Goal: Check status: Check status

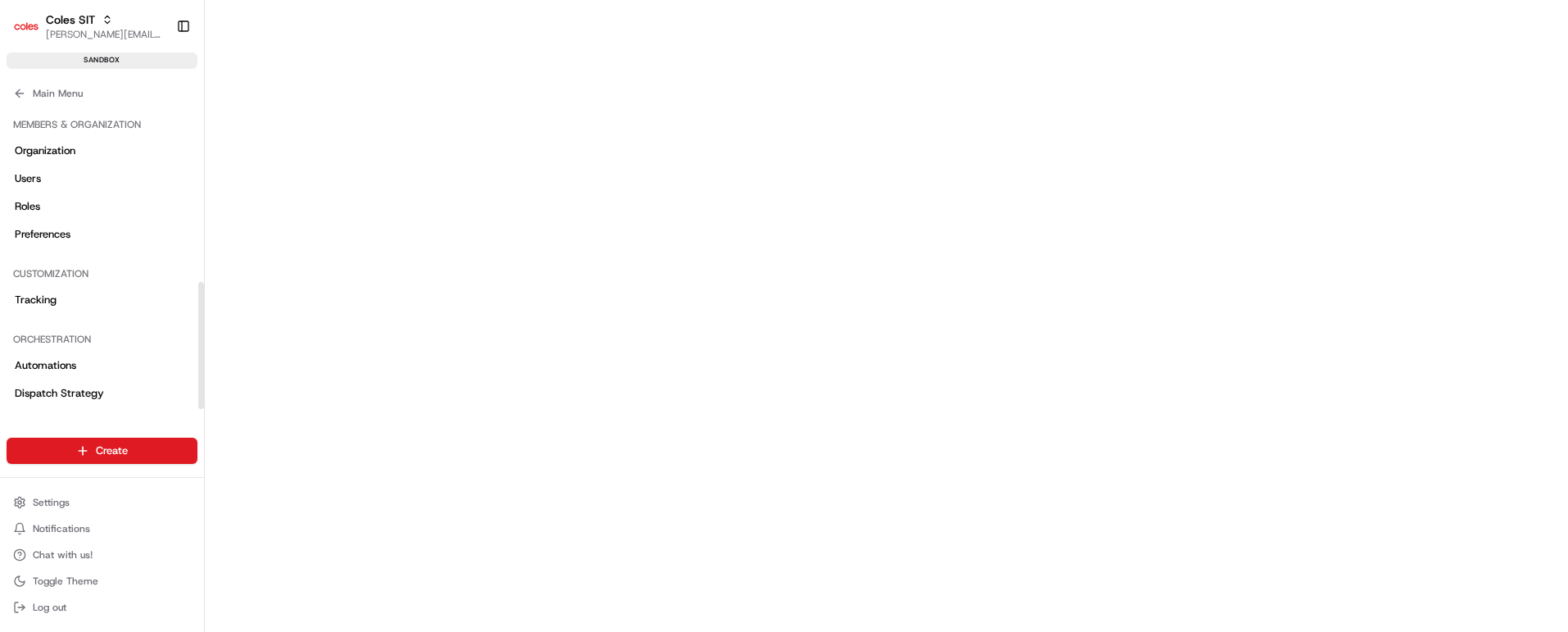
scroll to position [424, 0]
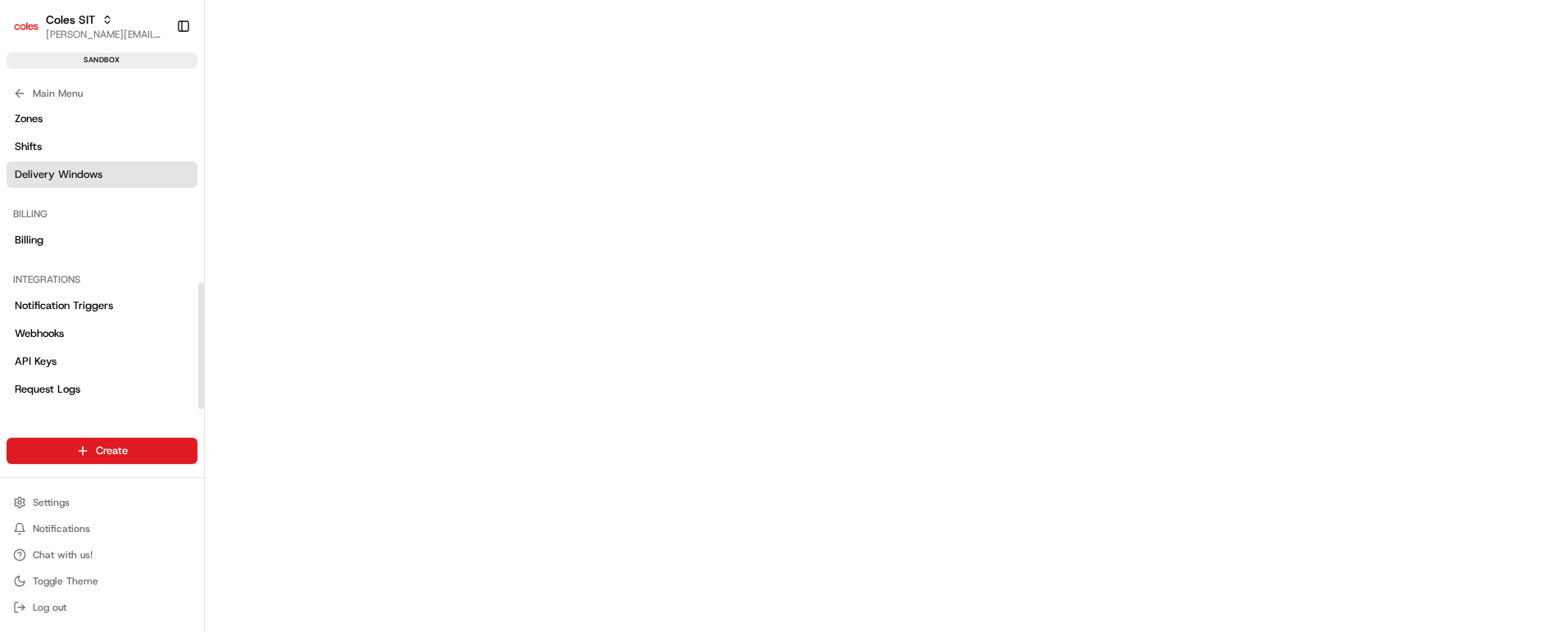
click at [74, 172] on span "Delivery Windows" at bounding box center [59, 175] width 87 height 15
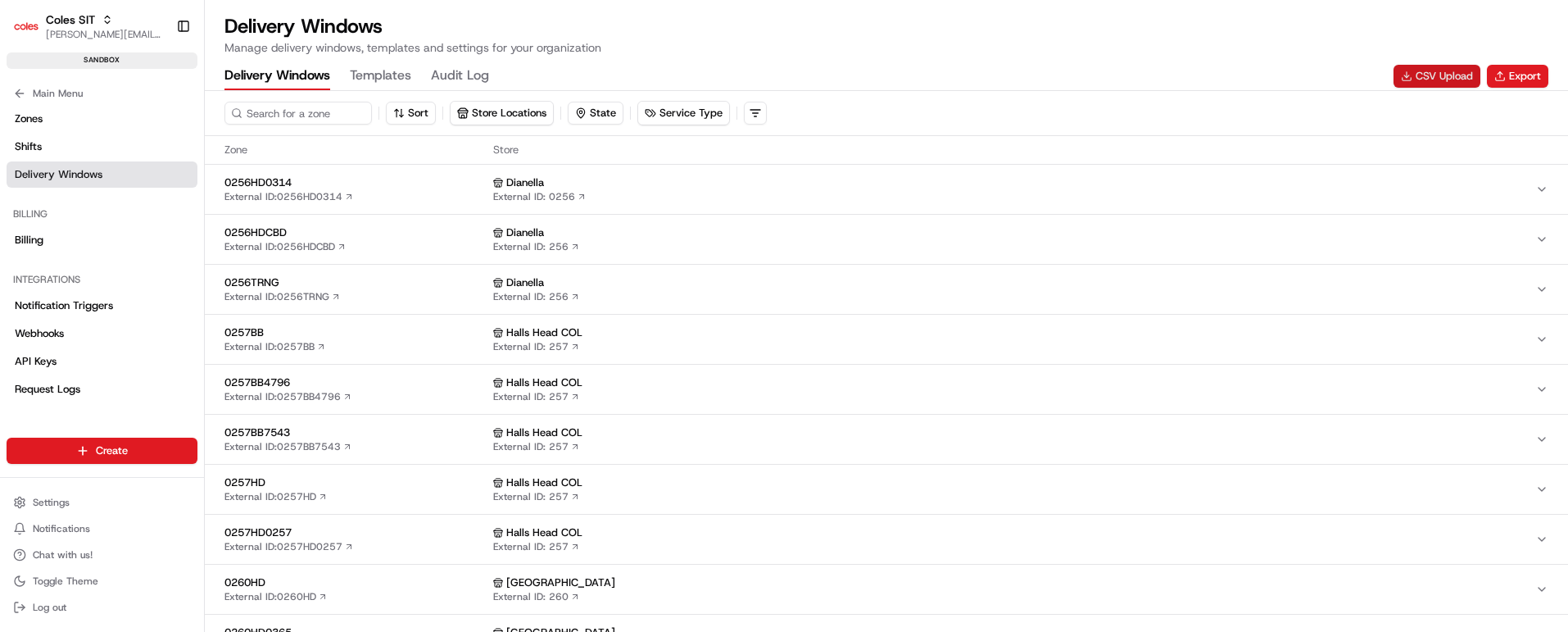
click at [1440, 72] on button "CSV Upload" at bounding box center [1437, 76] width 87 height 23
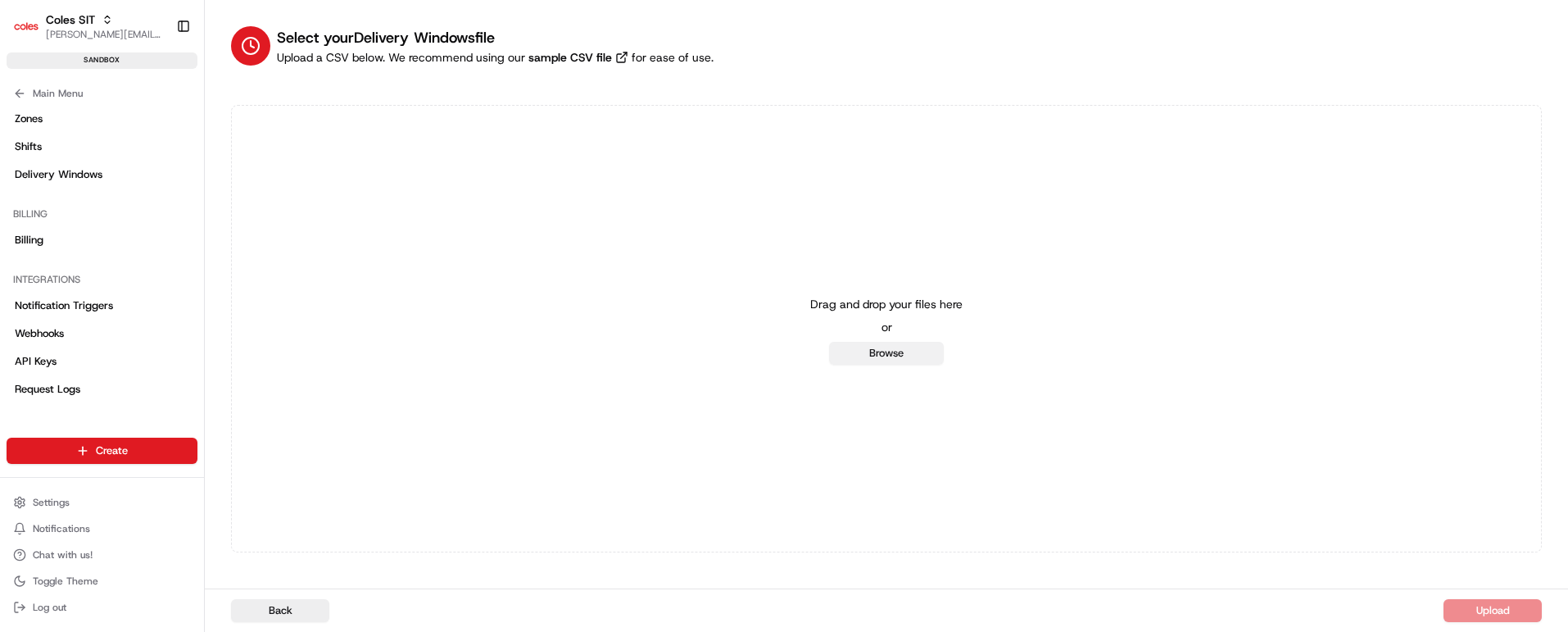
click at [882, 349] on button "Browse" at bounding box center [886, 353] width 114 height 23
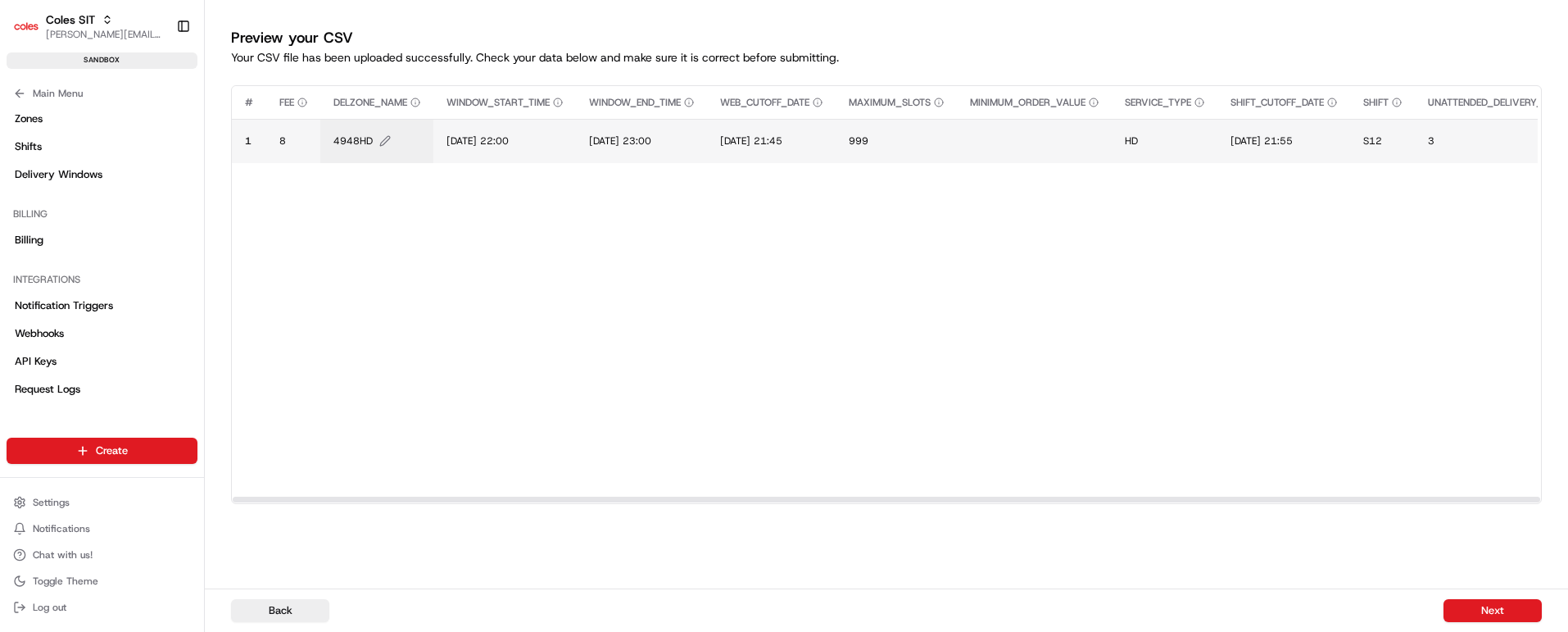
click at [371, 138] on span "4948HD" at bounding box center [353, 141] width 39 height 13
click at [369, 127] on input "4948HD" at bounding box center [432, 124] width 181 height 30
type input "7698HD"
click at [507, 117] on button at bounding box center [512, 124] width 23 height 30
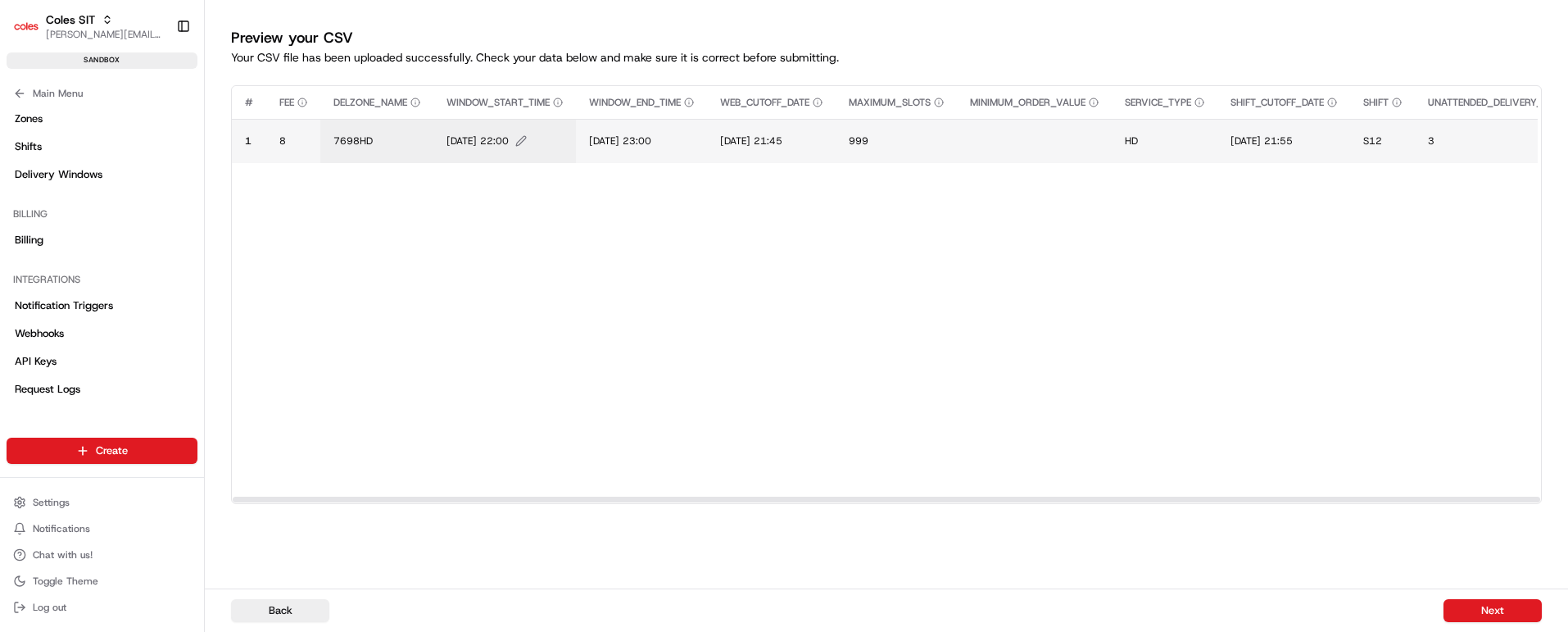
click at [466, 141] on span "14/07/2025 22:00" at bounding box center [477, 141] width 62 height 13
click at [472, 119] on input "14/07/2025 22:00" at bounding box center [546, 124] width 181 height 30
click at [495, 121] on input "20/07/2025 22:00" at bounding box center [546, 124] width 181 height 30
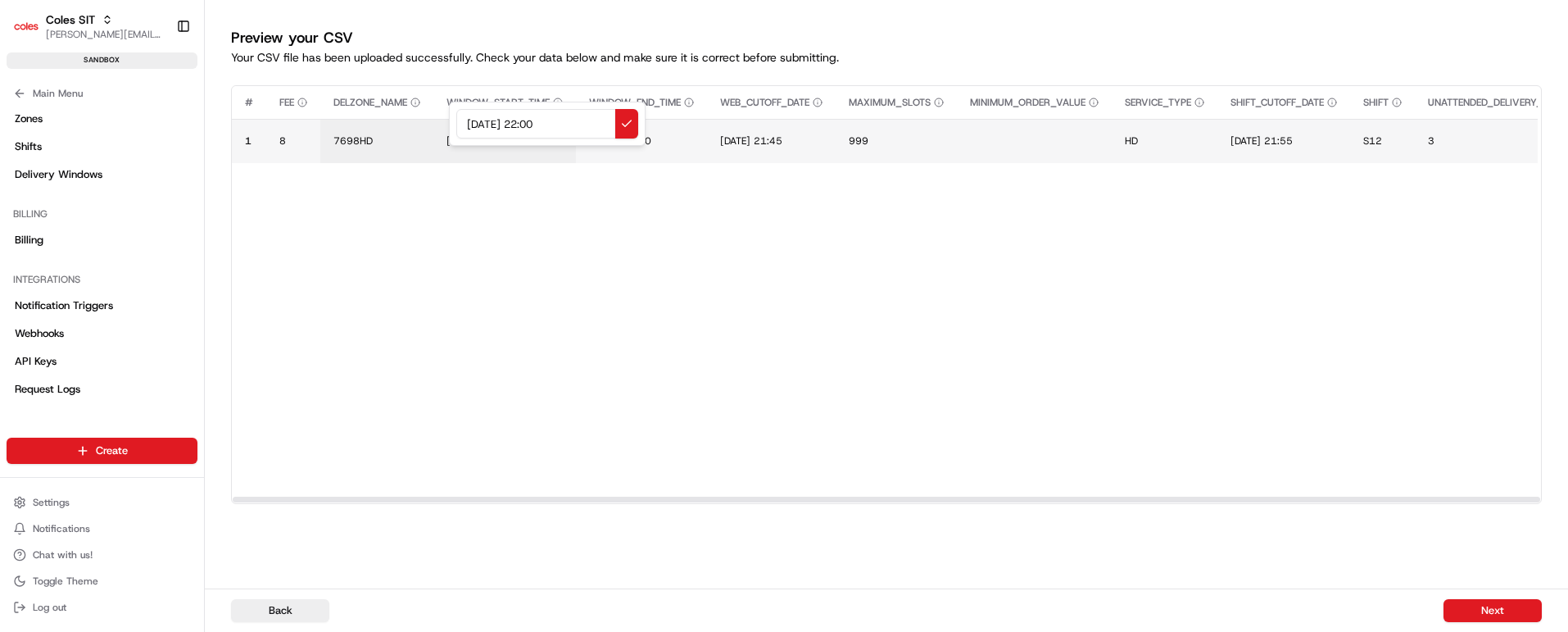
drag, startPoint x: 573, startPoint y: 123, endPoint x: 403, endPoint y: 125, distance: 170.0
click at [449, 125] on div "20/08/2025 22:00" at bounding box center [547, 124] width 196 height 45
type input "20/08/2025 22:00"
click at [625, 117] on button at bounding box center [626, 124] width 23 height 30
click at [636, 142] on span "14/07/2025 23:00" at bounding box center [620, 141] width 62 height 13
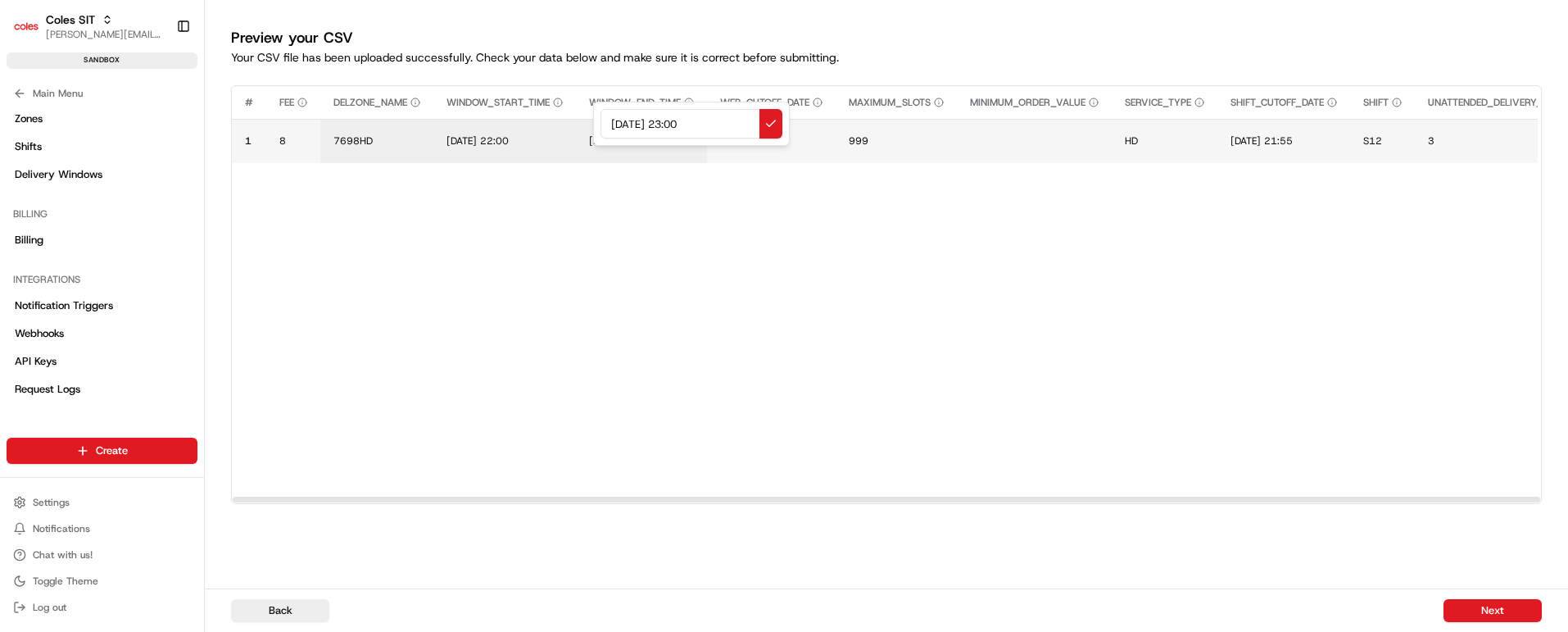
drag, startPoint x: 719, startPoint y: 125, endPoint x: 559, endPoint y: 121, distance: 160.0
click at [594, 121] on div "14/07/2025 23:00" at bounding box center [691, 124] width 196 height 45
click at [685, 122] on input "20/08/2025 22:00" at bounding box center [690, 124] width 181 height 30
type input "20/08/2025 23:00"
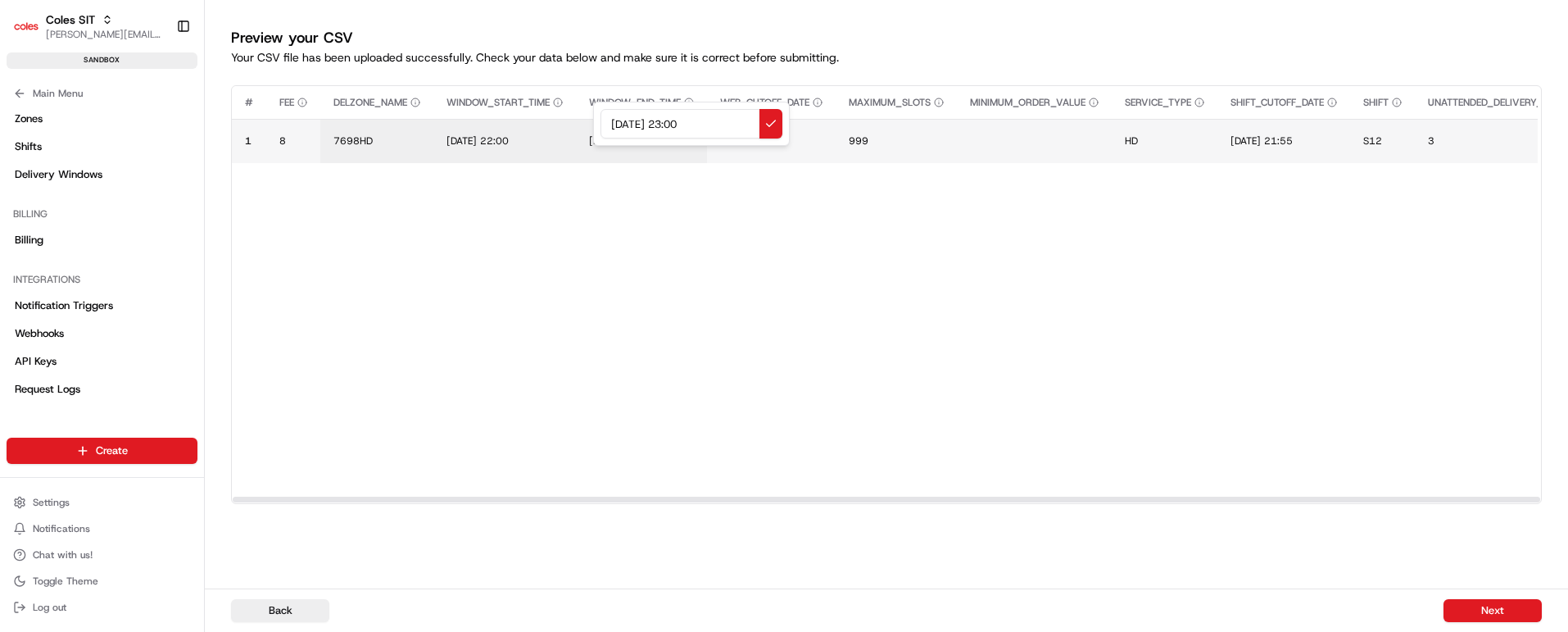
click at [522, 140] on div at bounding box center [784, 316] width 1568 height 632
click at [509, 140] on span "20/08/2025 22:00" at bounding box center [477, 141] width 62 height 13
click at [541, 123] on input "20/08/2025 22:00" at bounding box center [546, 124] width 181 height 30
click at [474, 122] on input "20/08/2025 22:00" at bounding box center [546, 124] width 181 height 30
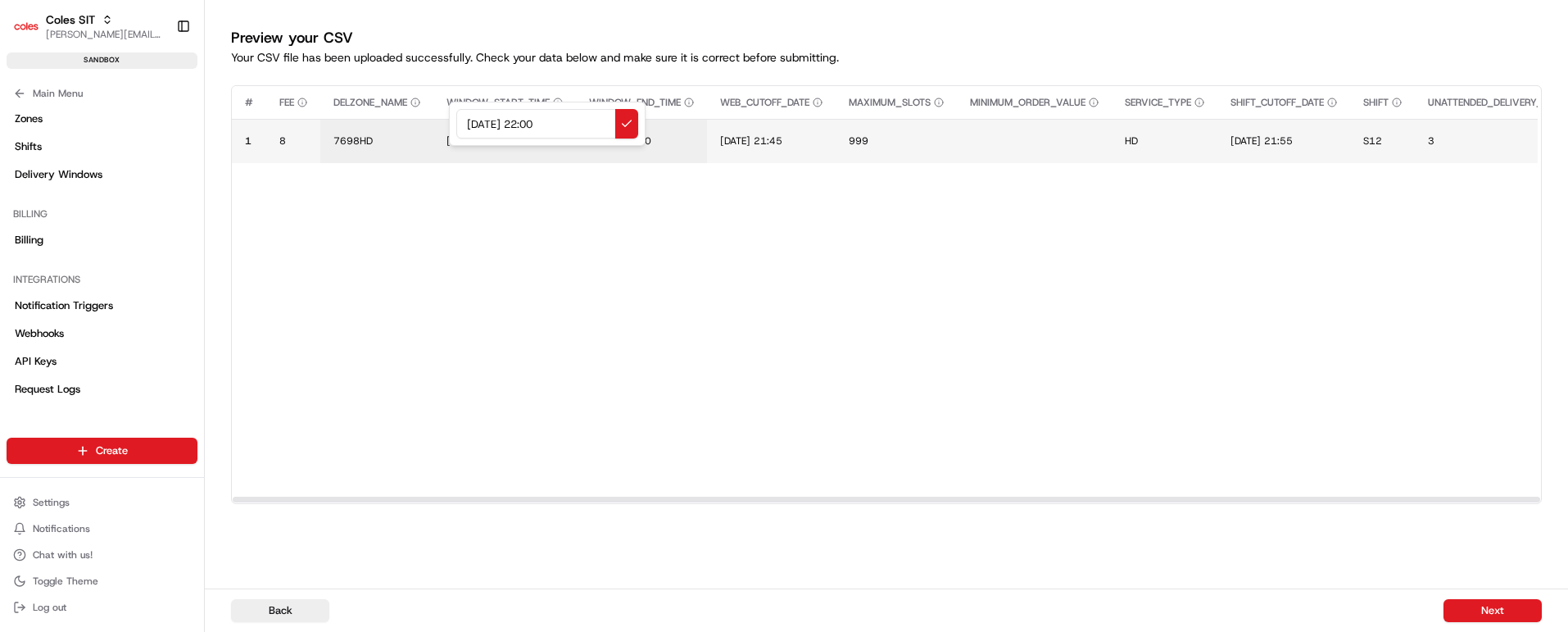
click at [474, 122] on input "20/08/2025 22:00" at bounding box center [546, 124] width 181 height 30
click at [543, 122] on input "21/08/2025 22:00" at bounding box center [546, 124] width 181 height 30
type input "21/08/2025 15:00"
drag, startPoint x: 580, startPoint y: 123, endPoint x: 413, endPoint y: 127, distance: 167.0
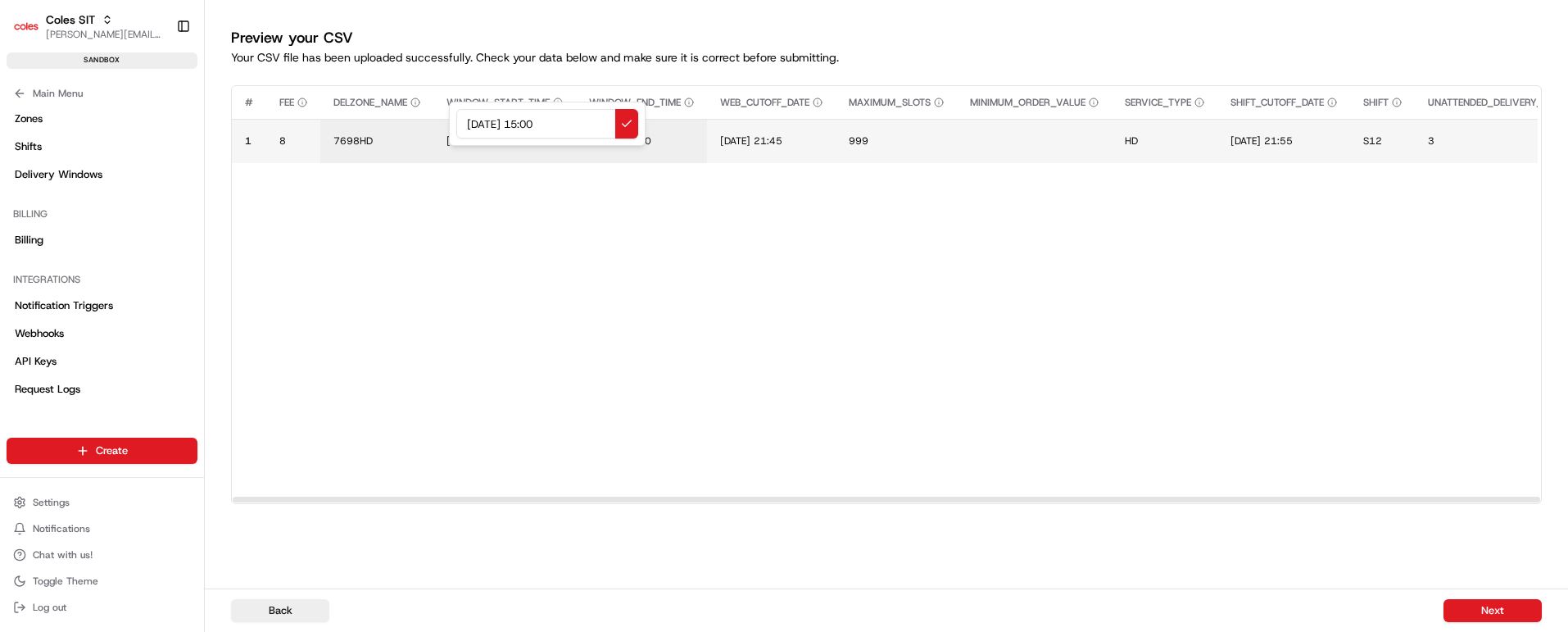
click at [449, 127] on div "21/08/2025 15:00" at bounding box center [547, 124] width 196 height 45
click at [623, 121] on button at bounding box center [626, 124] width 23 height 30
click at [644, 136] on span "14/07/2025 23:00" at bounding box center [620, 141] width 62 height 13
drag, startPoint x: 721, startPoint y: 123, endPoint x: 572, endPoint y: 120, distance: 149.0
click at [594, 120] on div "14/07/2025 23:00" at bounding box center [691, 124] width 196 height 45
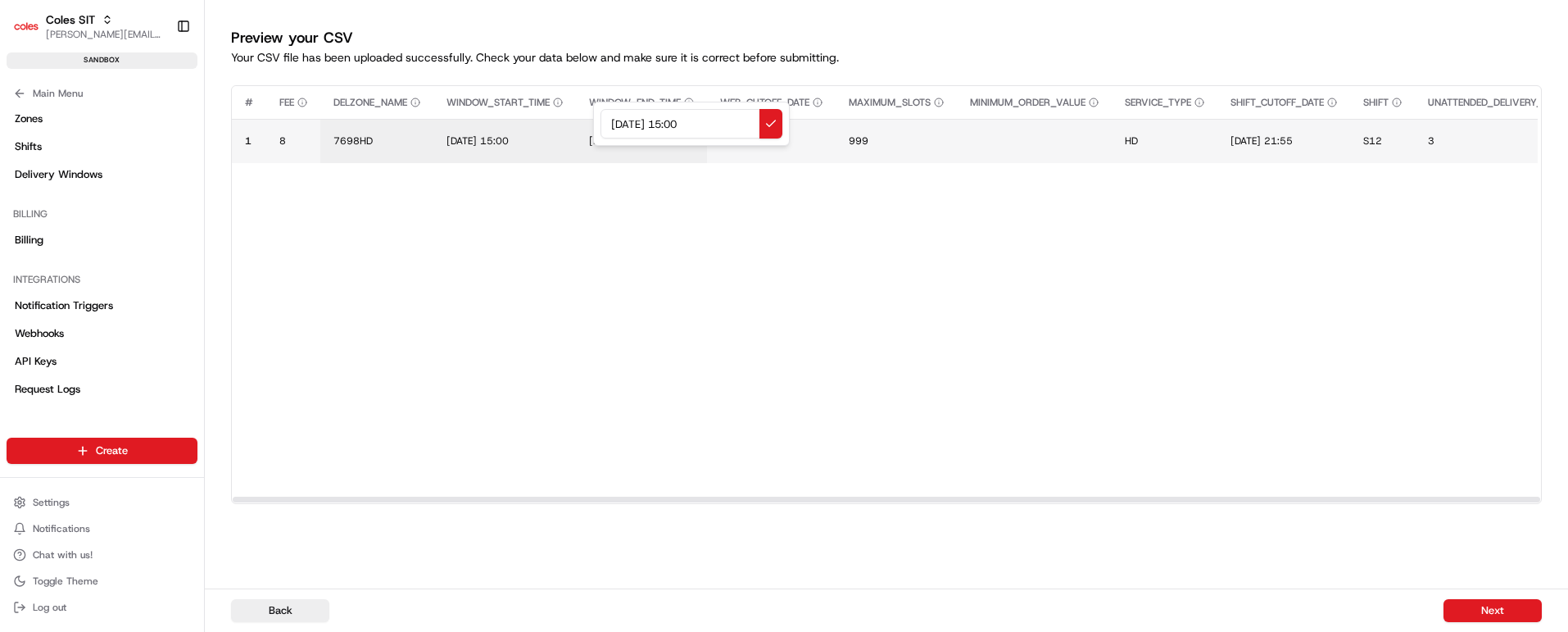
click at [685, 119] on input "21/08/2025 15:00" at bounding box center [690, 124] width 181 height 30
type input "21/08/2025 16:00"
click at [776, 122] on button at bounding box center [771, 124] width 23 height 30
click at [779, 139] on span "14/07/2025 21:45" at bounding box center [751, 141] width 62 height 13
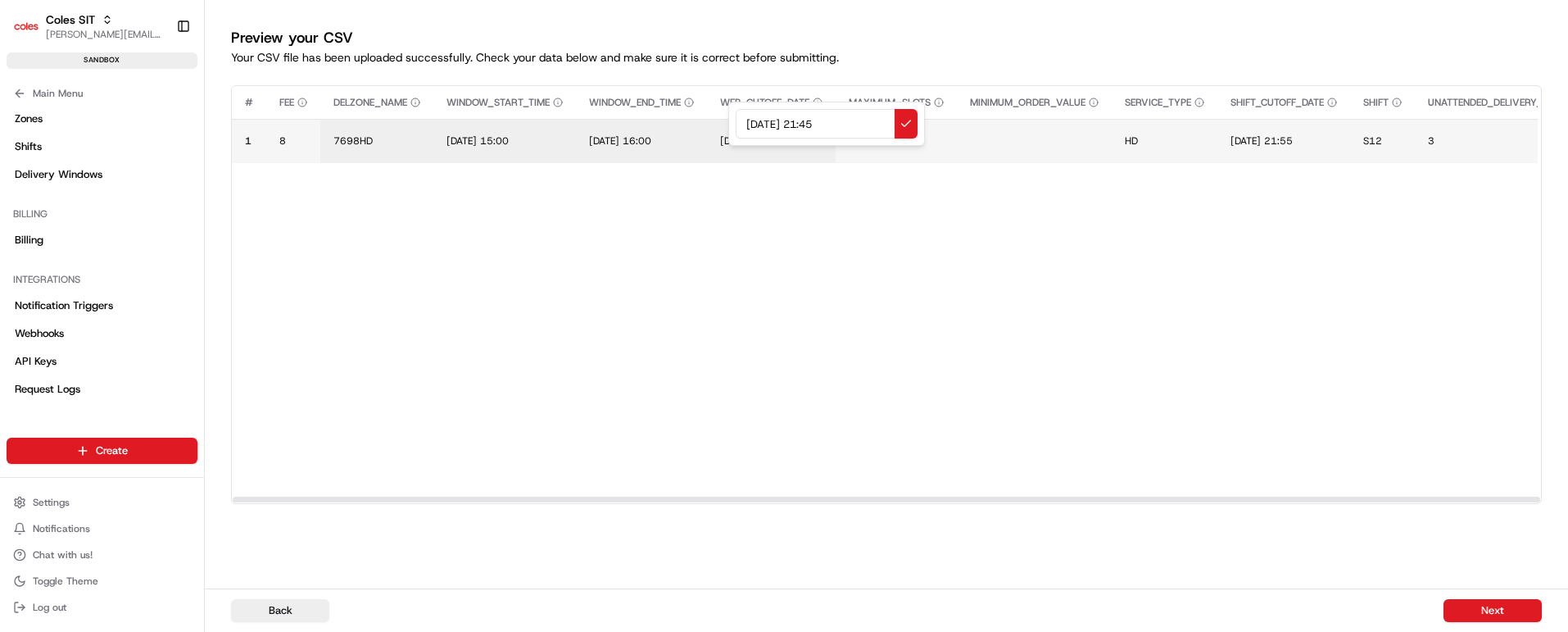
drag, startPoint x: 860, startPoint y: 120, endPoint x: 665, endPoint y: 116, distance: 195.0
click at [729, 116] on div "14/07/2025 21:45" at bounding box center [826, 124] width 196 height 45
click at [824, 119] on input "21/08/2025 15:00" at bounding box center [826, 124] width 181 height 30
drag, startPoint x: 861, startPoint y: 120, endPoint x: 634, endPoint y: 127, distance: 227.1
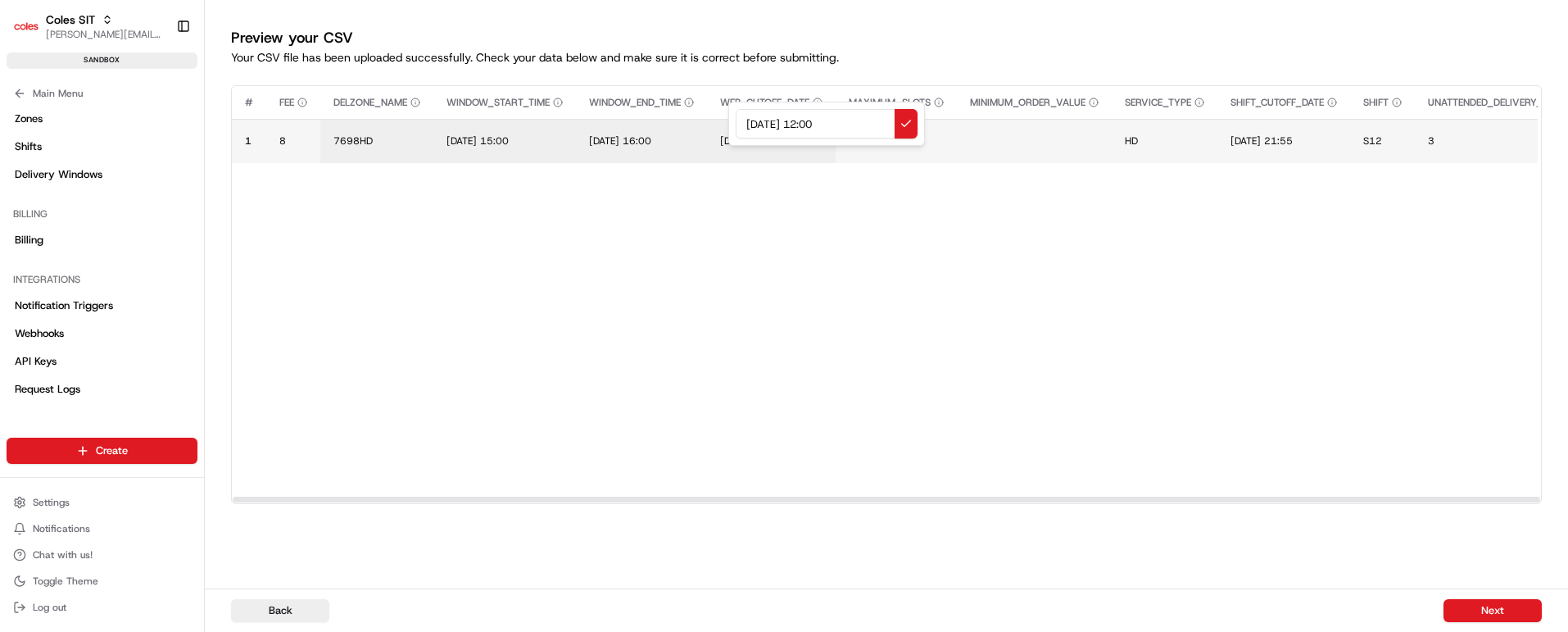
click at [729, 127] on div "21/08/2025 12:00" at bounding box center [826, 124] width 196 height 45
type input "21/08/2025 12:00"
click at [908, 123] on button at bounding box center [906, 124] width 23 height 30
click at [1278, 139] on span "14/07/2025 21:55" at bounding box center [1262, 141] width 62 height 13
drag, startPoint x: 1369, startPoint y: 120, endPoint x: 1239, endPoint y: 119, distance: 130.0
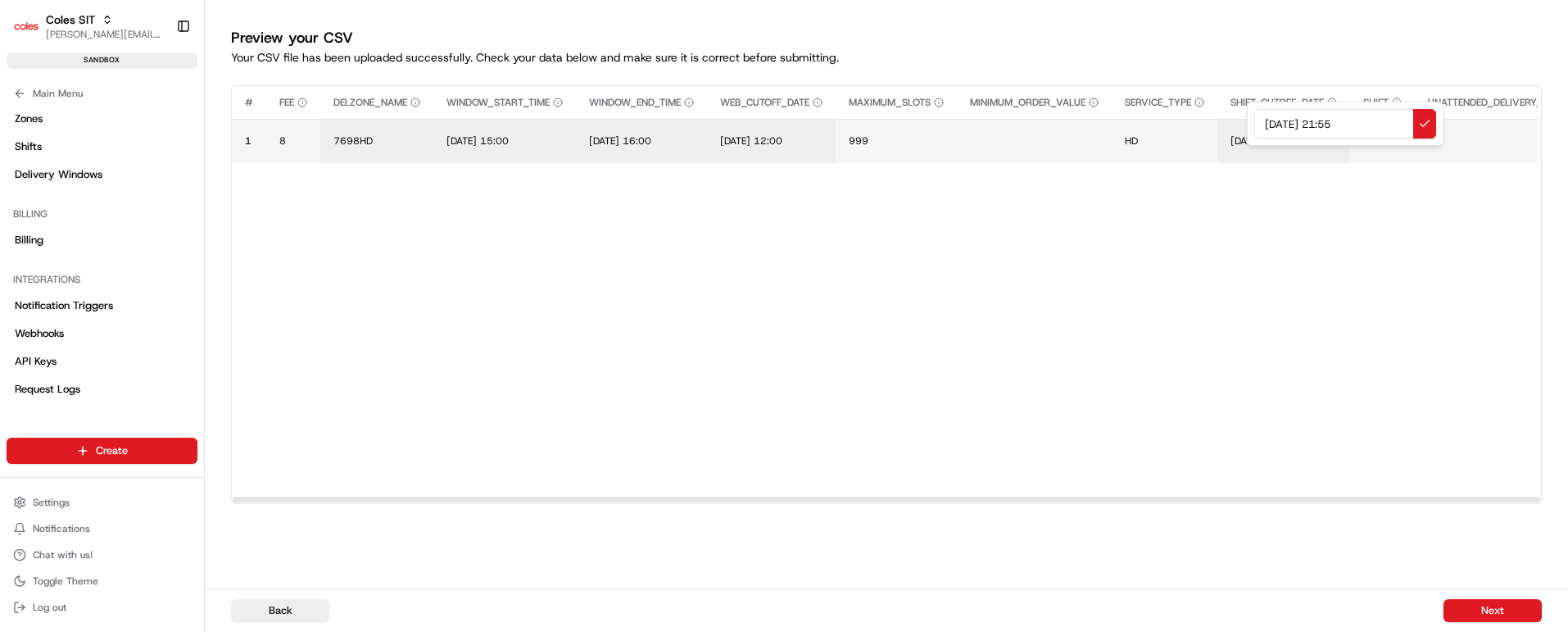
click at [1247, 119] on div "14/07/2025 21:55" at bounding box center [1345, 124] width 196 height 45
click at [1357, 120] on input "21/08/2025 12:00" at bounding box center [1345, 124] width 181 height 30
type input "21/08/2025 12:10"
click at [1425, 122] on button at bounding box center [1425, 124] width 23 height 30
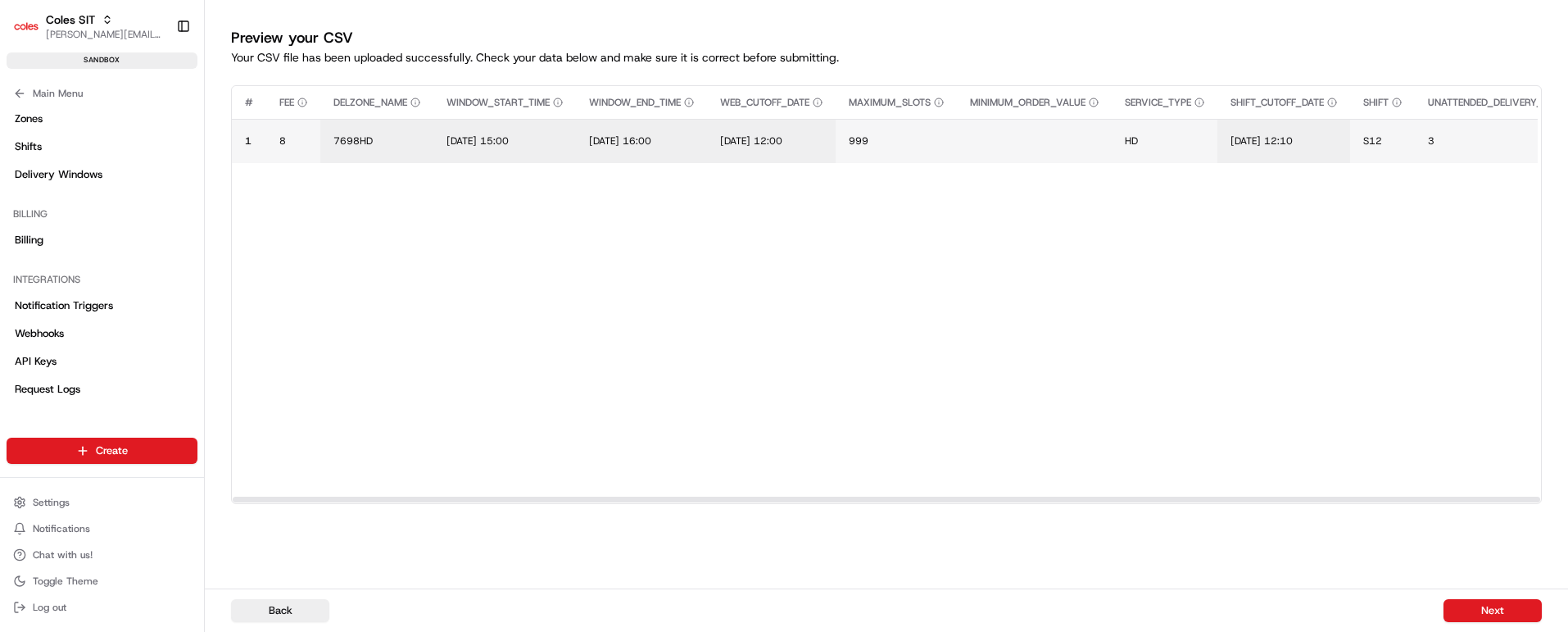
drag, startPoint x: 836, startPoint y: 498, endPoint x: 281, endPoint y: 491, distance: 555.0
click at [281, 497] on div at bounding box center [886, 500] width 1307 height 6
click at [1469, 603] on button "Next" at bounding box center [1494, 611] width 99 height 23
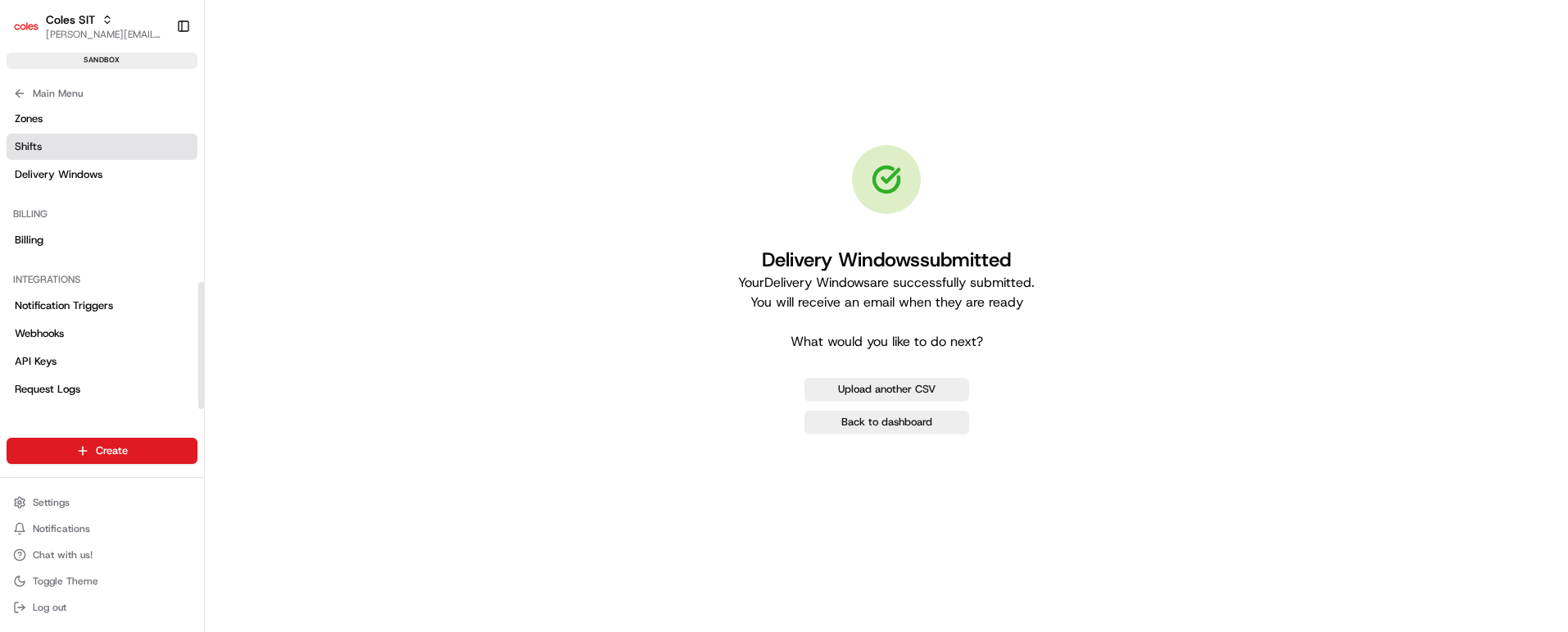
click at [45, 146] on link "Shifts" at bounding box center [101, 147] width 191 height 26
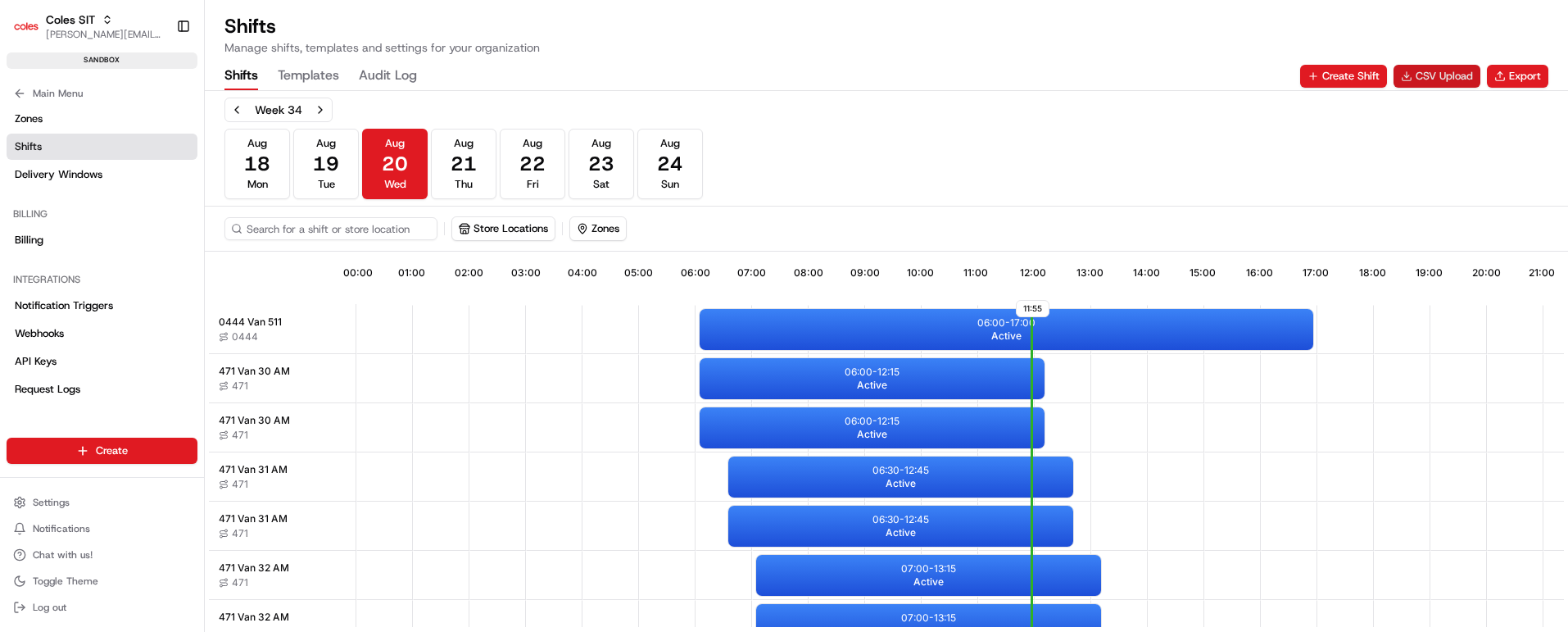
click at [1427, 72] on button "CSV Upload" at bounding box center [1437, 76] width 87 height 23
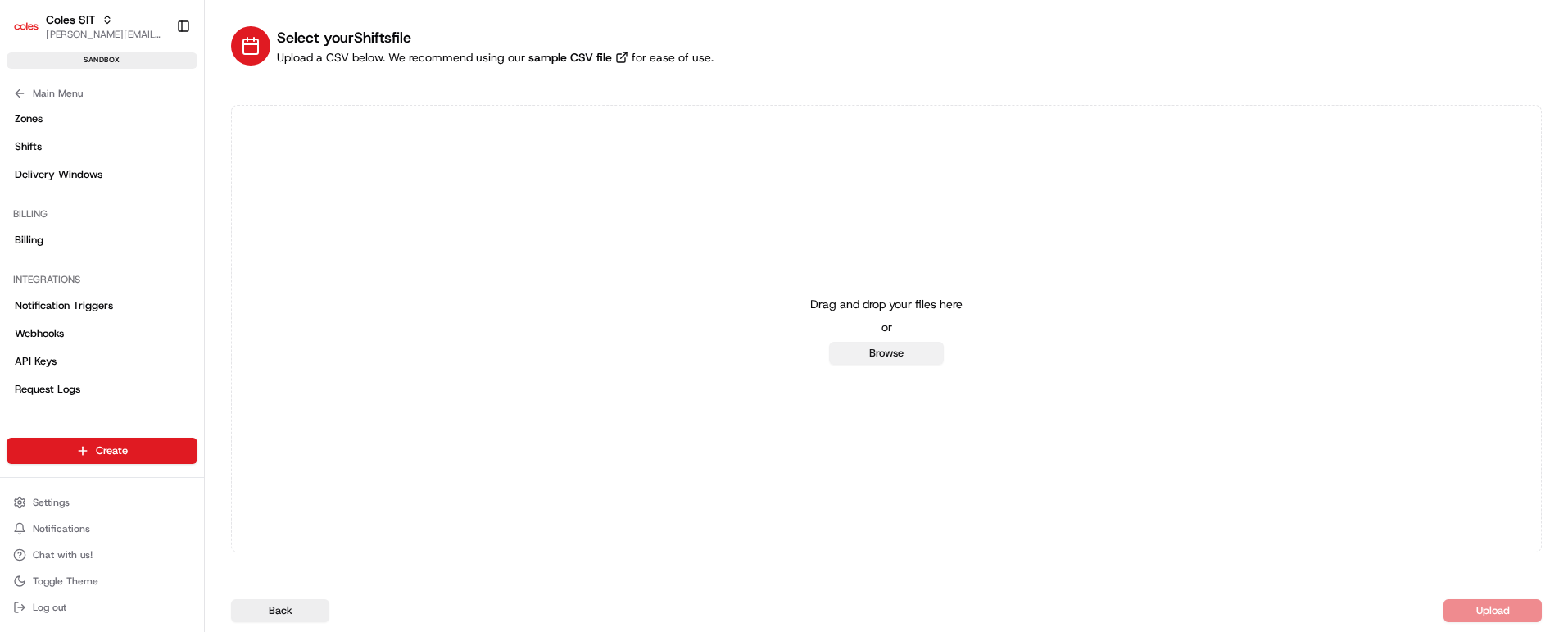
click at [866, 350] on button "Browse" at bounding box center [886, 353] width 114 height 23
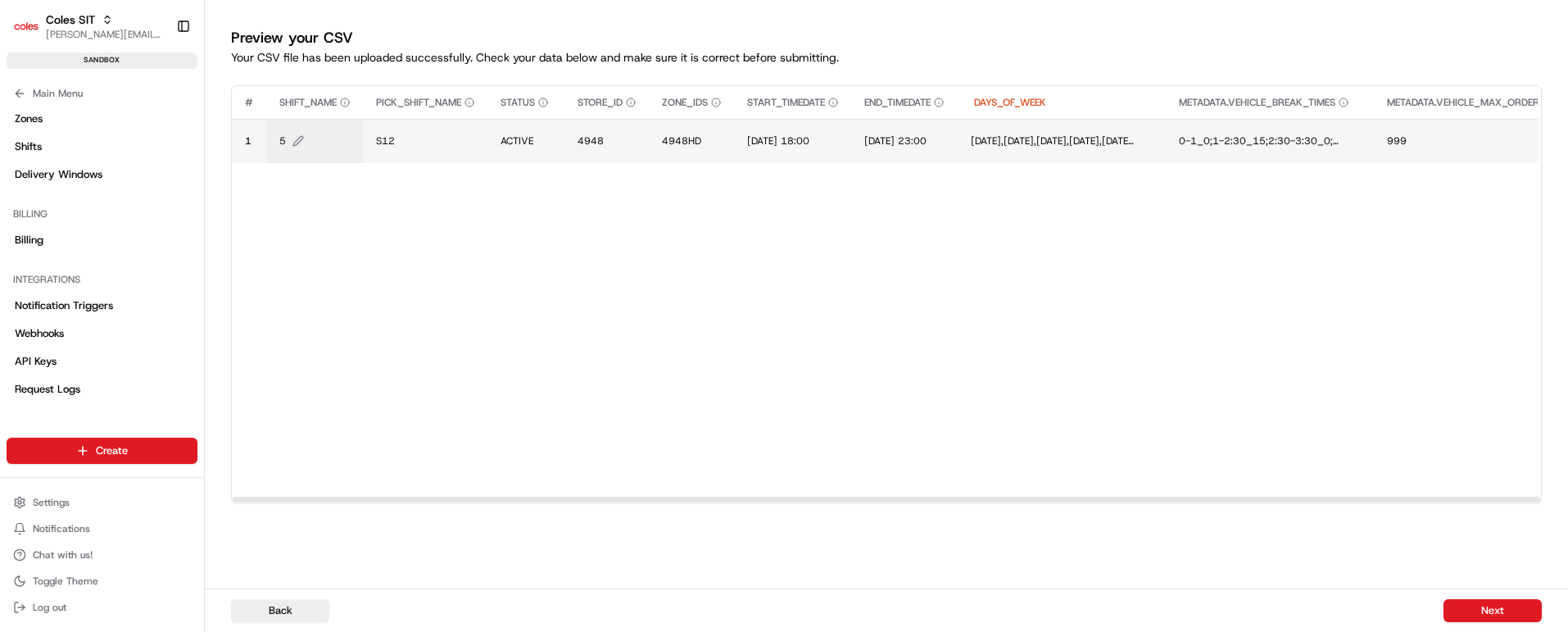
click at [281, 141] on span "5" at bounding box center [282, 141] width 7 height 13
type input "6"
click at [454, 120] on button at bounding box center [457, 124] width 23 height 30
click at [595, 140] on span "4948" at bounding box center [591, 141] width 26 height 13
click at [813, 139] on div at bounding box center [784, 316] width 1568 height 632
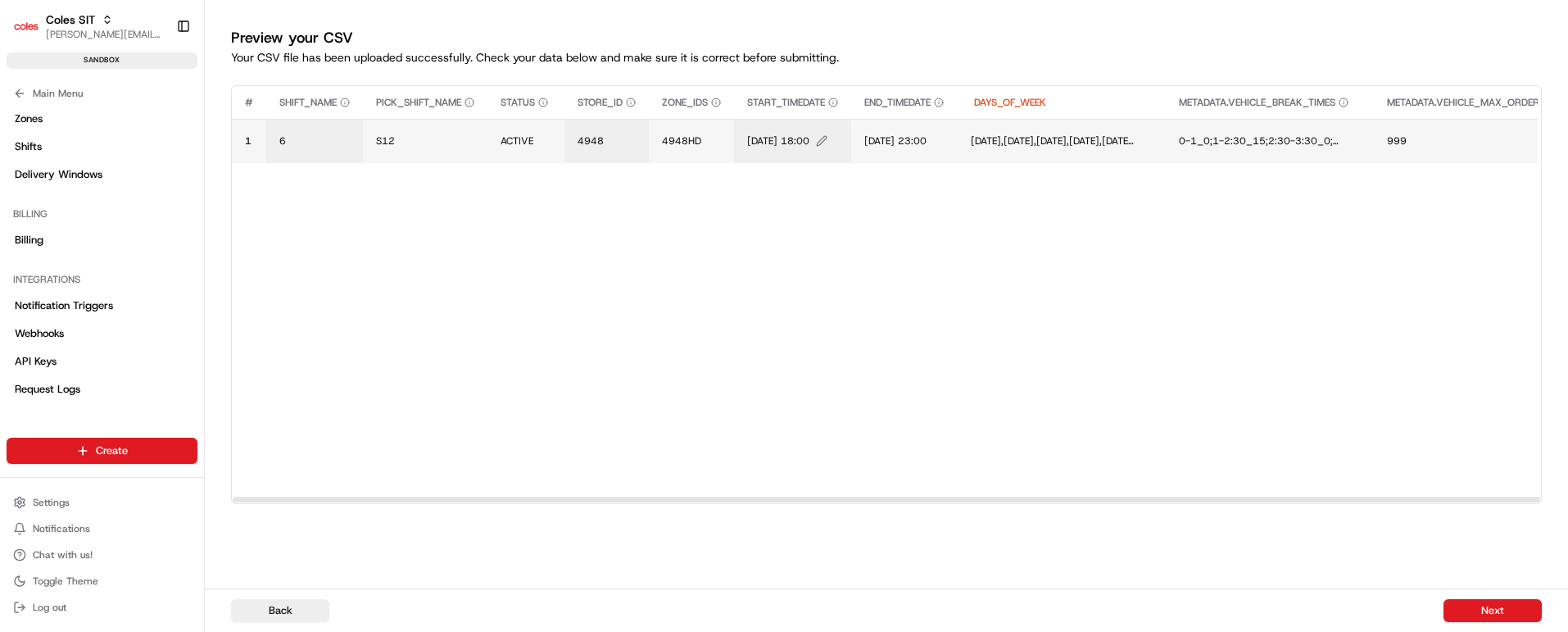
click at [838, 134] on button "14/07/2025 18:00" at bounding box center [793, 141] width 91 height 13
drag, startPoint x: 872, startPoint y: 126, endPoint x: 744, endPoint y: 123, distance: 128.0
click at [751, 123] on div "14/07/2025 18:00" at bounding box center [849, 124] width 196 height 45
click at [842, 120] on input "21/08/2025 12:00" at bounding box center [849, 124] width 181 height 30
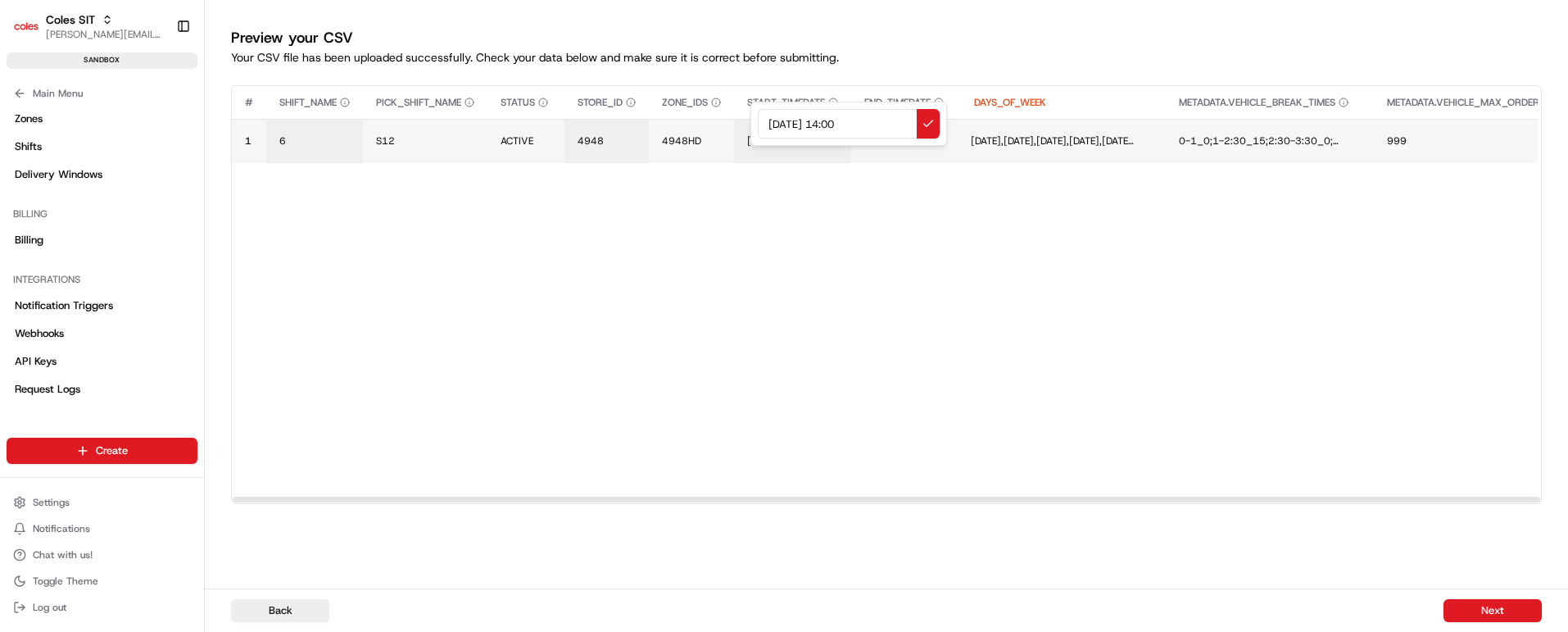
drag, startPoint x: 875, startPoint y: 122, endPoint x: 743, endPoint y: 127, distance: 132.1
click at [751, 127] on div "21/08/2025 14:00" at bounding box center [849, 124] width 196 height 45
type input "21/08/2025 14:00"
click at [923, 121] on button at bounding box center [928, 124] width 23 height 30
click at [932, 137] on span "14/07/2025 23:00" at bounding box center [901, 141] width 62 height 13
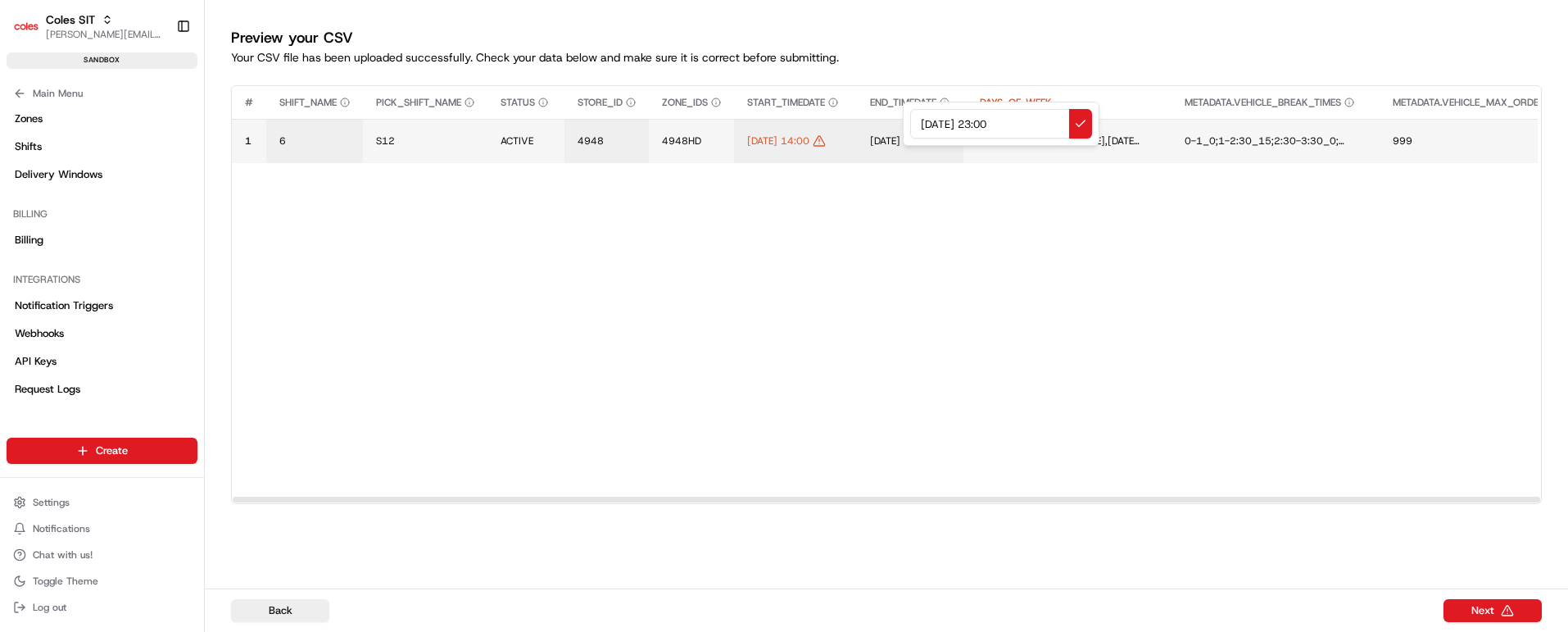
drag, startPoint x: 1041, startPoint y: 126, endPoint x: 878, endPoint y: 127, distance: 163.0
click at [903, 127] on div "14/07/2025 23:00" at bounding box center [1000, 124] width 196 height 45
click at [995, 123] on input "21/08/2025 14:00" at bounding box center [1000, 124] width 181 height 30
type input "21/08/2025 17:00"
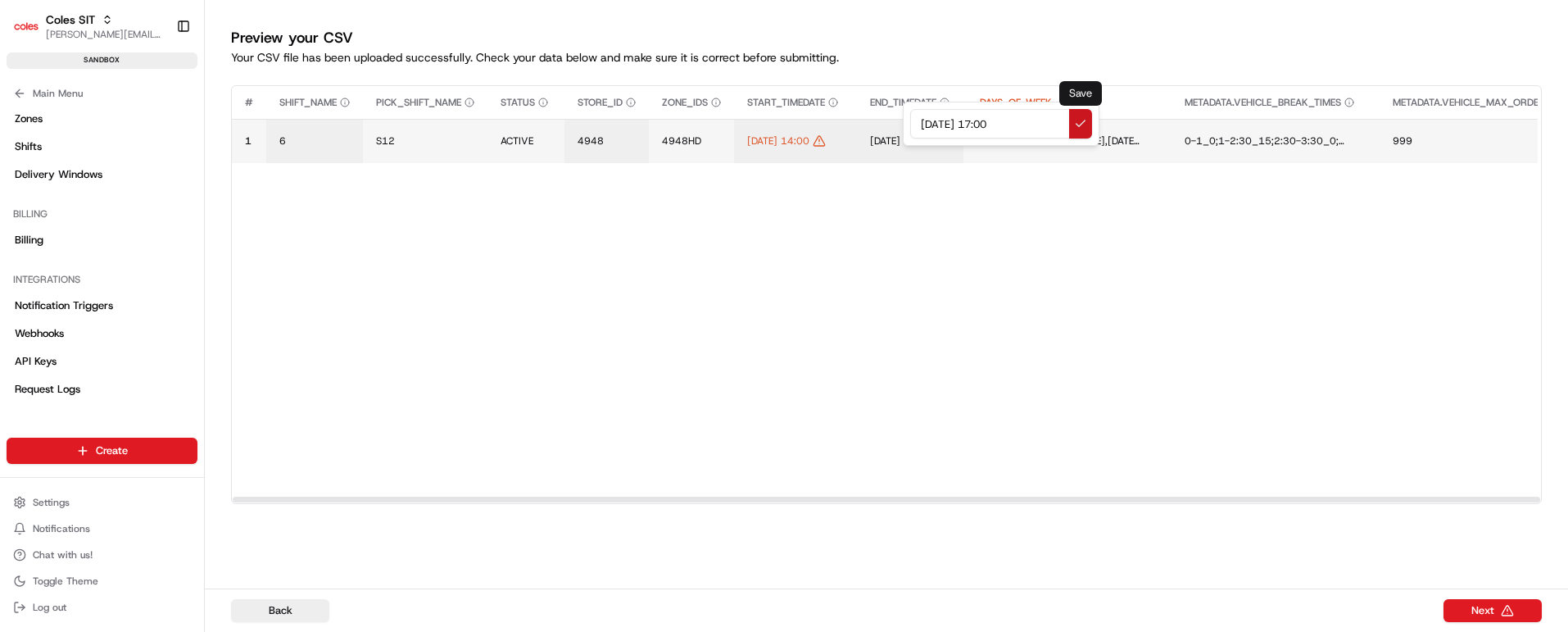
click at [1074, 118] on button at bounding box center [1080, 124] width 23 height 30
click at [588, 141] on span "4948" at bounding box center [591, 141] width 26 height 13
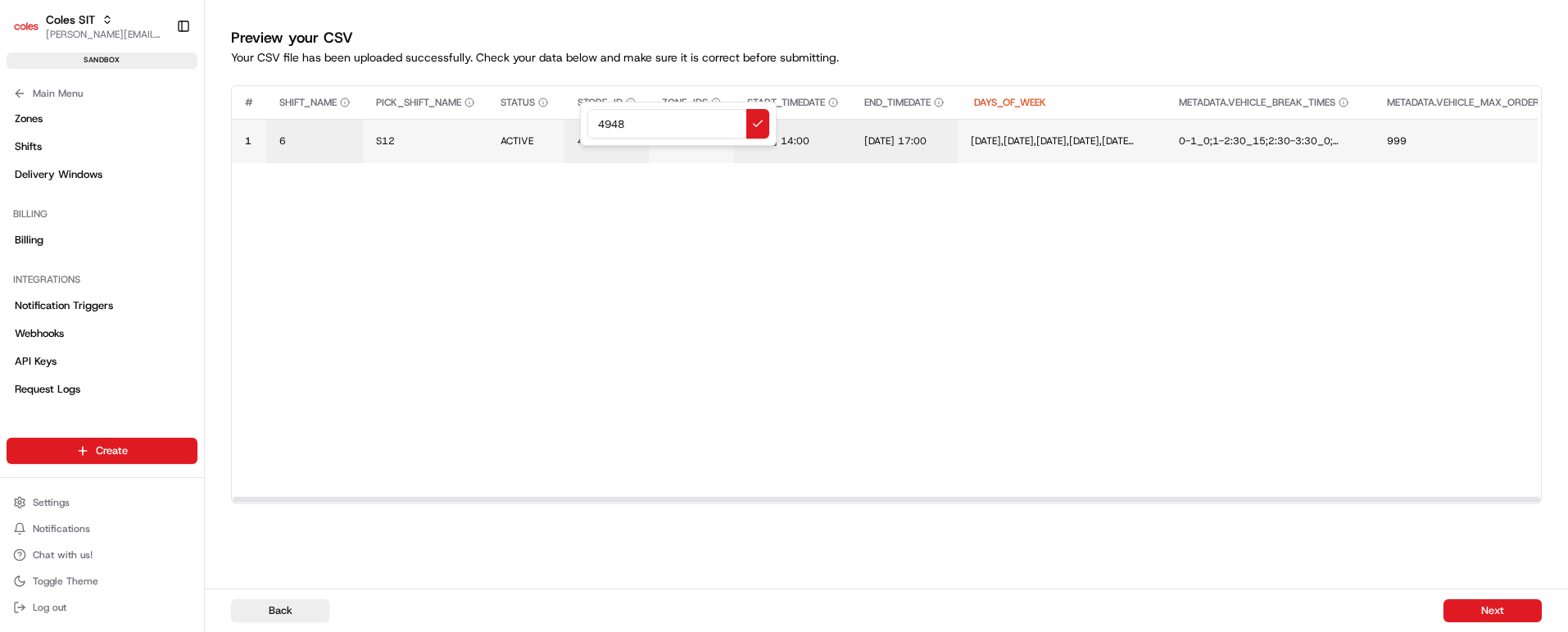
click at [612, 121] on input "4948" at bounding box center [677, 124] width 181 height 30
type input "7698"
click at [754, 121] on button at bounding box center [757, 124] width 23 height 30
click at [681, 141] on span "4948HD" at bounding box center [681, 141] width 39 height 13
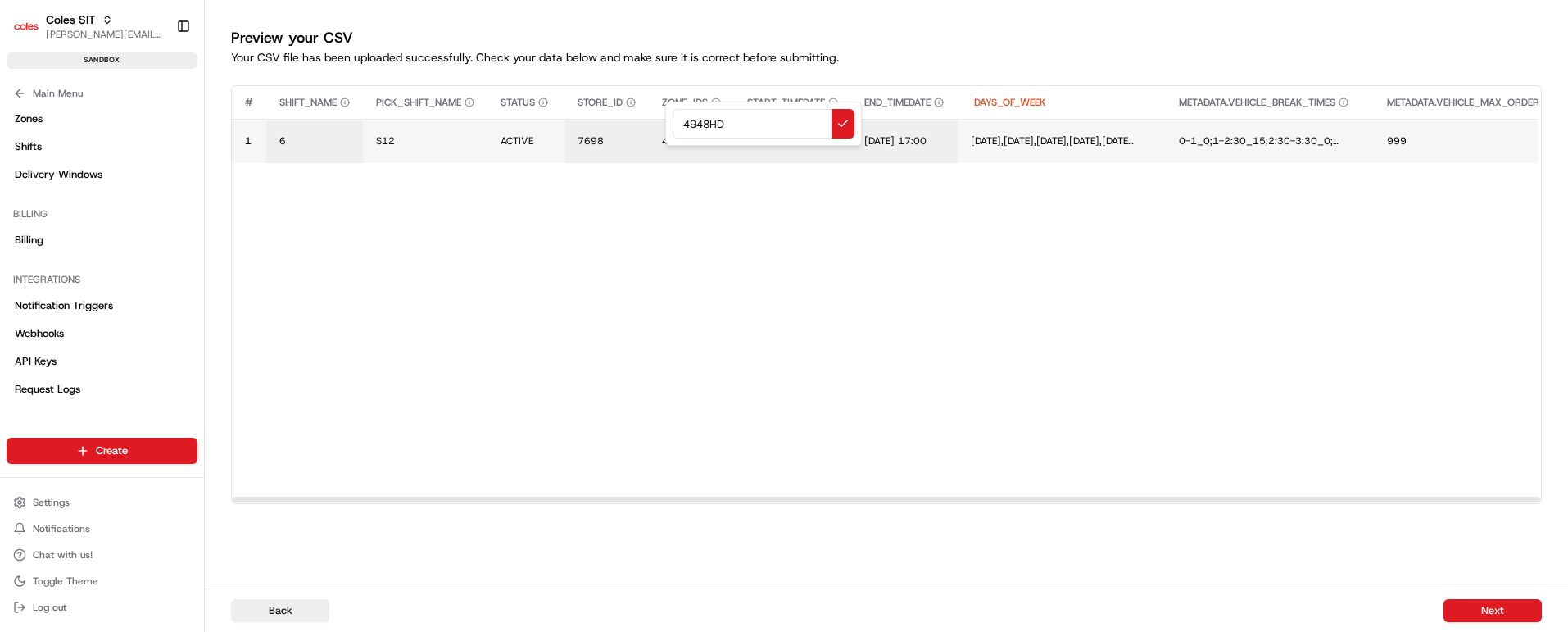
click at [707, 121] on input "4948HD" at bounding box center [763, 124] width 181 height 30
type input "7698HD"
click at [838, 123] on button at bounding box center [843, 124] width 23 height 30
drag, startPoint x: 678, startPoint y: 498, endPoint x: 256, endPoint y: 489, distance: 422.1
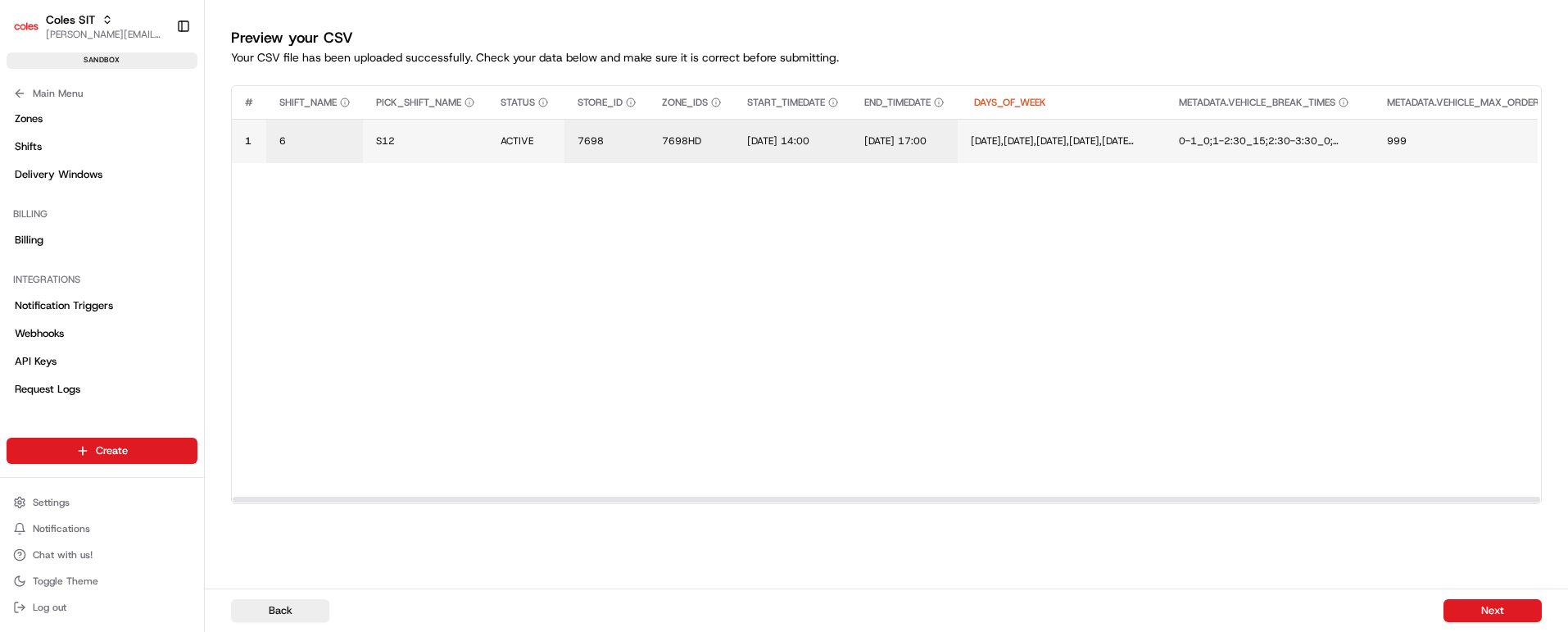
click at [256, 497] on div at bounding box center [886, 500] width 1307 height 6
click at [1478, 603] on button "Next" at bounding box center [1494, 611] width 99 height 23
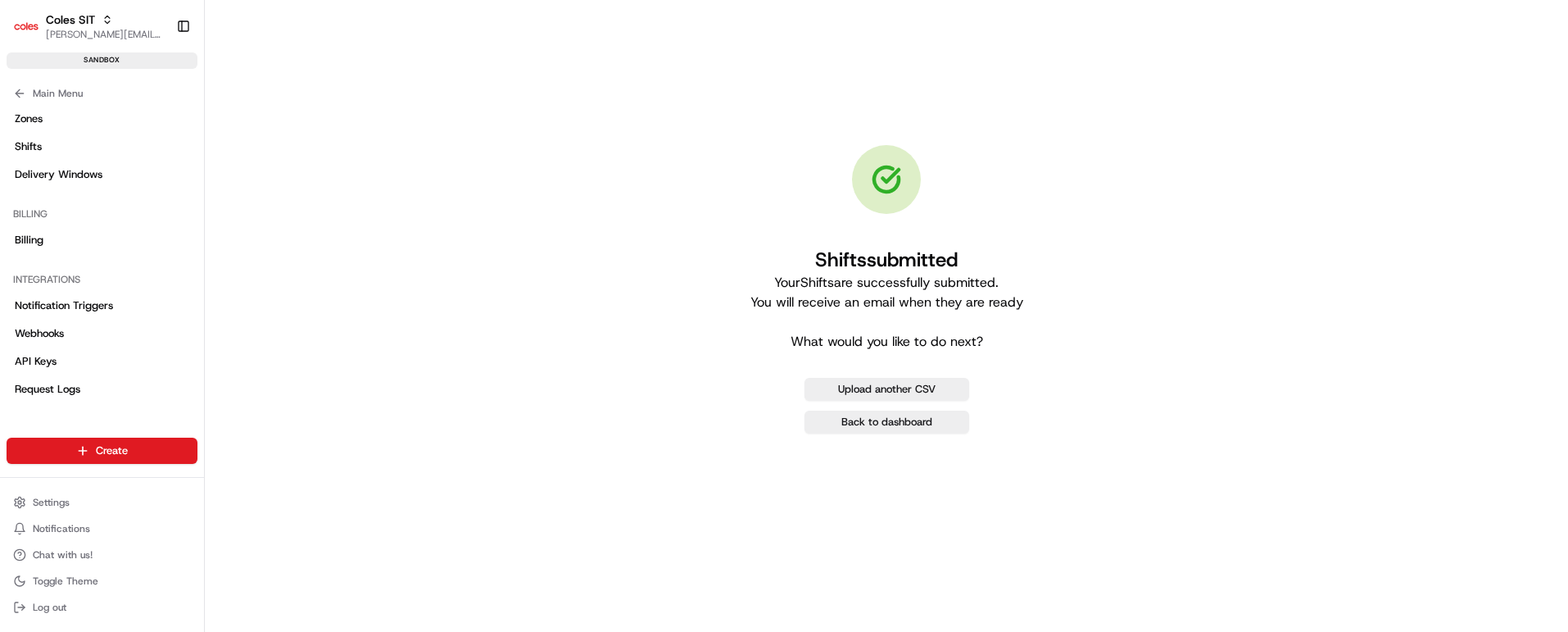
click at [999, 571] on div "Shifts submitted Your Shifts are successfully submitted. You will receive an em…" at bounding box center [886, 289] width 1363 height 579
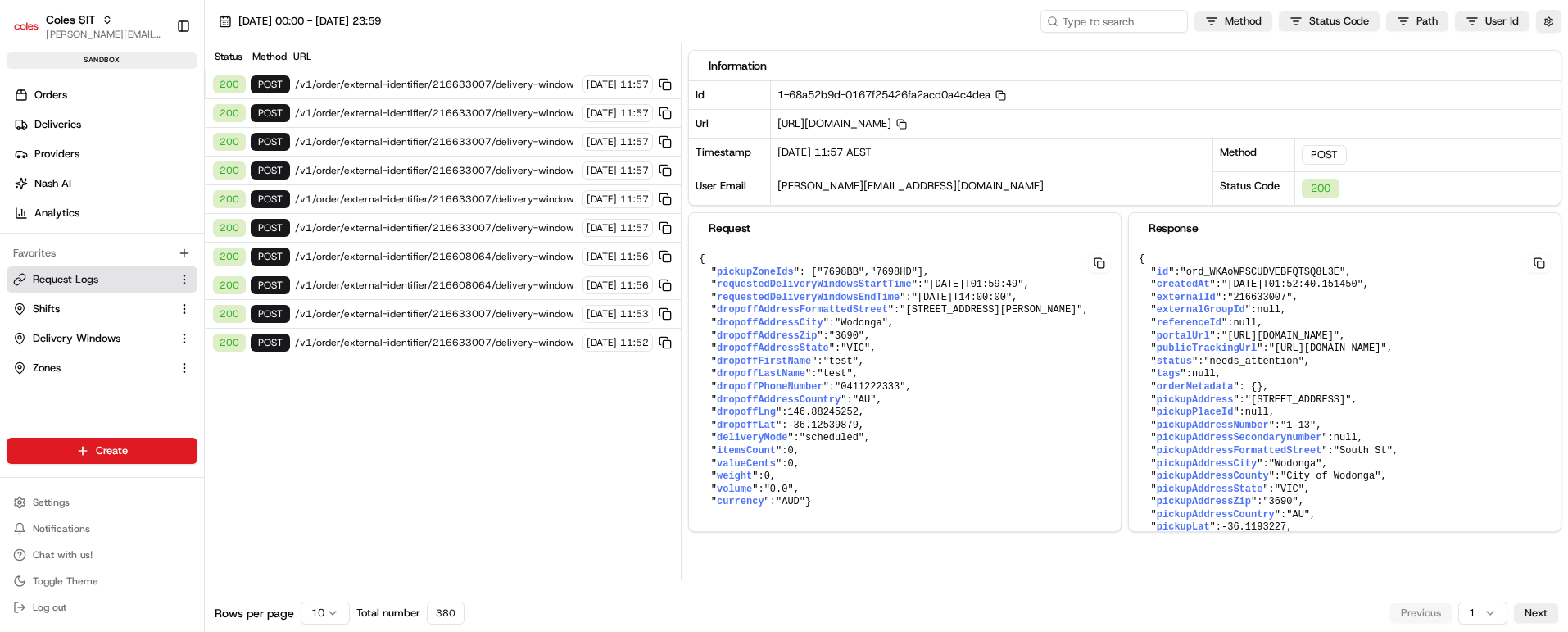
drag, startPoint x: 59, startPoint y: 345, endPoint x: 600, endPoint y: 470, distance: 555.3
click at [600, 470] on div "Status Method URL 200 POST /v1/order/external-identifier/216633007/delivery-win…" at bounding box center [443, 312] width 476 height 537
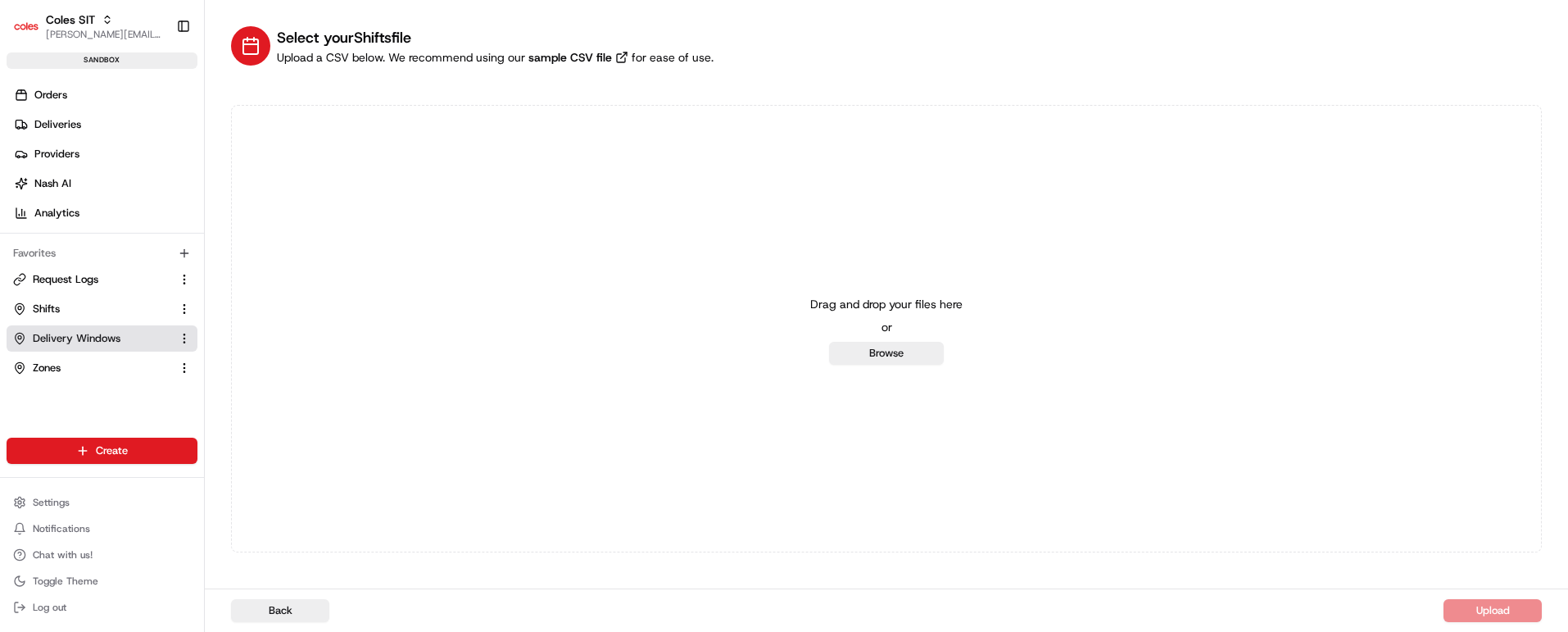
click at [65, 335] on span "Delivery Windows" at bounding box center [76, 339] width 87 height 15
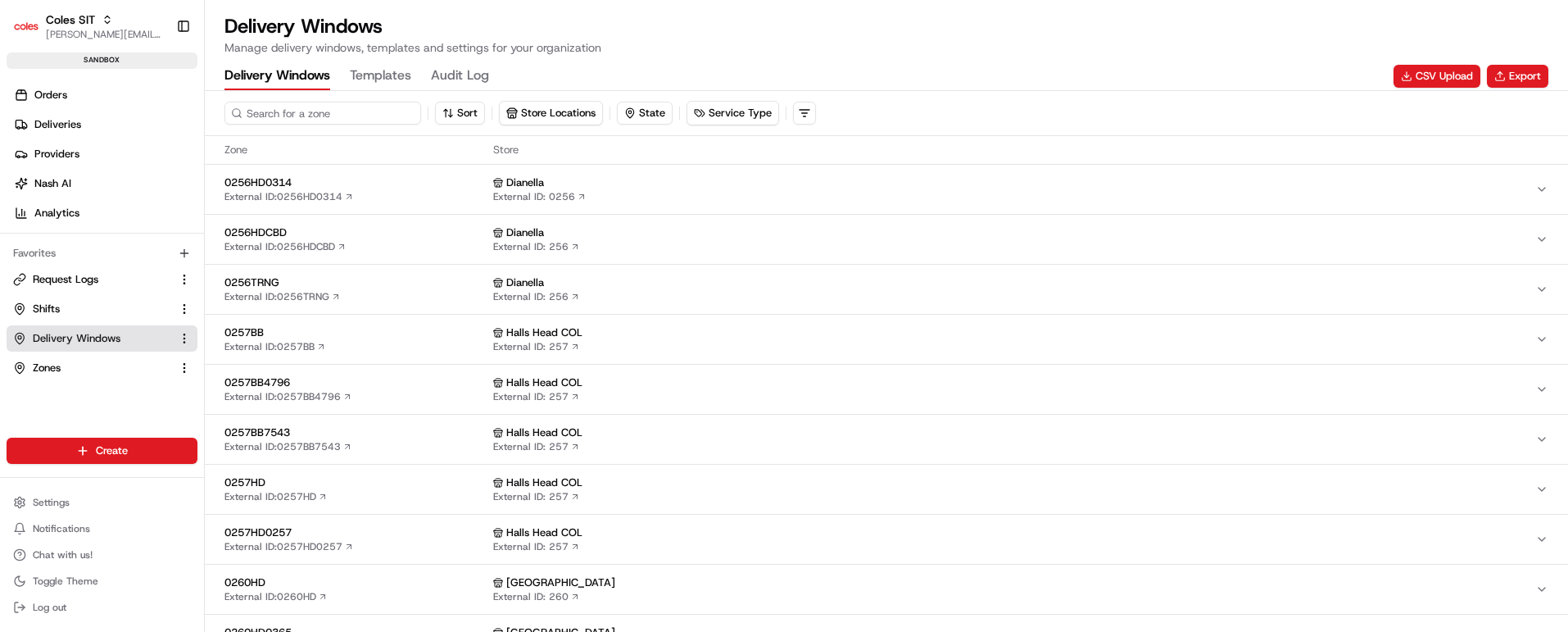
click at [288, 114] on input at bounding box center [322, 113] width 196 height 23
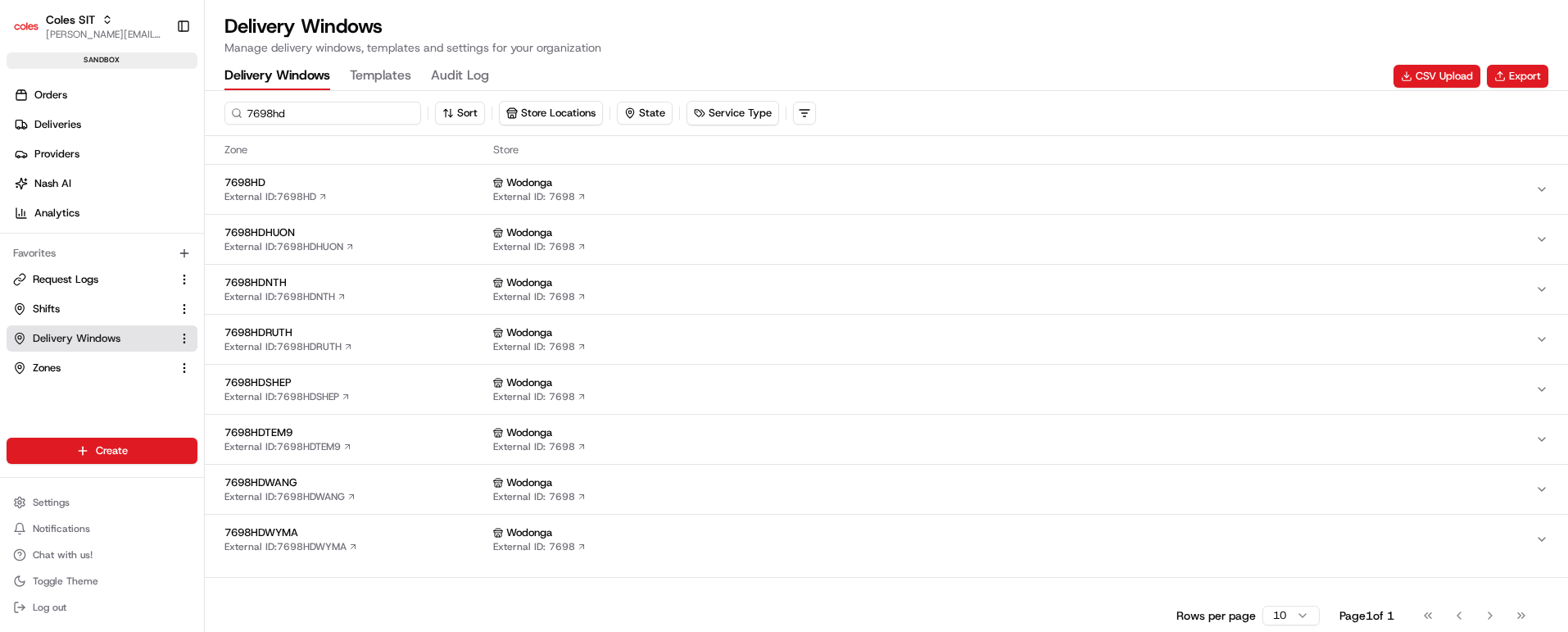
type input "7698hd"
click at [376, 187] on span "7698HD" at bounding box center [355, 182] width 262 height 15
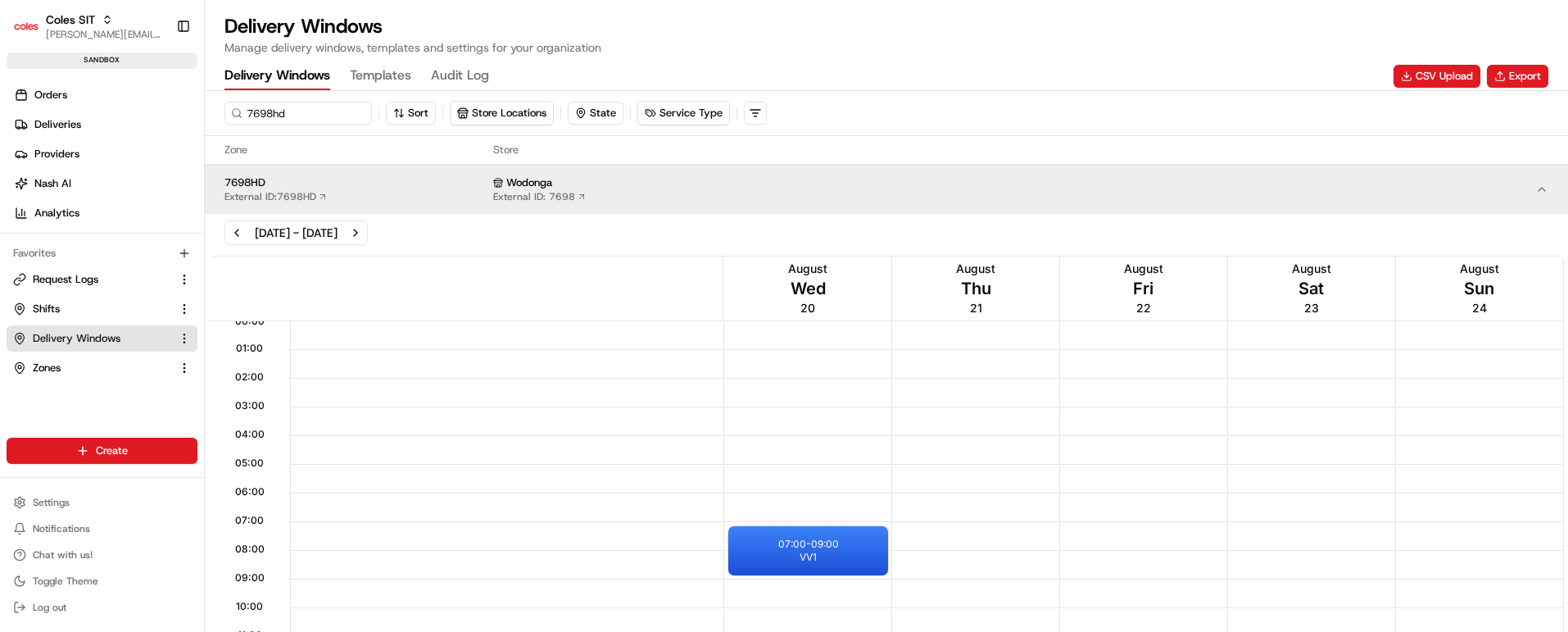
scroll to position [1, 2764]
click at [44, 373] on span "Zones" at bounding box center [47, 368] width 28 height 15
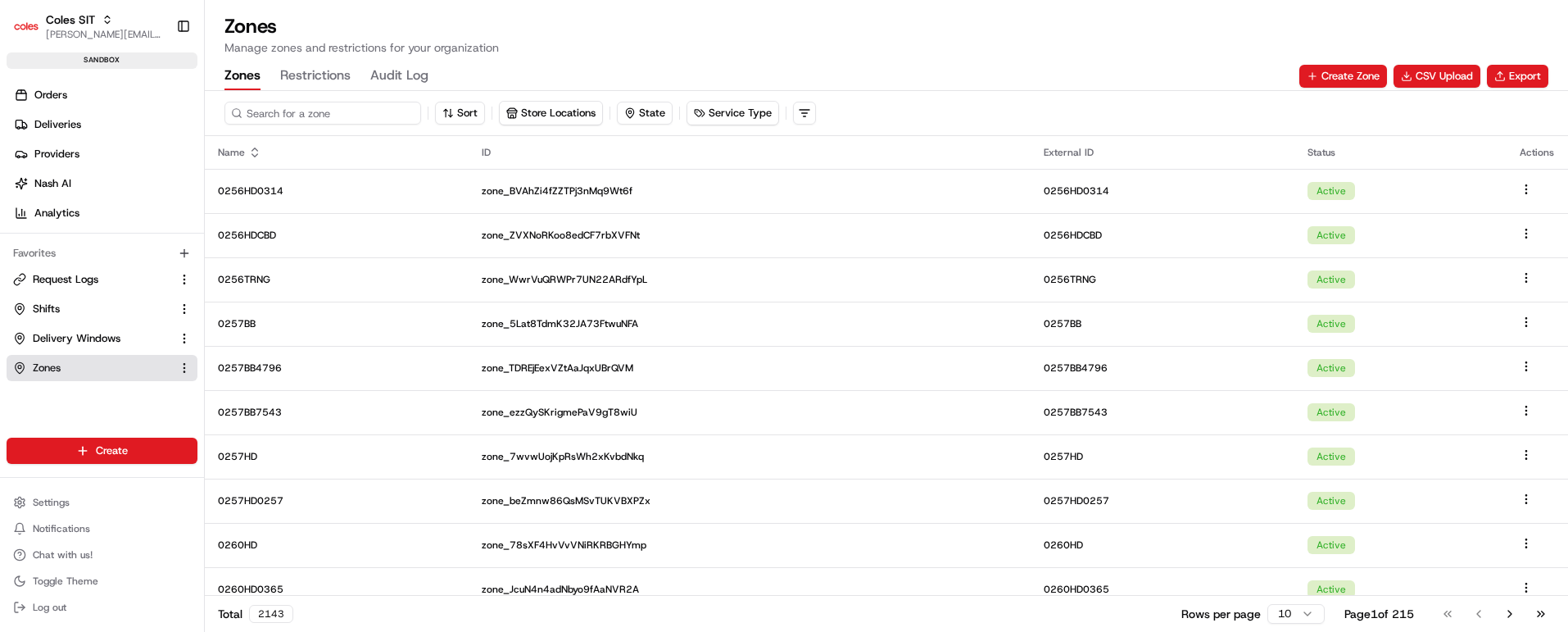
click at [305, 104] on input at bounding box center [322, 113] width 196 height 23
type input "7698"
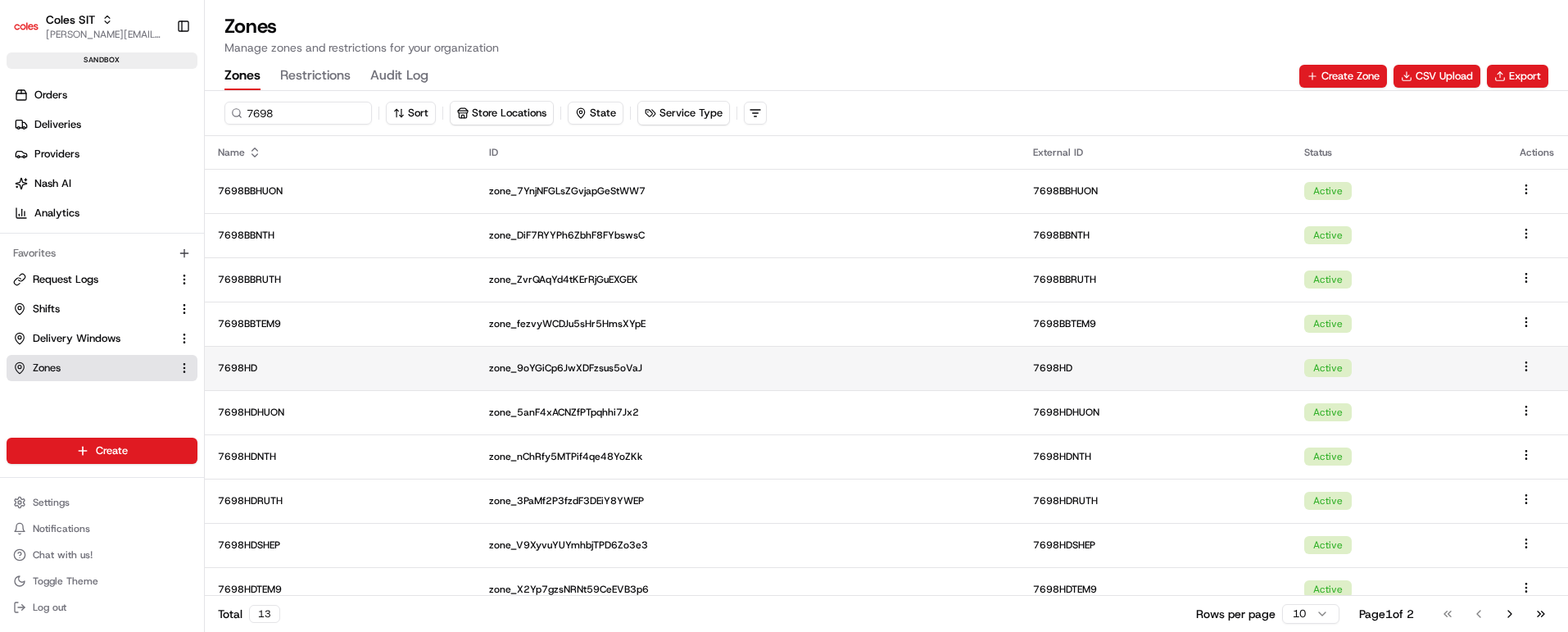
click at [345, 370] on p "7698HD" at bounding box center [340, 368] width 245 height 13
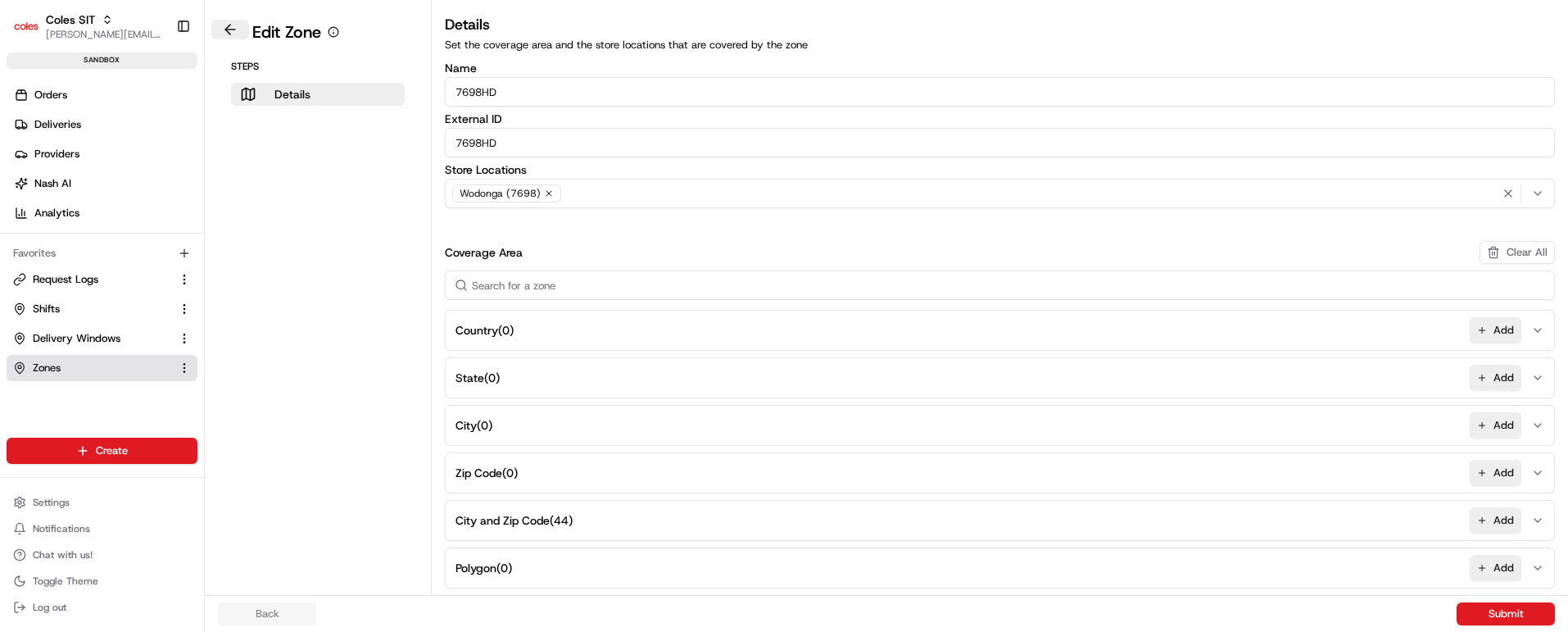
click at [229, 25] on button at bounding box center [230, 29] width 38 height 20
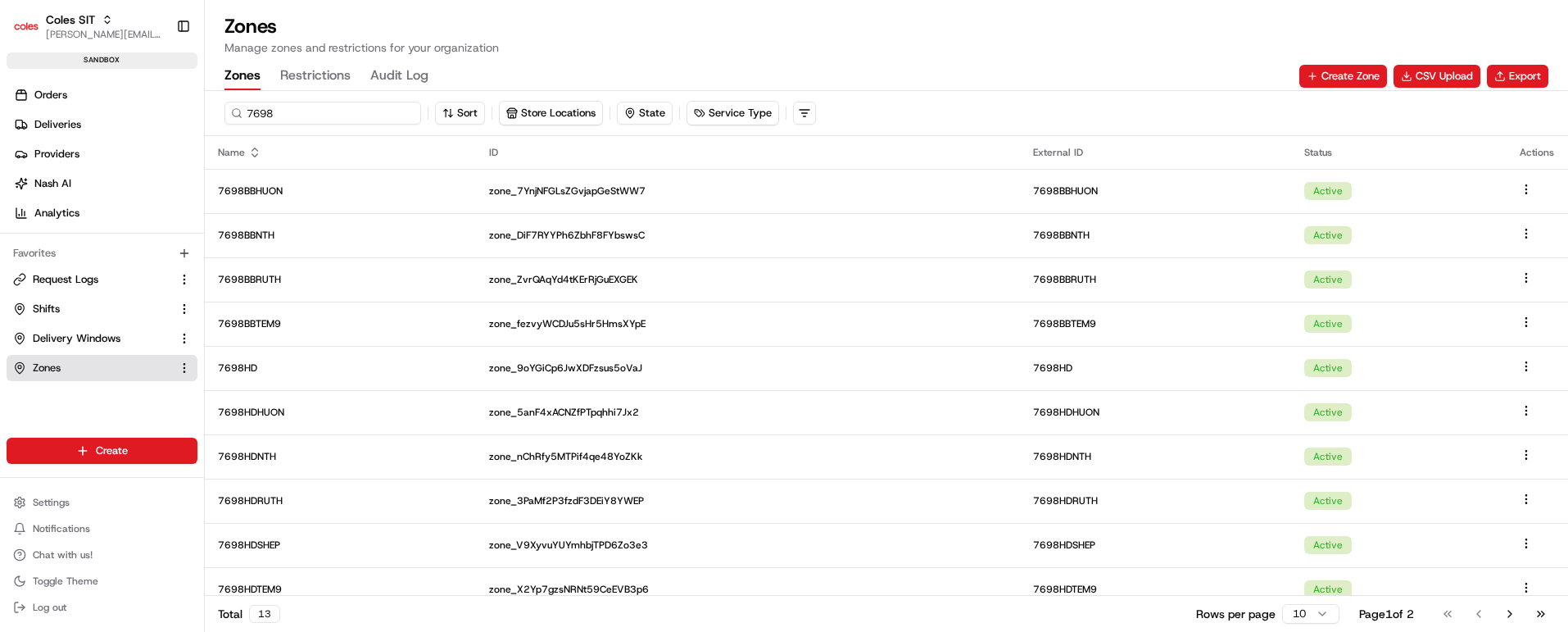
click at [257, 113] on input "7698" at bounding box center [322, 113] width 196 height 23
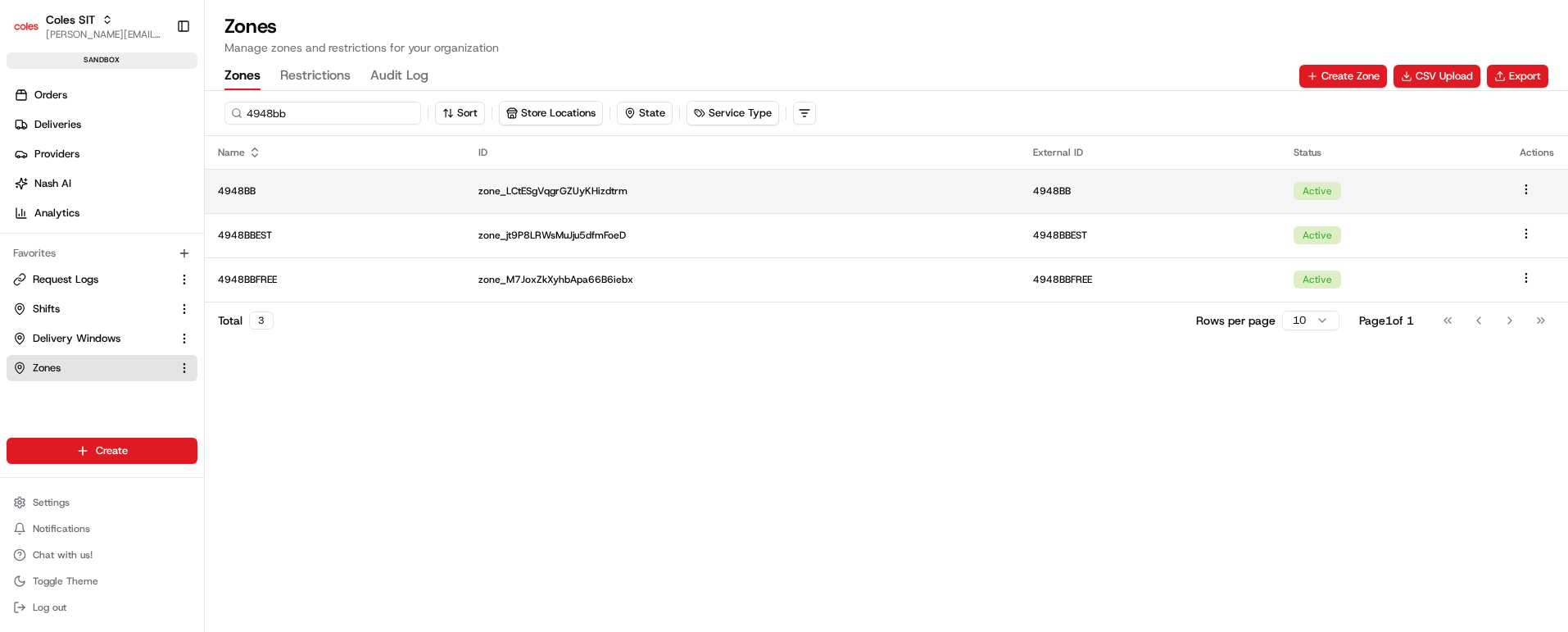
type input "4948bb"
click at [350, 186] on p "4948BB" at bounding box center [335, 191] width 235 height 13
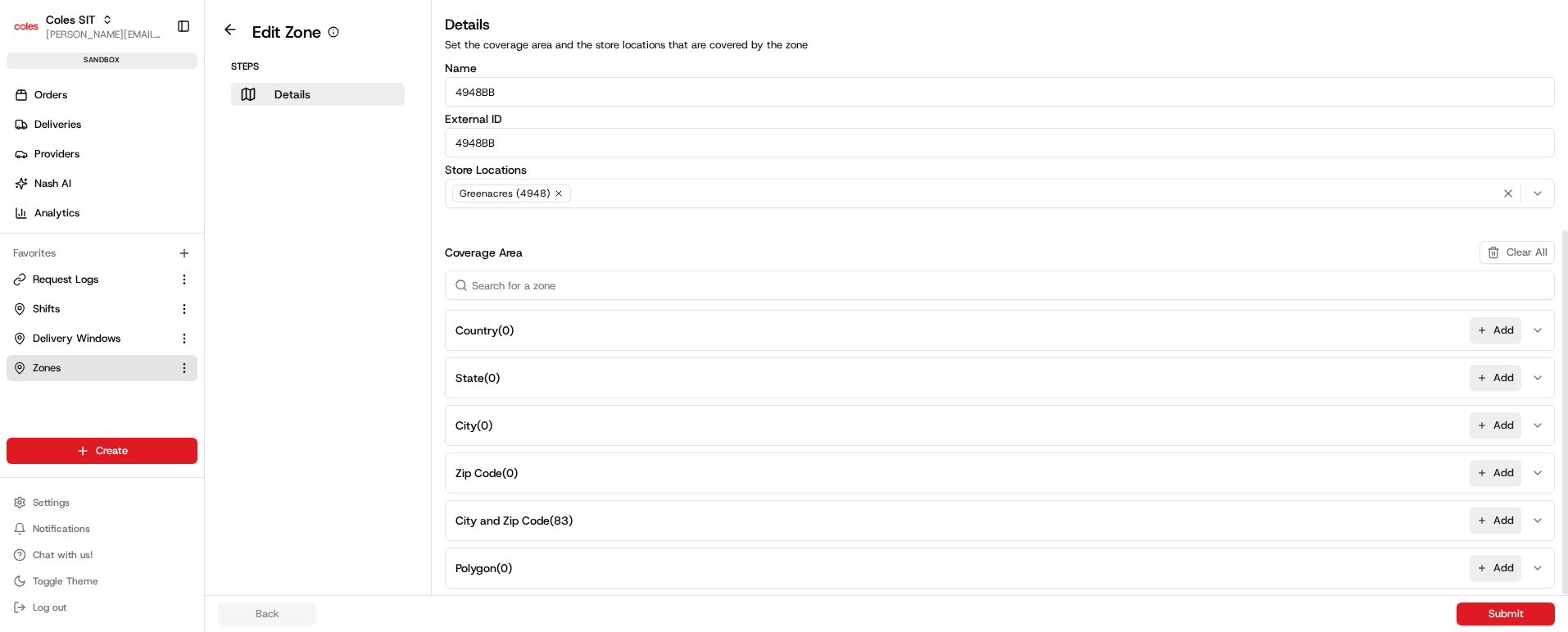
scroll to position [370, 0]
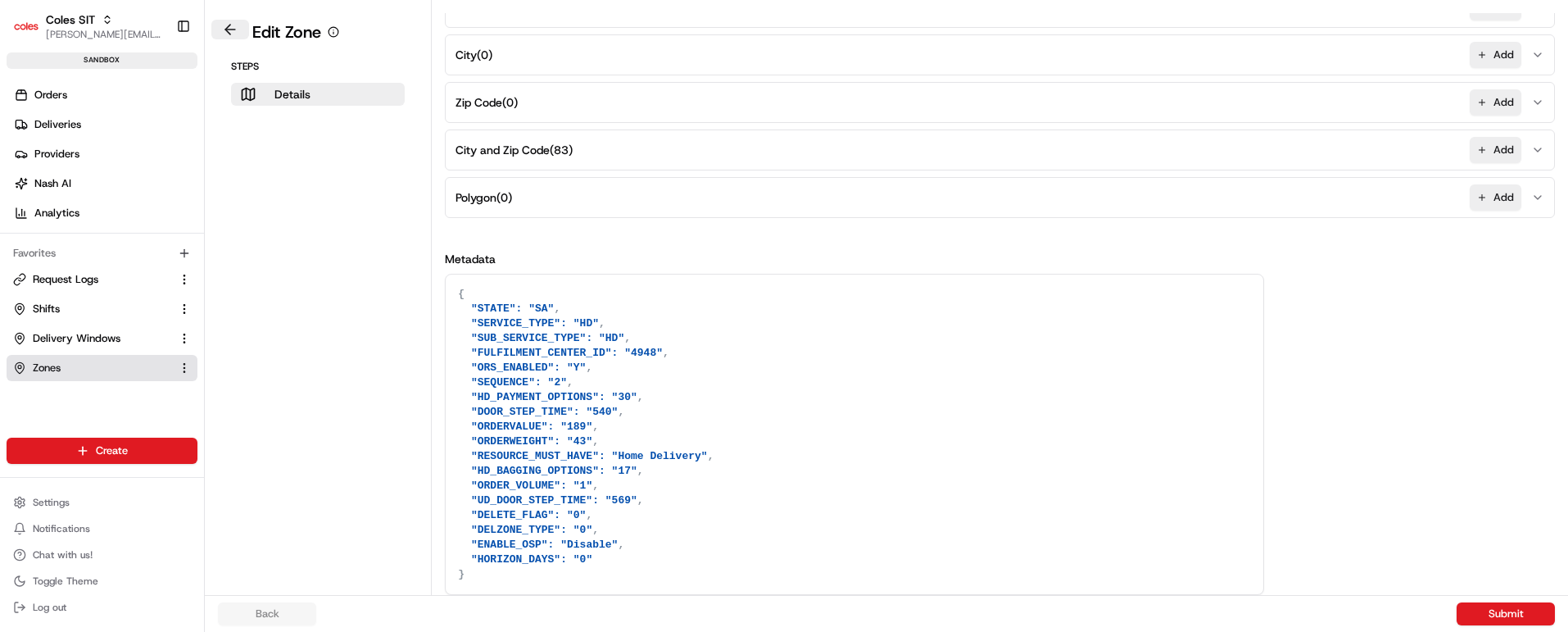
click at [229, 31] on button at bounding box center [230, 29] width 38 height 20
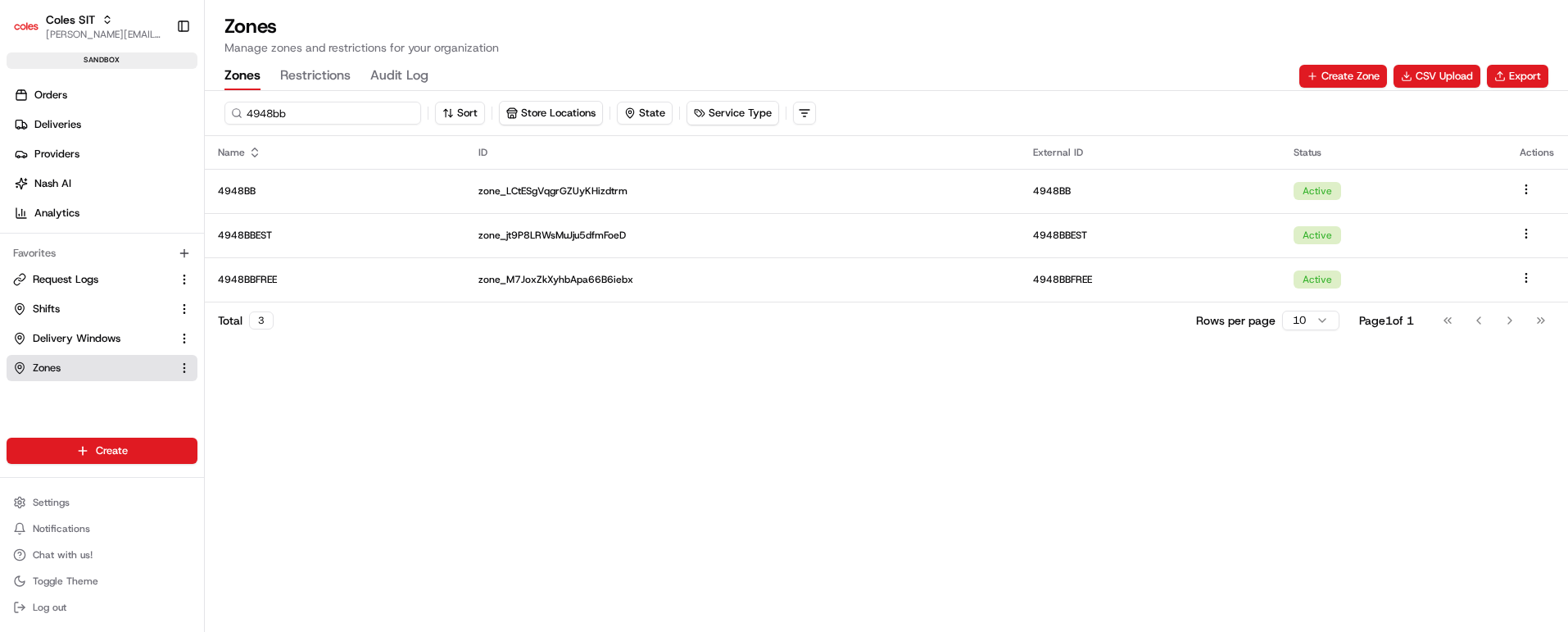
click at [297, 109] on input "4948bb" at bounding box center [322, 113] width 196 height 23
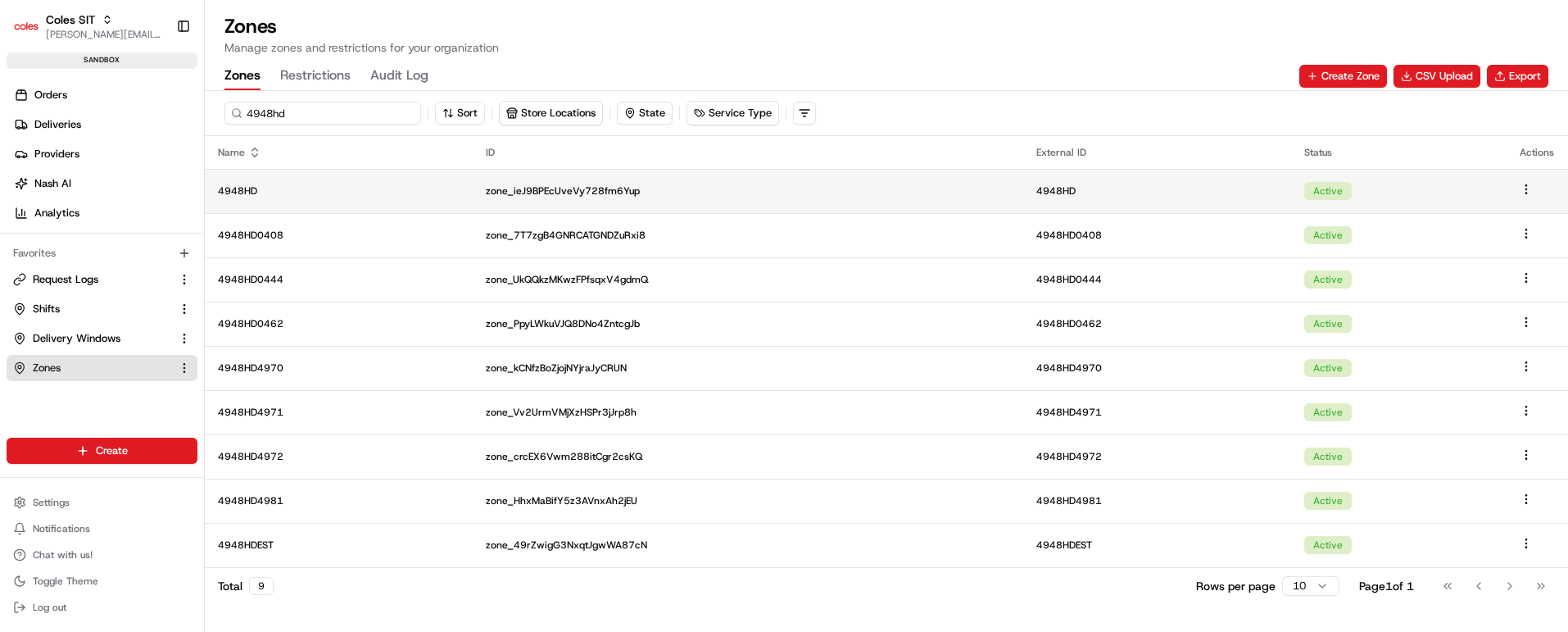
type input "4948hd"
click at [322, 201] on td "4948HD" at bounding box center [339, 191] width 268 height 45
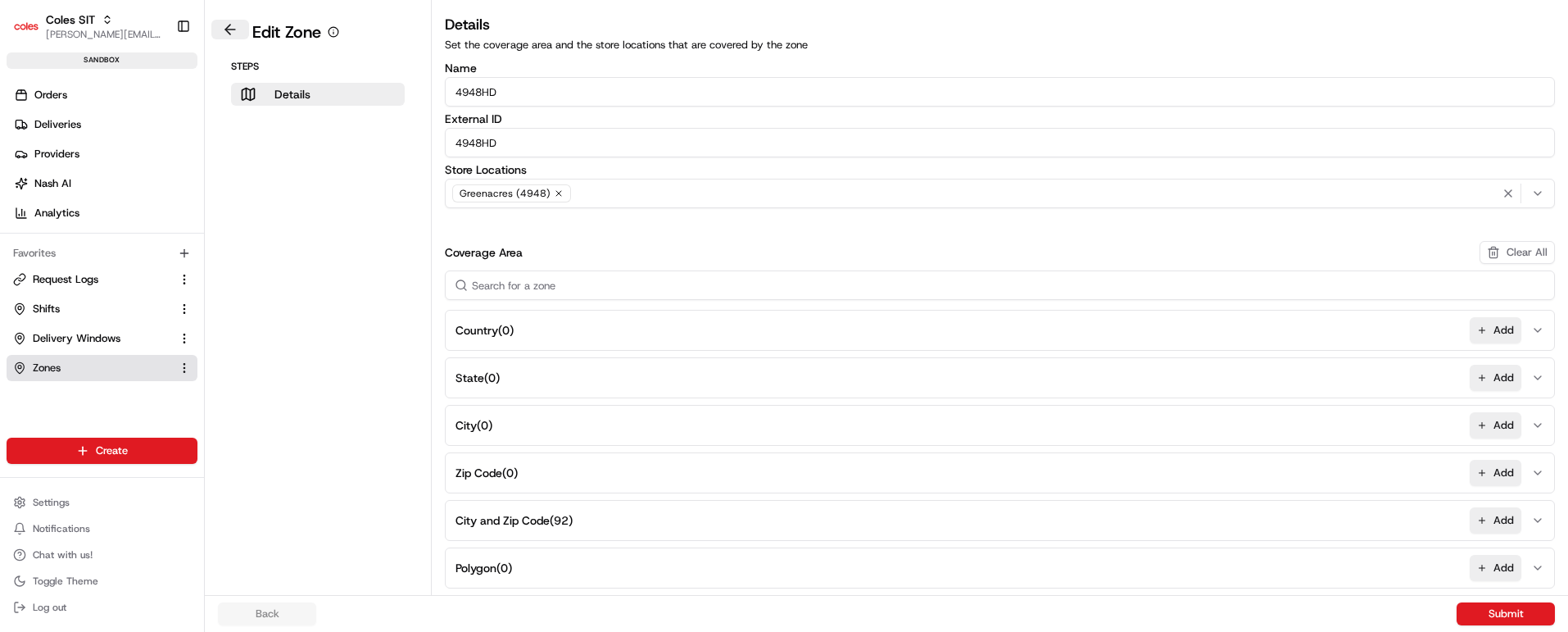
click at [230, 31] on button at bounding box center [230, 29] width 38 height 20
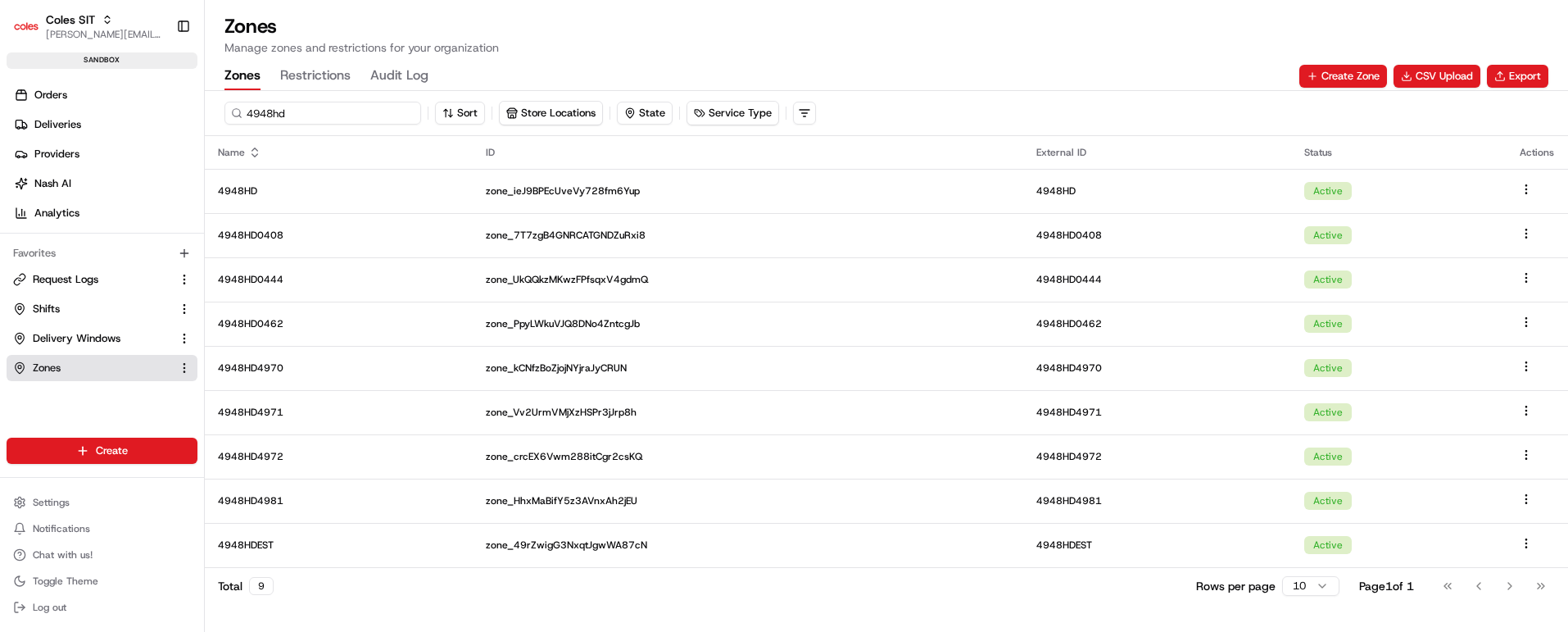
drag, startPoint x: 275, startPoint y: 112, endPoint x: 289, endPoint y: 111, distance: 14.0
click at [289, 111] on input "4948hd" at bounding box center [322, 113] width 196 height 23
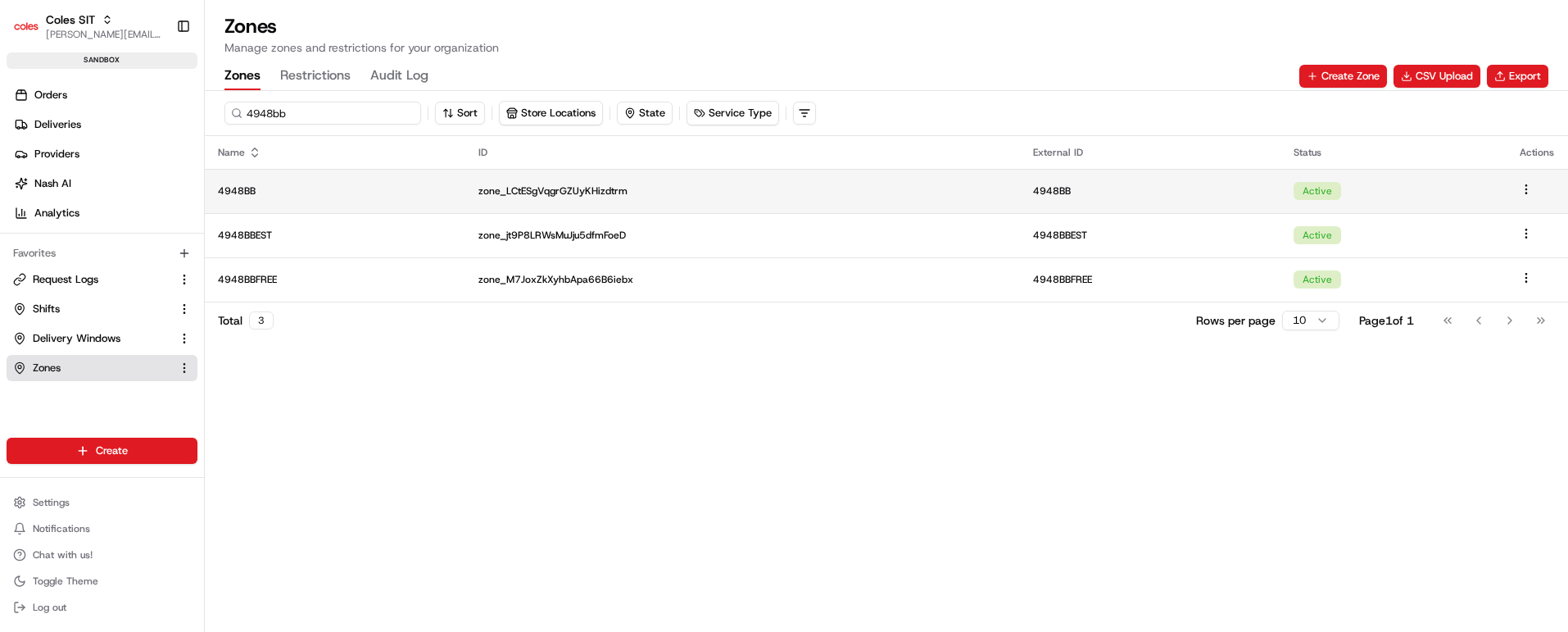
type input "4948bb"
click at [341, 189] on p "4948BB" at bounding box center [335, 191] width 235 height 13
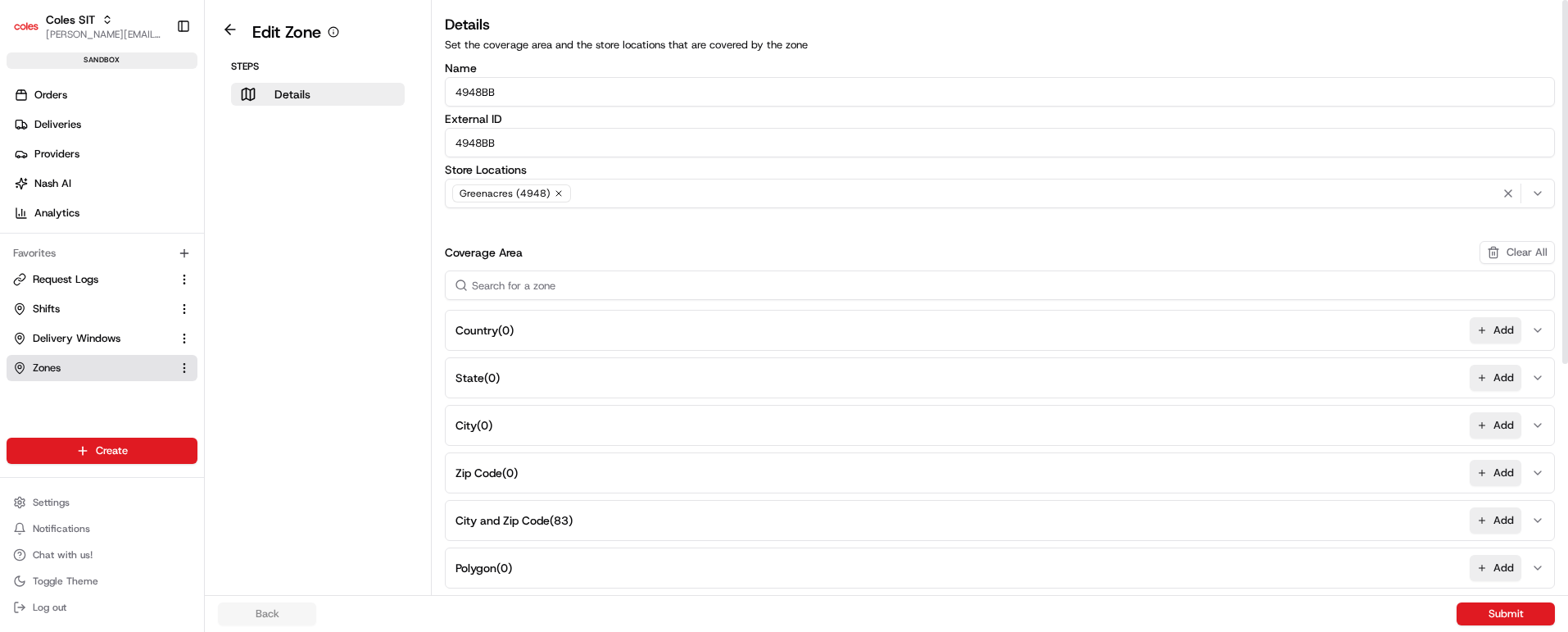
scroll to position [370, 0]
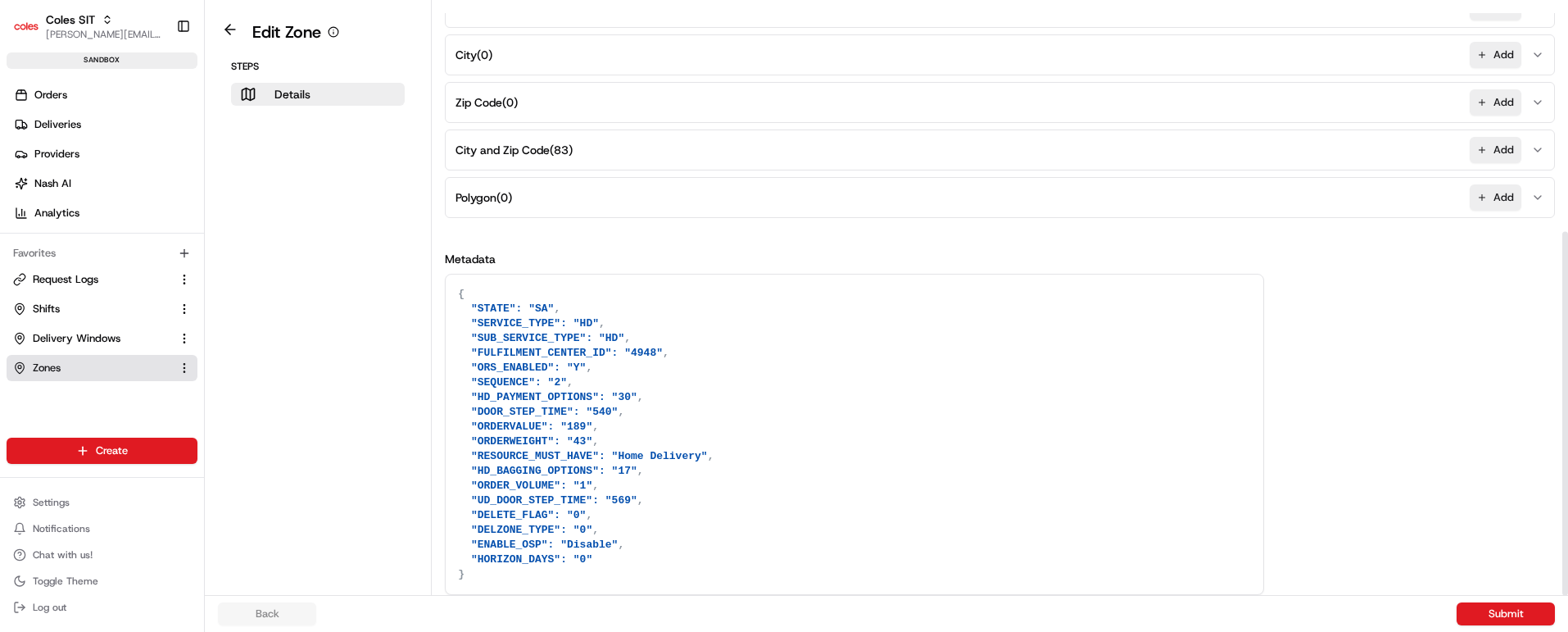
drag, startPoint x: 473, startPoint y: 347, endPoint x: 645, endPoint y: 352, distance: 172.1
click at [645, 352] on textarea "{ "STATE": "SA", "SERVICE_TYPE": "HD", "SUB_SERVICE_TYPE": "HD", "FULFILMENT_CE…" at bounding box center [854, 434] width 818 height 319
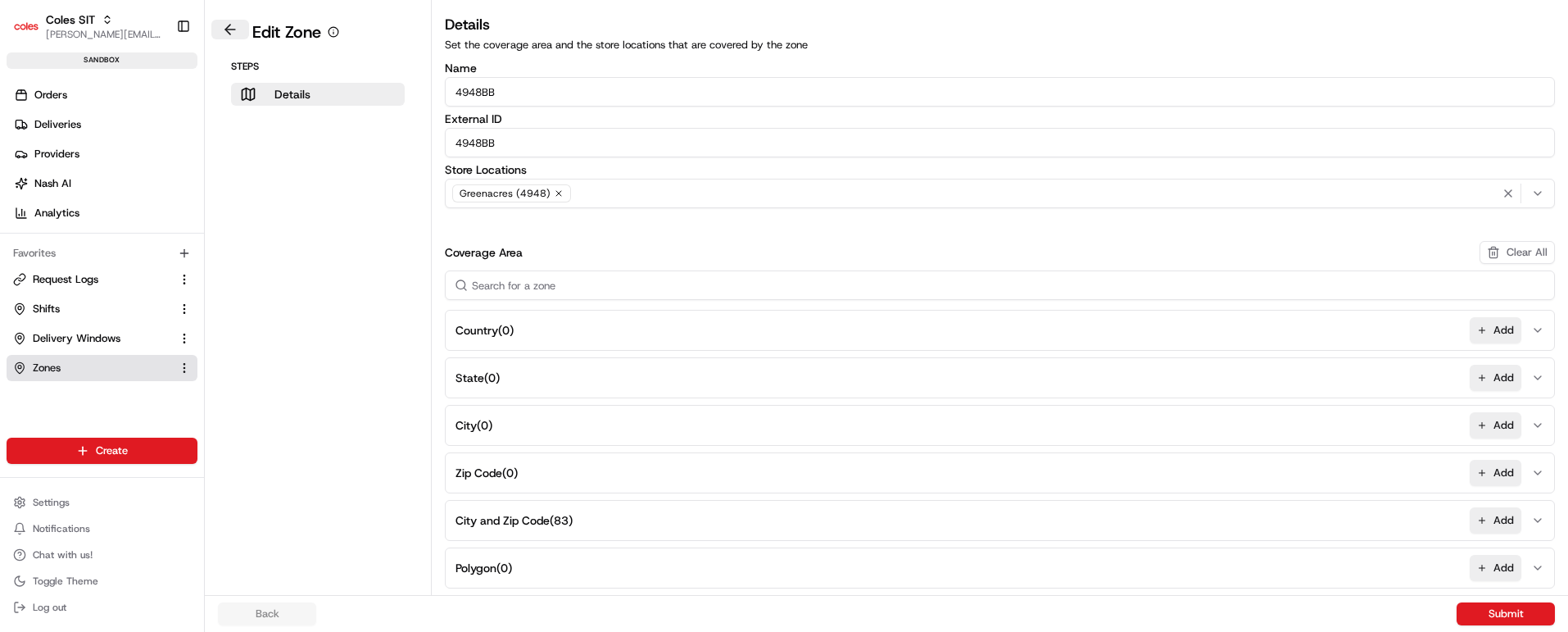
click at [230, 34] on button at bounding box center [230, 29] width 38 height 20
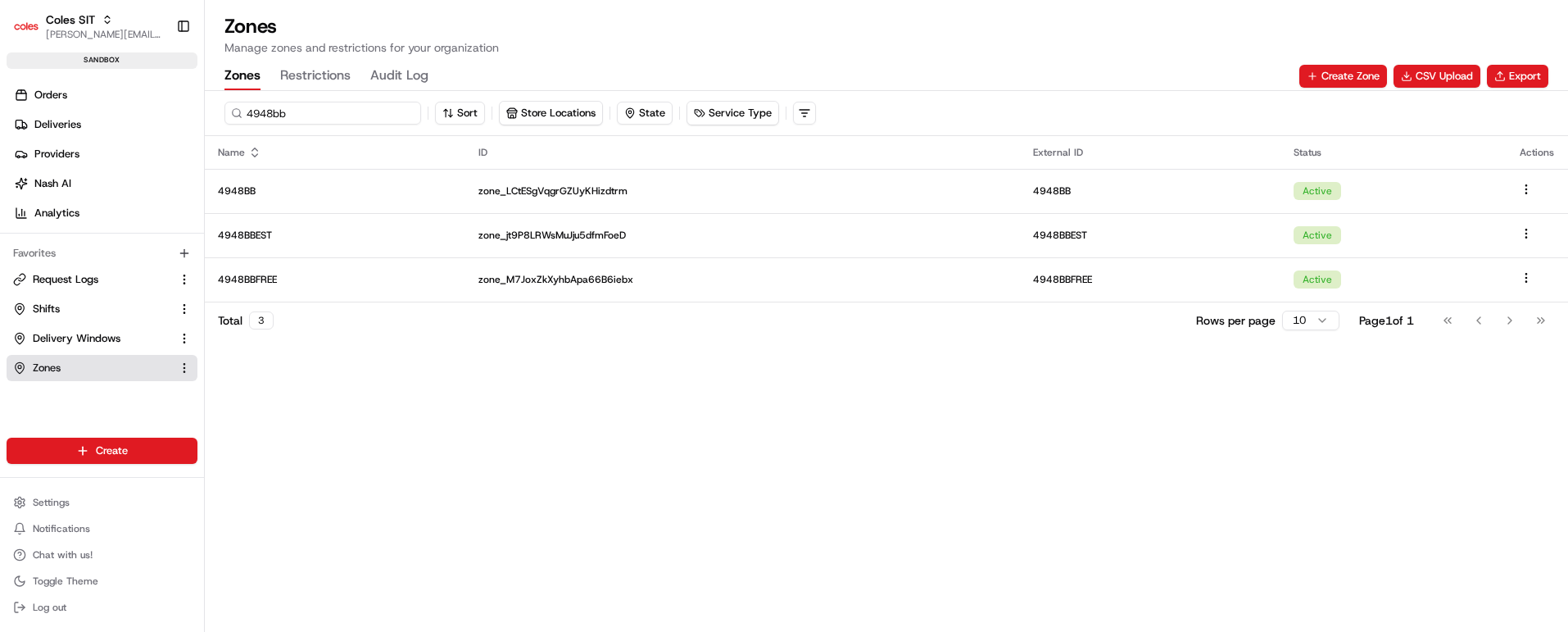
drag, startPoint x: 276, startPoint y: 112, endPoint x: 291, endPoint y: 113, distance: 15.0
click at [291, 113] on input "4948bb" at bounding box center [322, 113] width 196 height 23
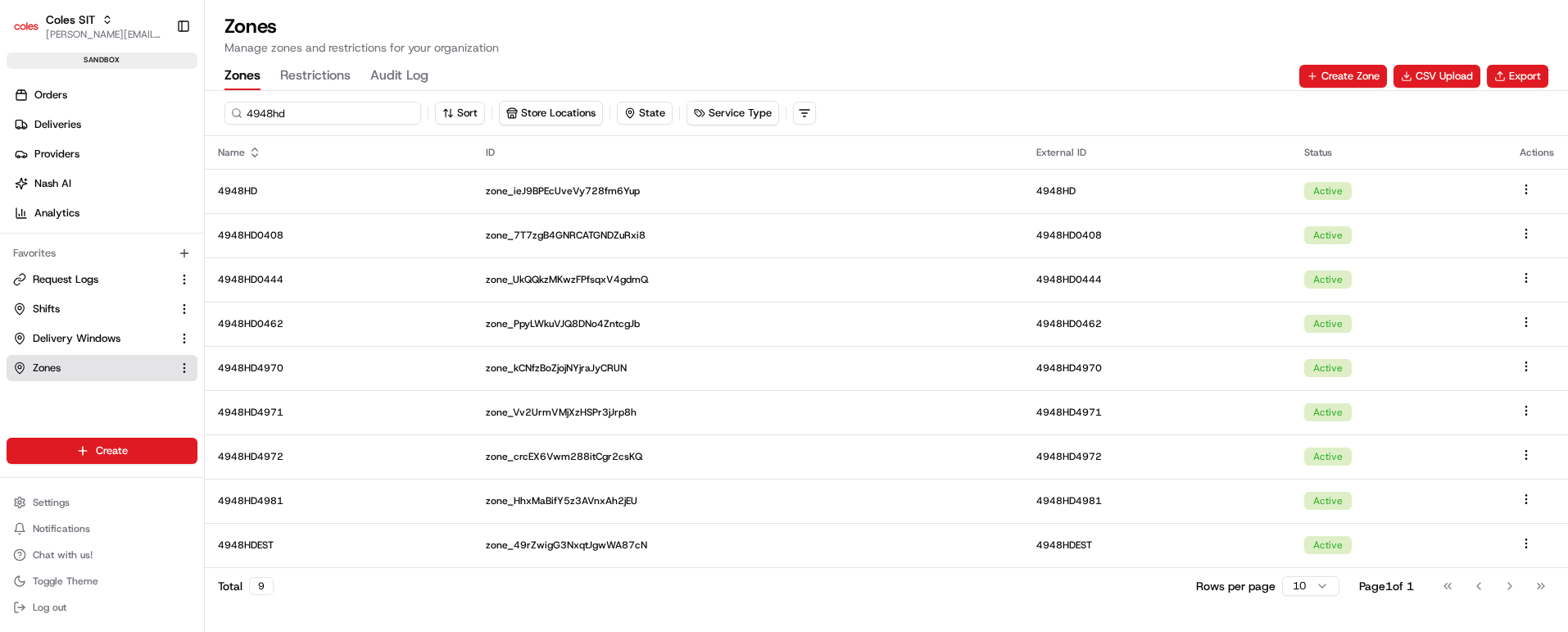
type input "4948hd"
click at [72, 93] on link "Orders" at bounding box center [105, 95] width 197 height 26
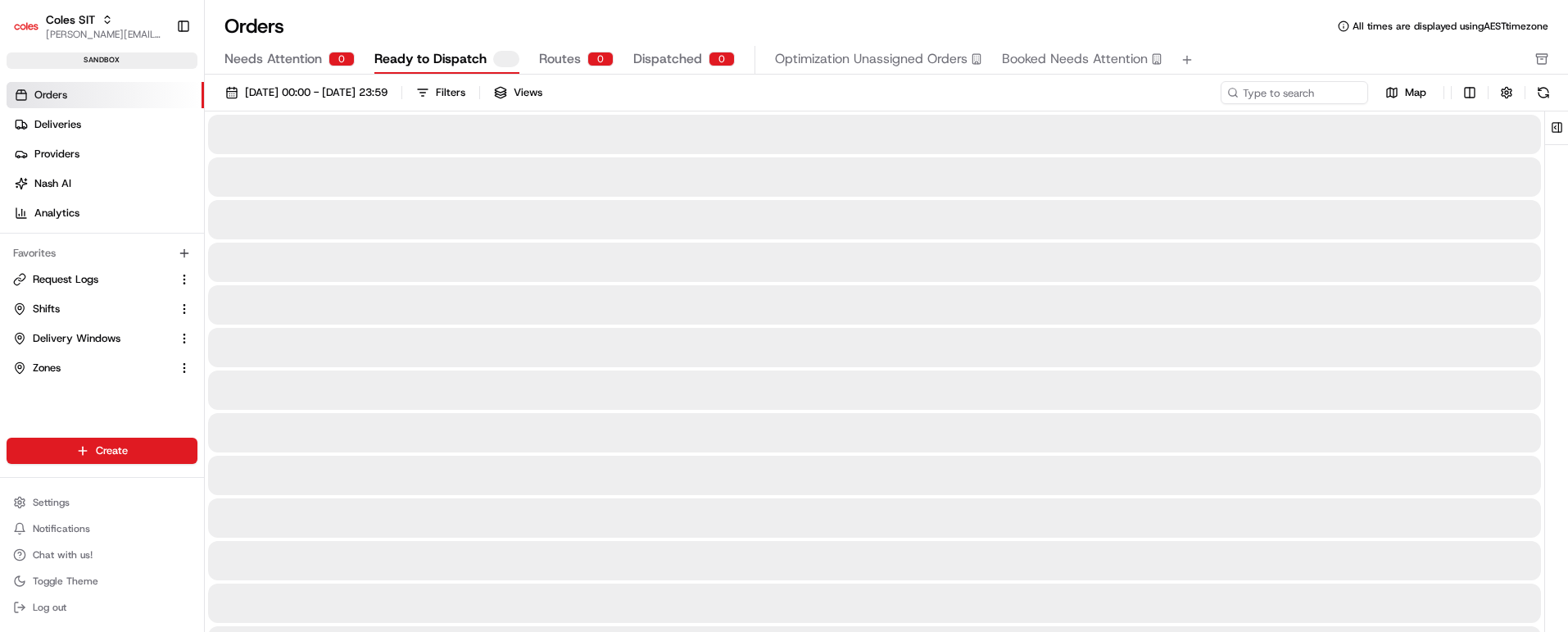
click at [674, 55] on span "Dispatched" at bounding box center [668, 59] width 69 height 20
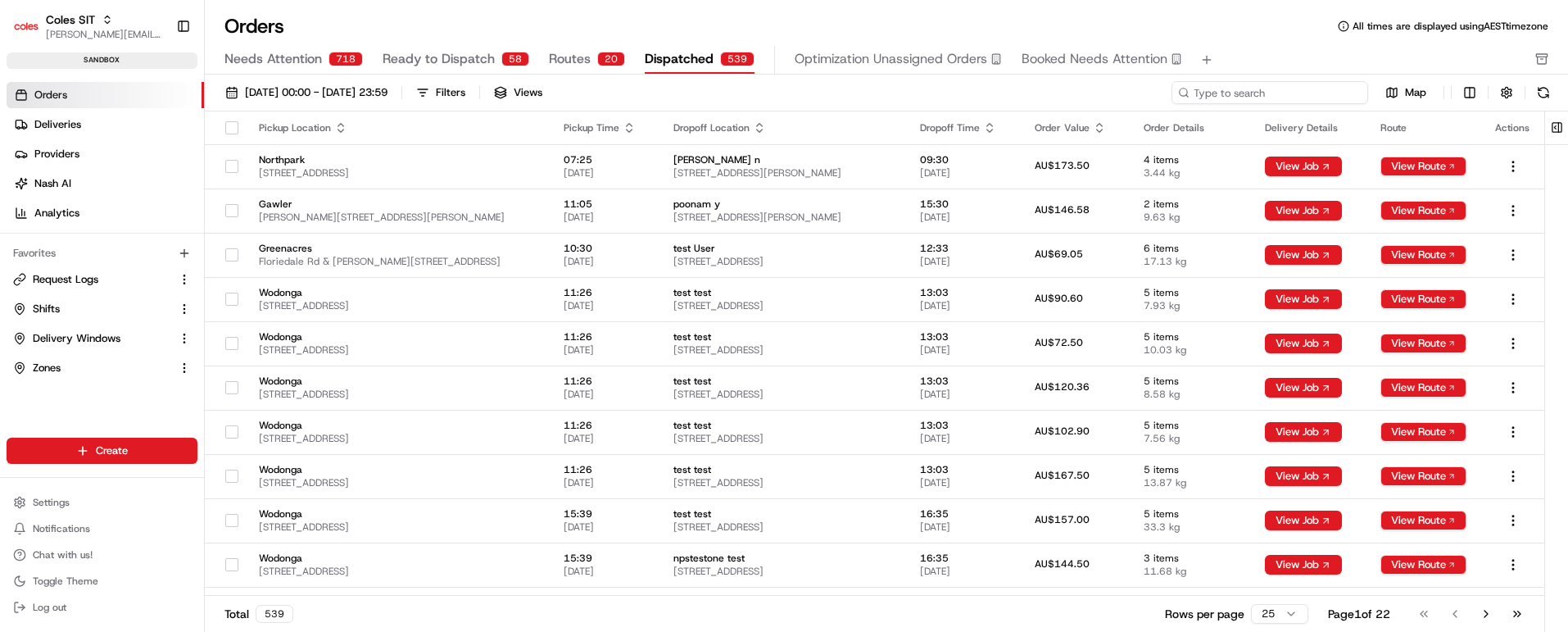
click at [1304, 91] on input at bounding box center [1269, 92] width 196 height 23
paste input "216616124"
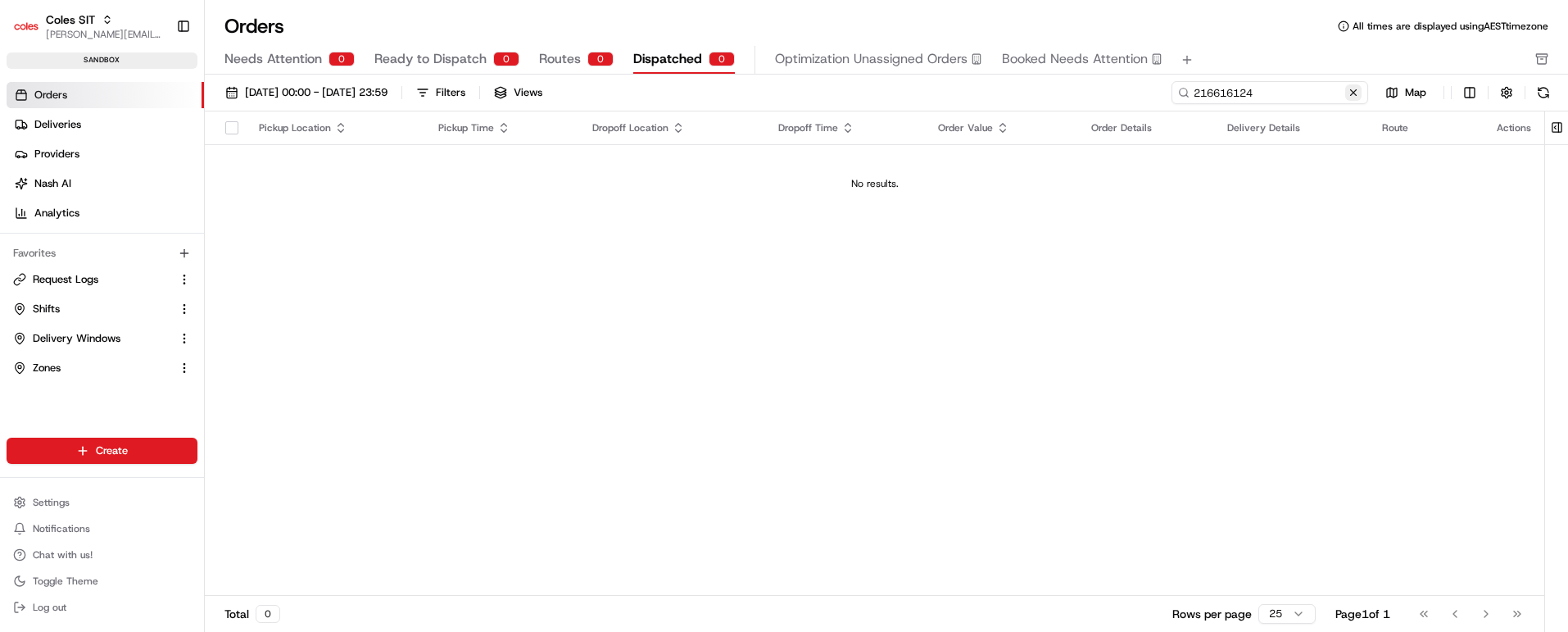
type input "216616124"
click at [1355, 93] on button at bounding box center [1354, 93] width 17 height 17
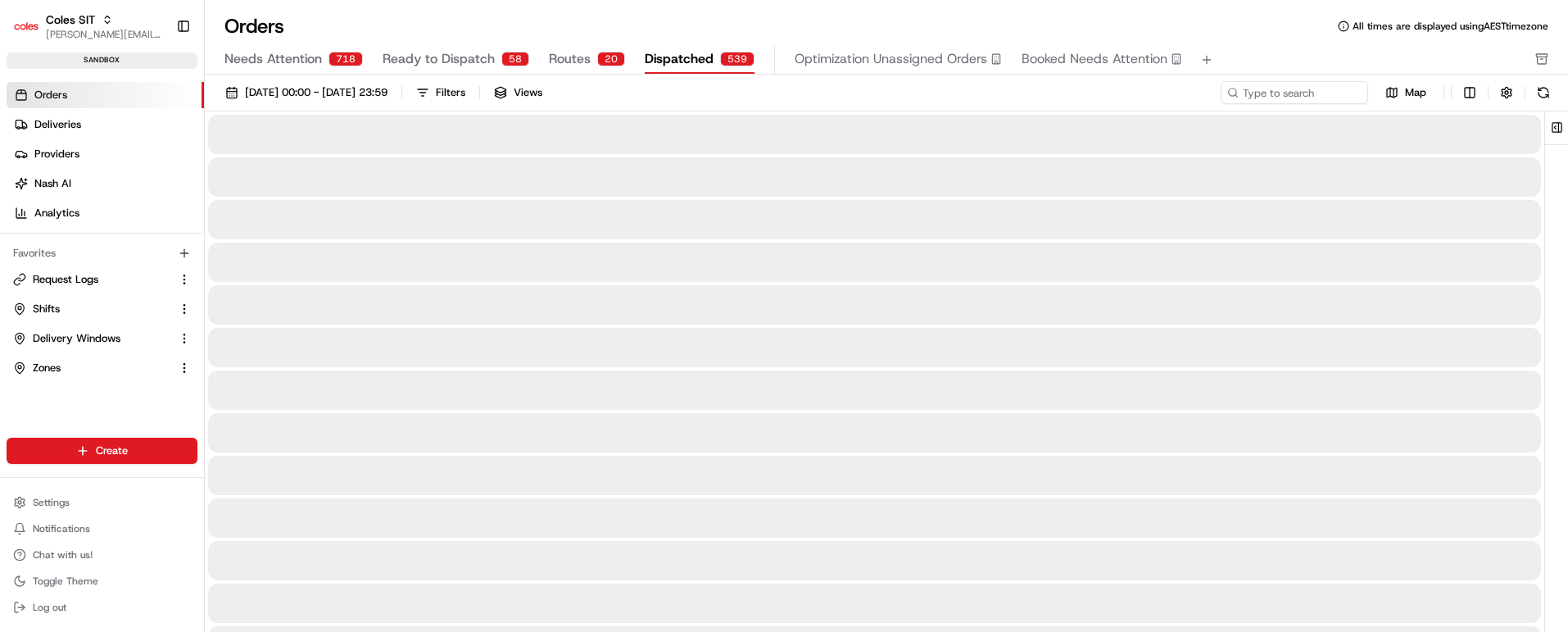
click at [573, 55] on span "Routes" at bounding box center [570, 59] width 42 height 20
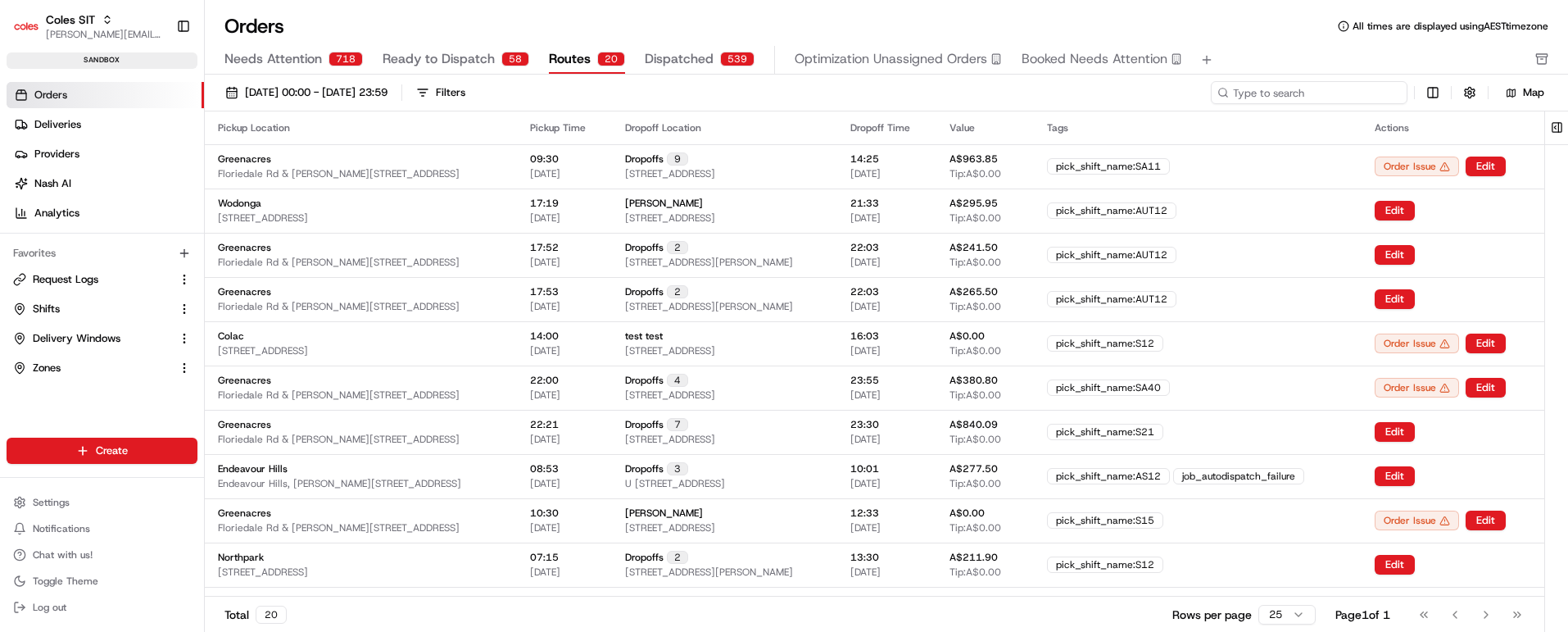
click at [1308, 93] on input at bounding box center [1308, 92] width 196 height 23
paste input "216616124"
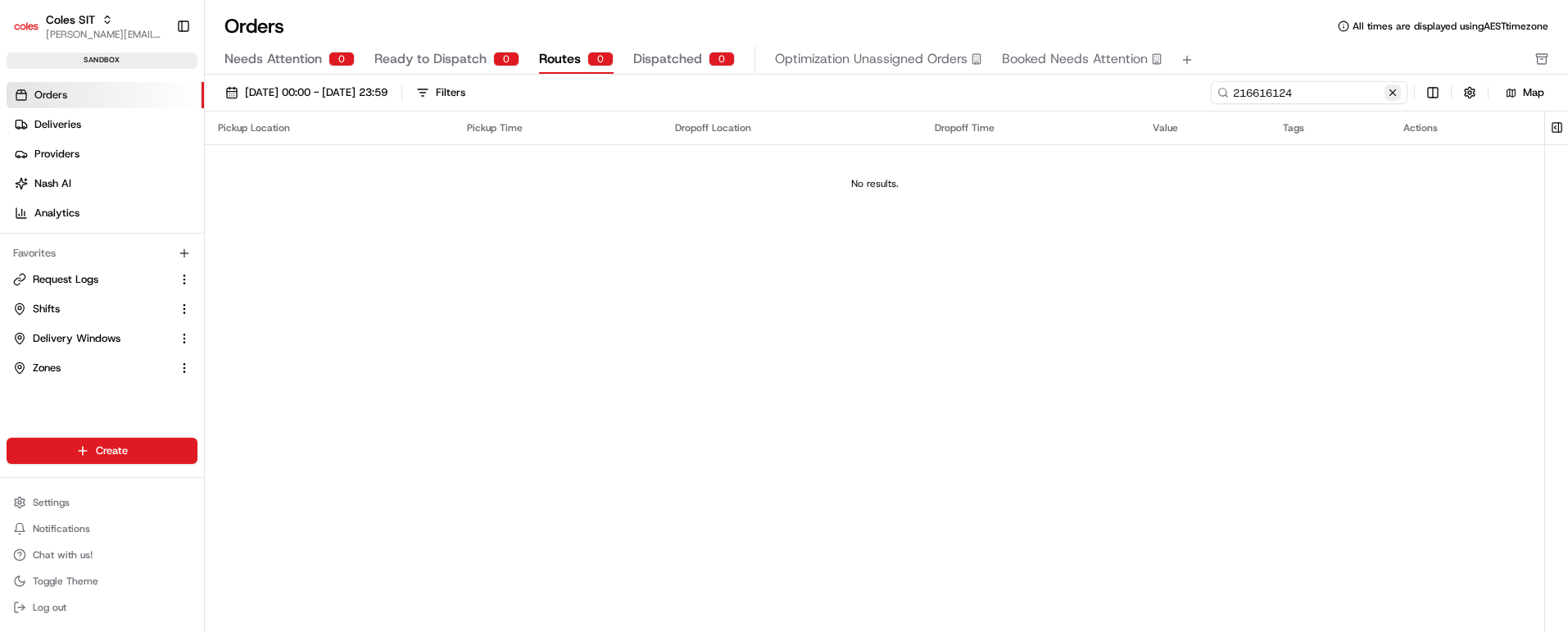
type input "216616124"
click at [1393, 92] on button at bounding box center [1393, 93] width 17 height 17
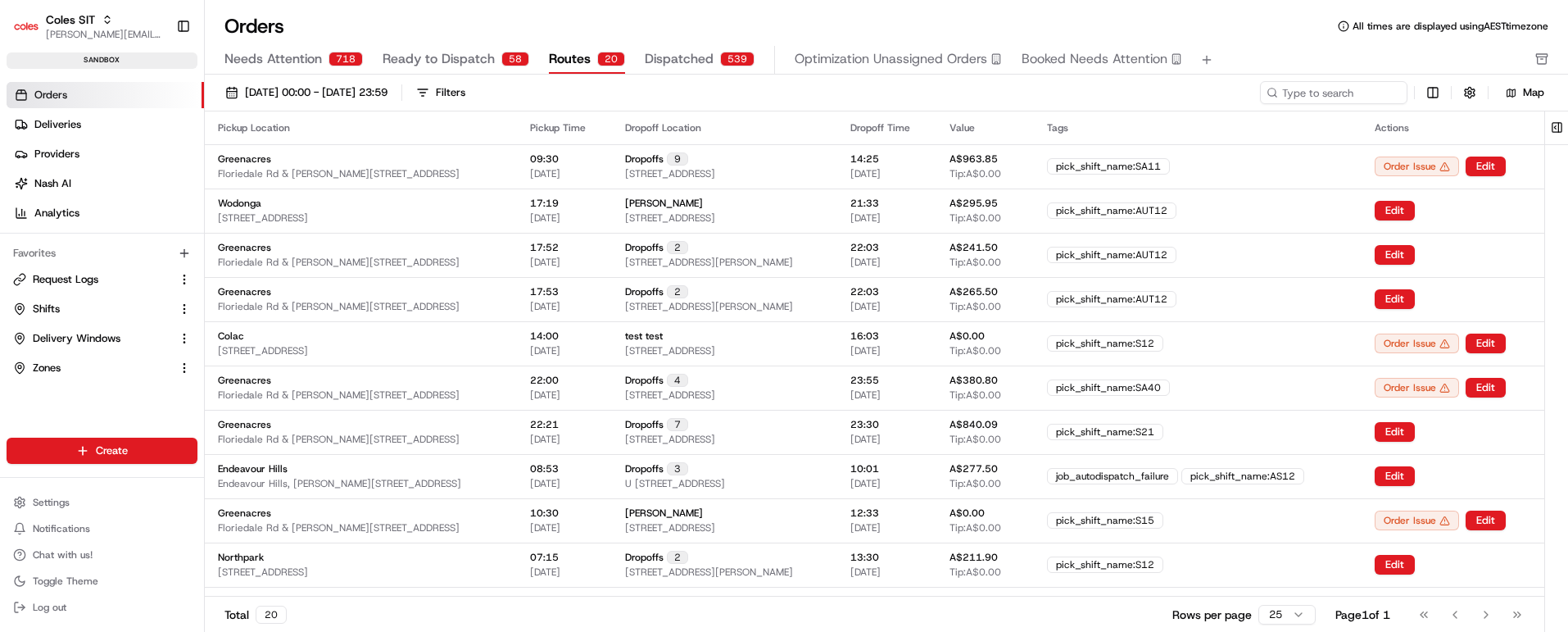
click at [445, 62] on span "Ready to Dispatch" at bounding box center [438, 59] width 113 height 20
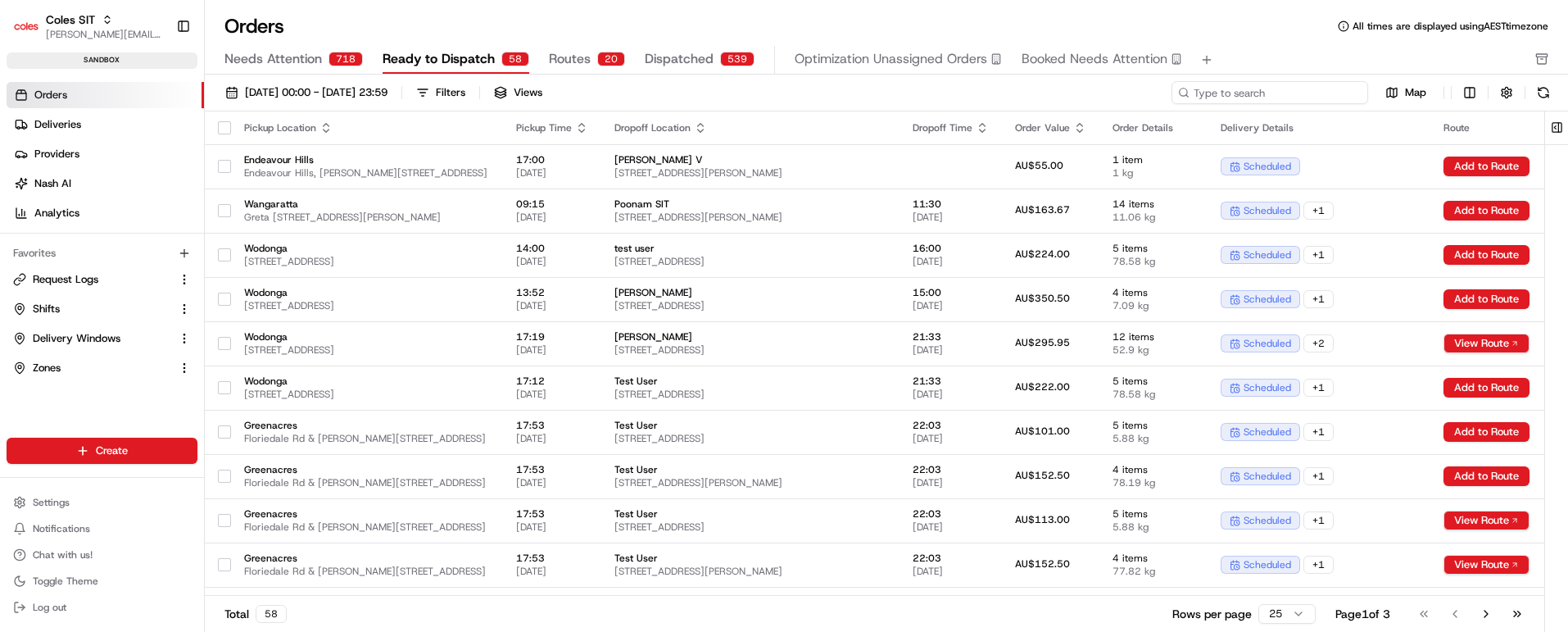
click at [1301, 91] on input at bounding box center [1269, 92] width 196 height 23
paste input "216616124"
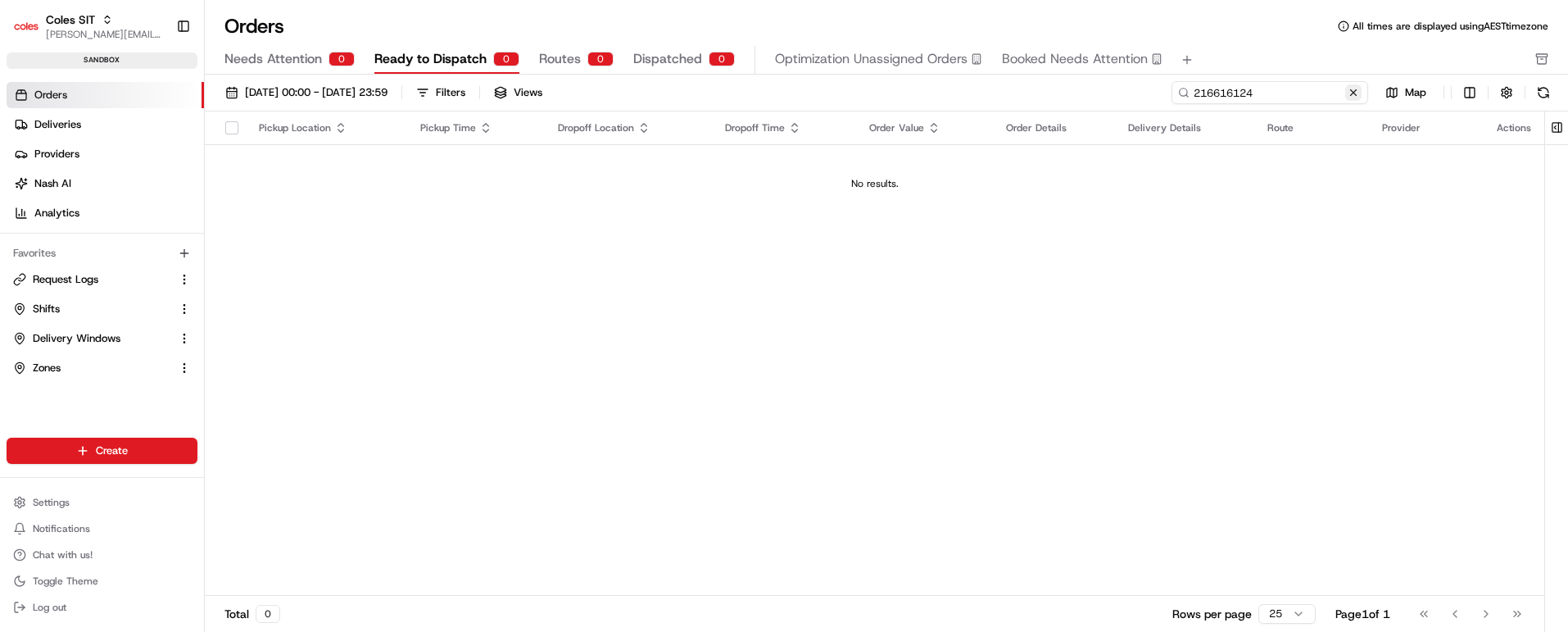
type input "216616124"
click at [1355, 92] on button at bounding box center [1354, 93] width 17 height 17
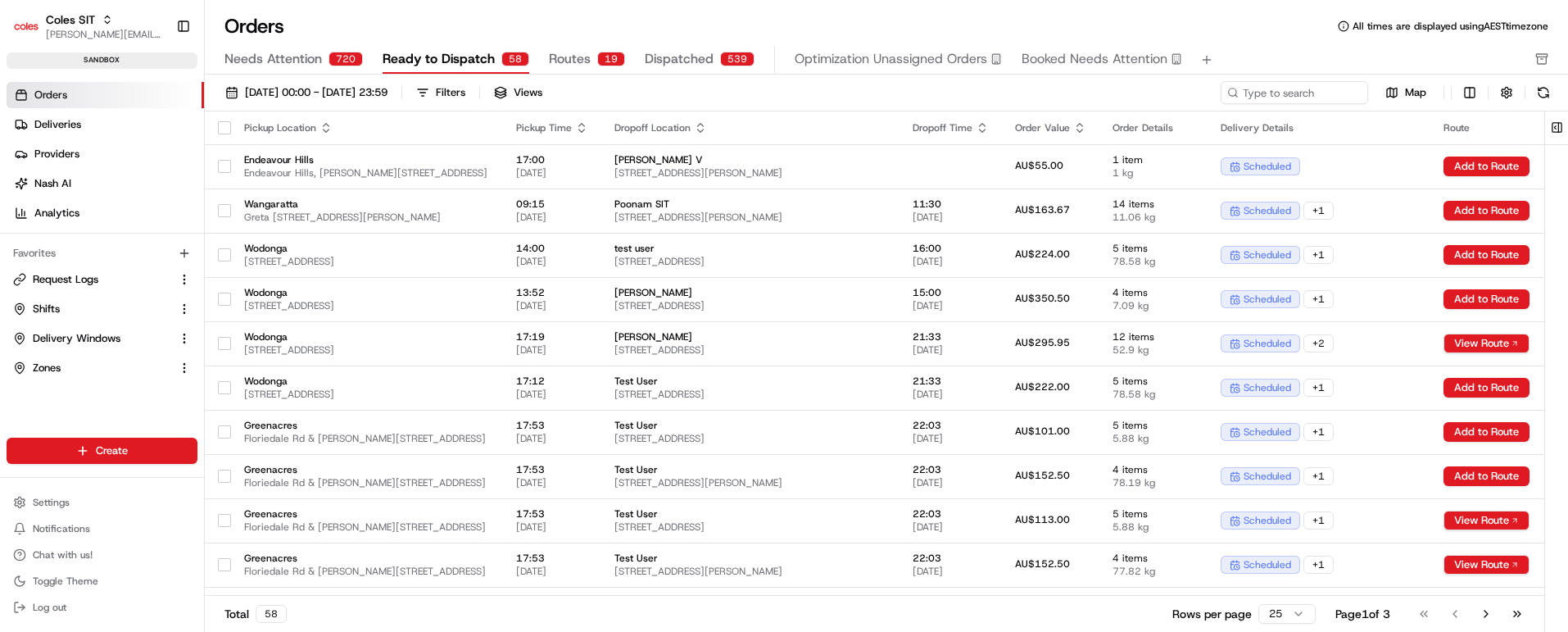
click at [664, 54] on span "Dispatched" at bounding box center [679, 59] width 69 height 20
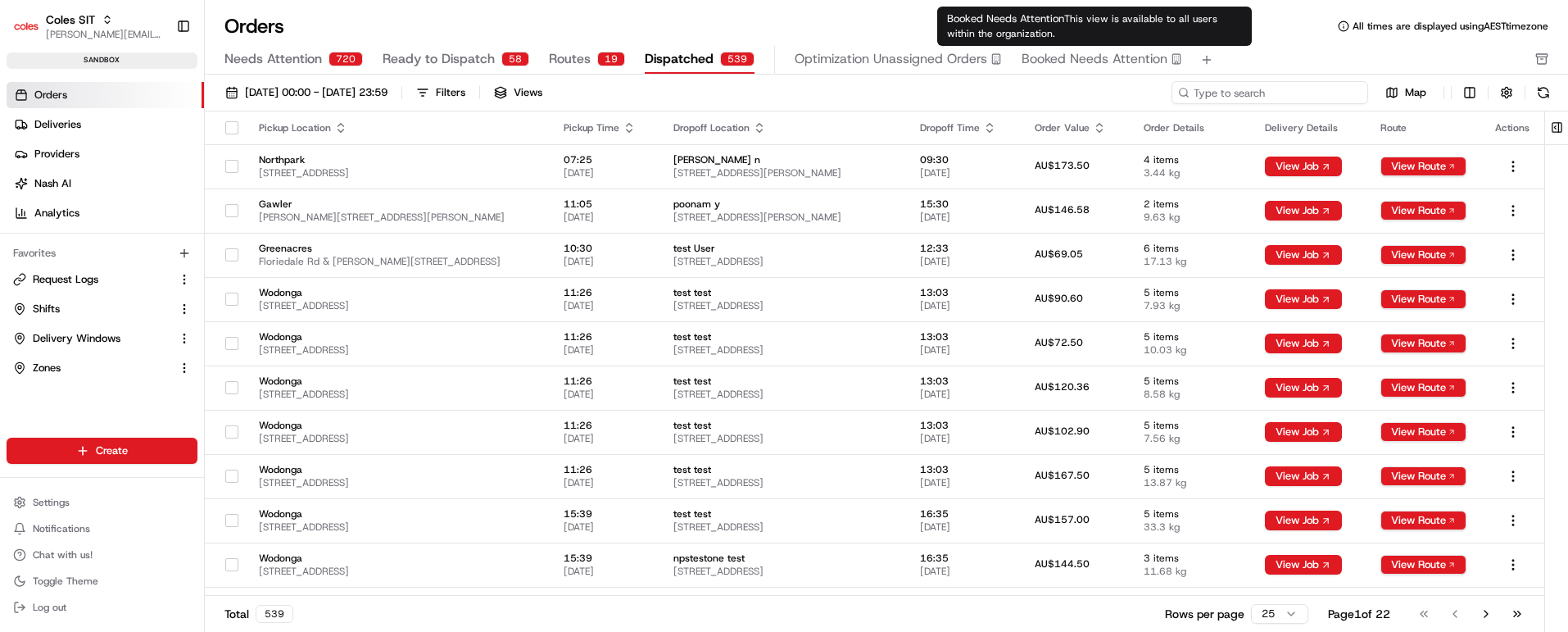
click at [1297, 93] on input at bounding box center [1269, 92] width 196 height 23
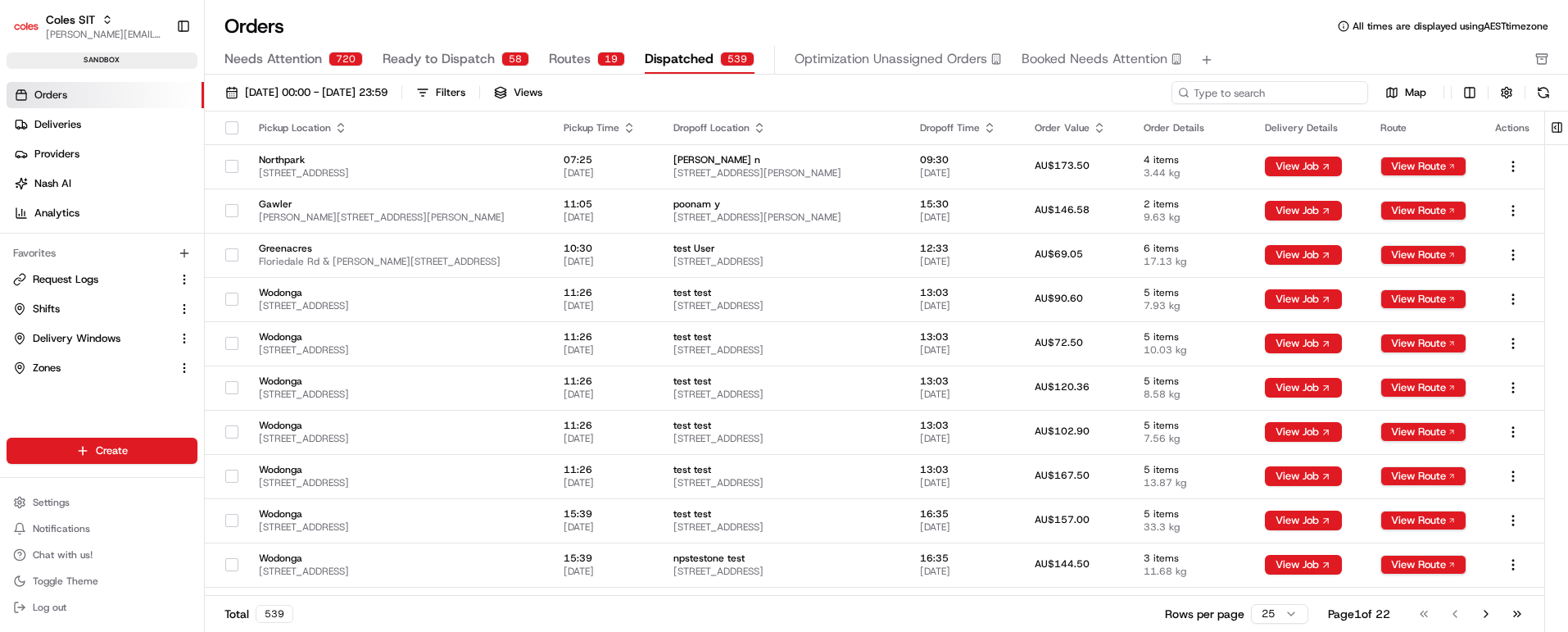
paste input "216631057"
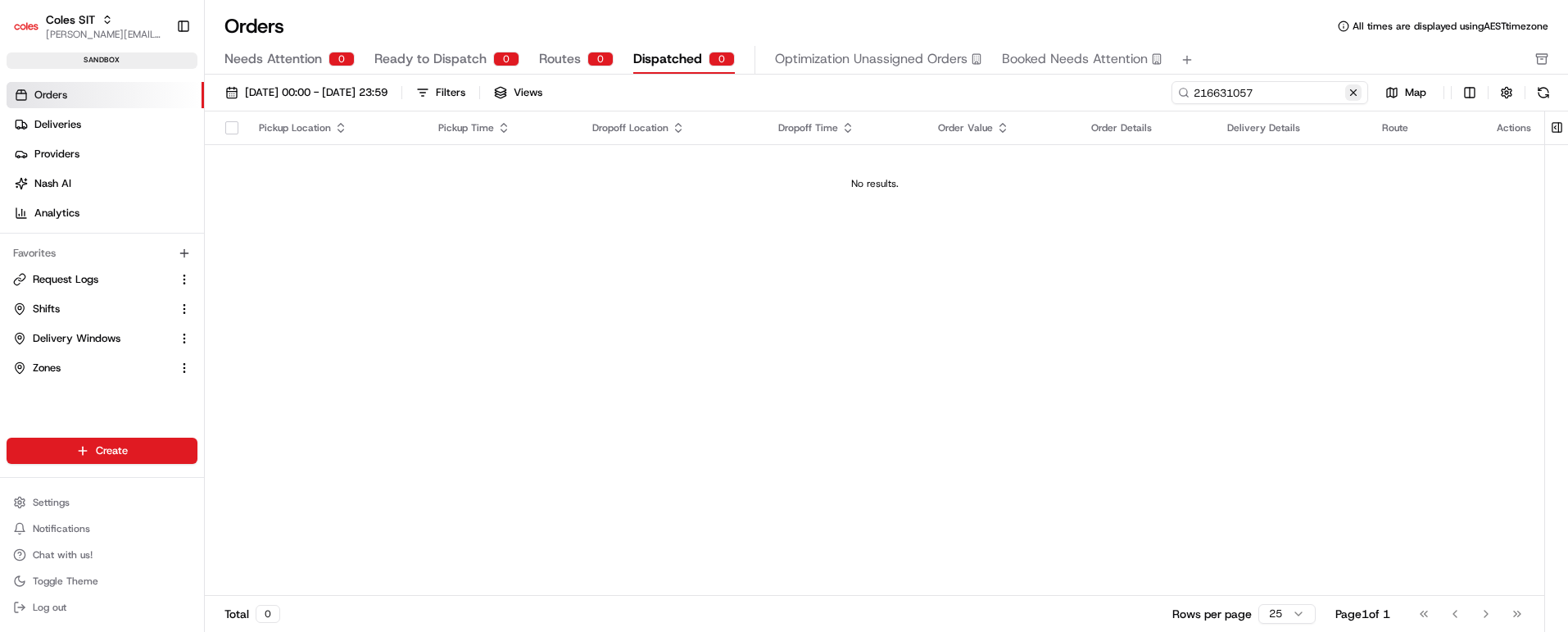
type input "216631057"
click at [1356, 95] on button at bounding box center [1354, 93] width 17 height 17
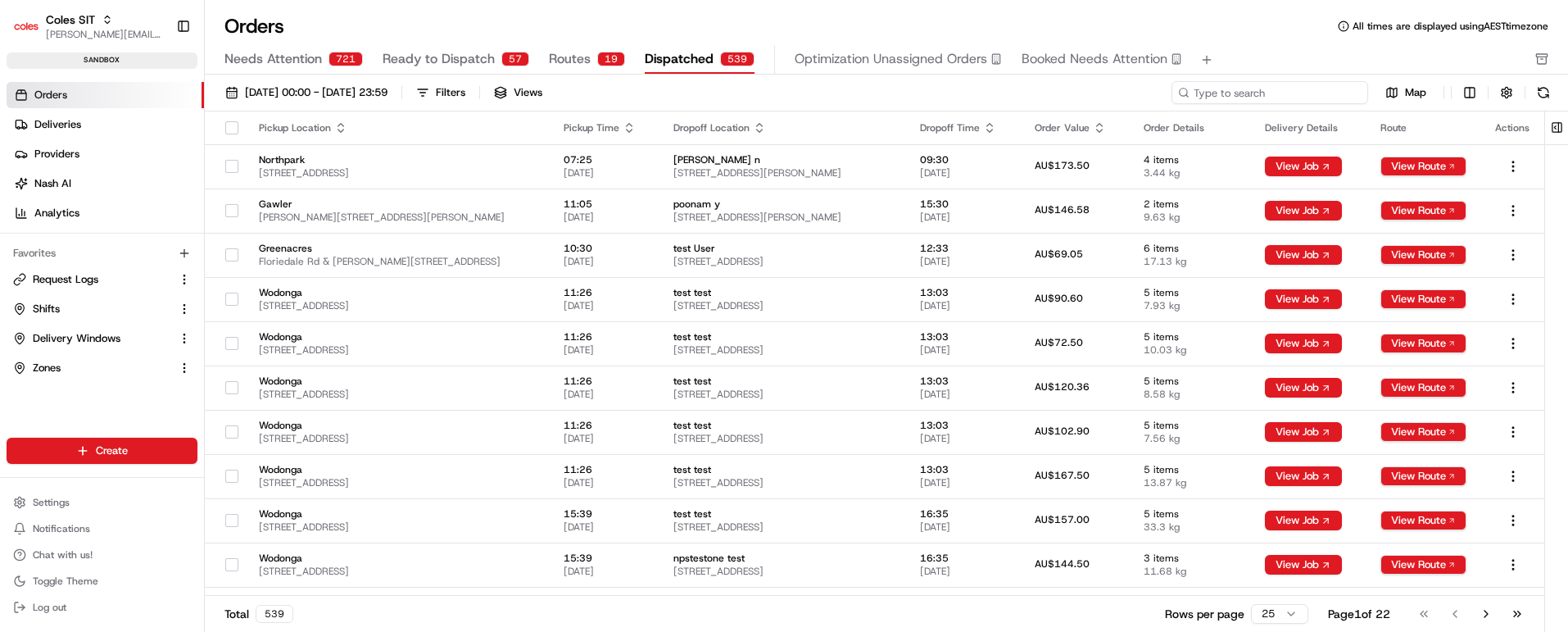
click at [1287, 87] on input at bounding box center [1269, 92] width 196 height 23
paste input "216633055"
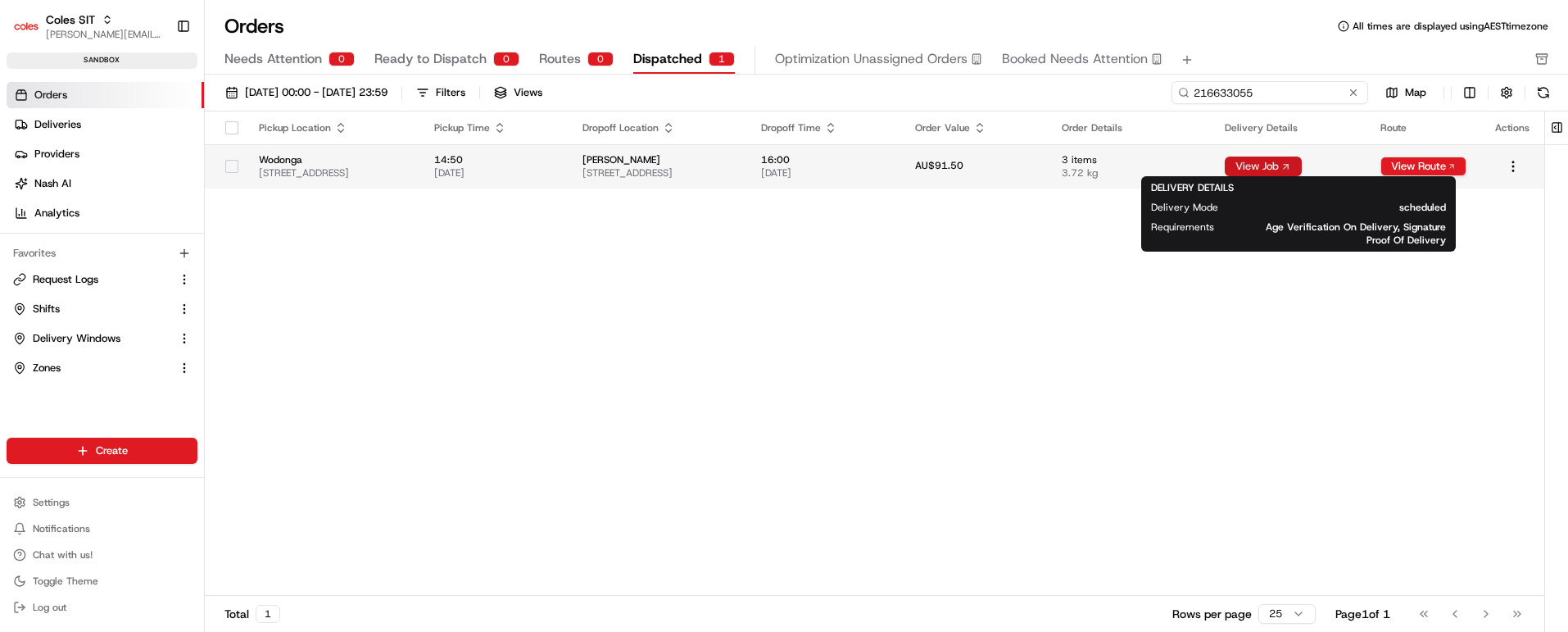
type input "216633055"
click at [1282, 165] on button "View Job" at bounding box center [1263, 166] width 77 height 20
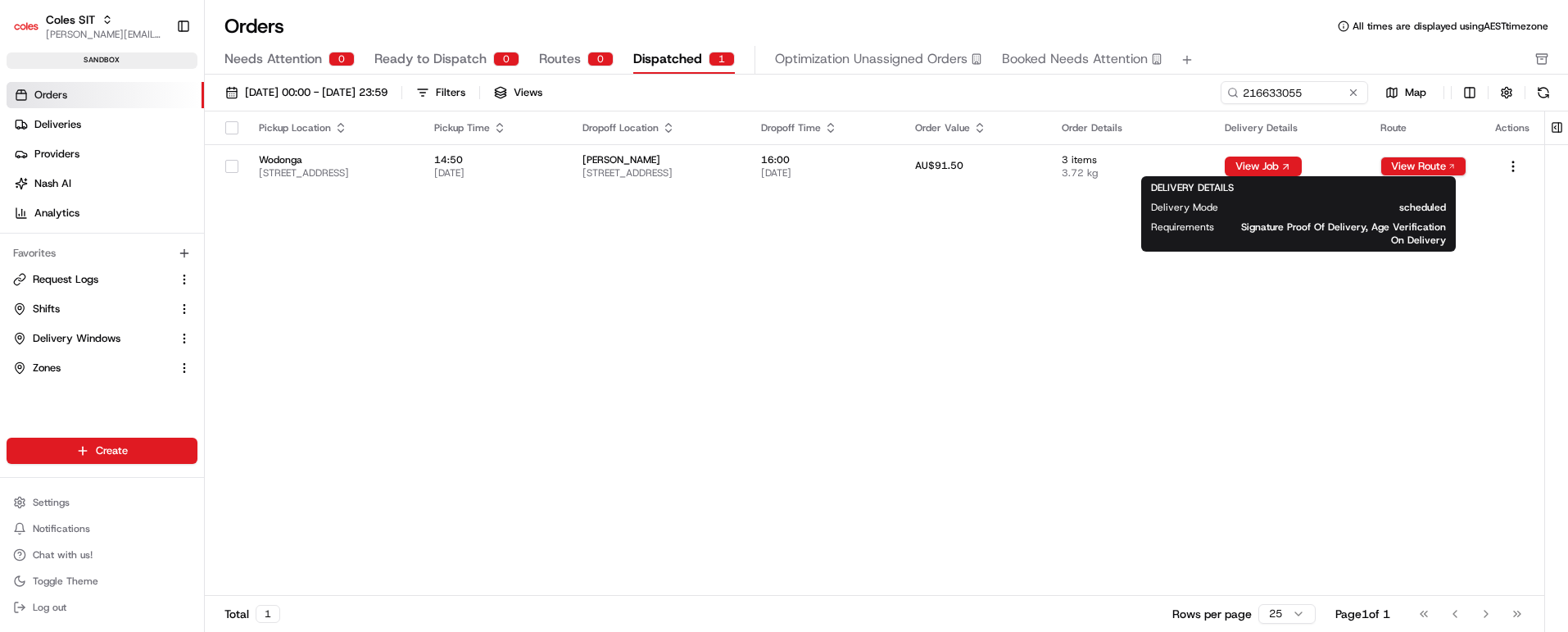
drag, startPoint x: 1321, startPoint y: 407, endPoint x: 1273, endPoint y: 366, distance: 63.1
click at [1320, 407] on div "Pickup Location Pickup Time Dropoff Location Dropoff Time Order Value Order Det…" at bounding box center [875, 354] width 1340 height 484
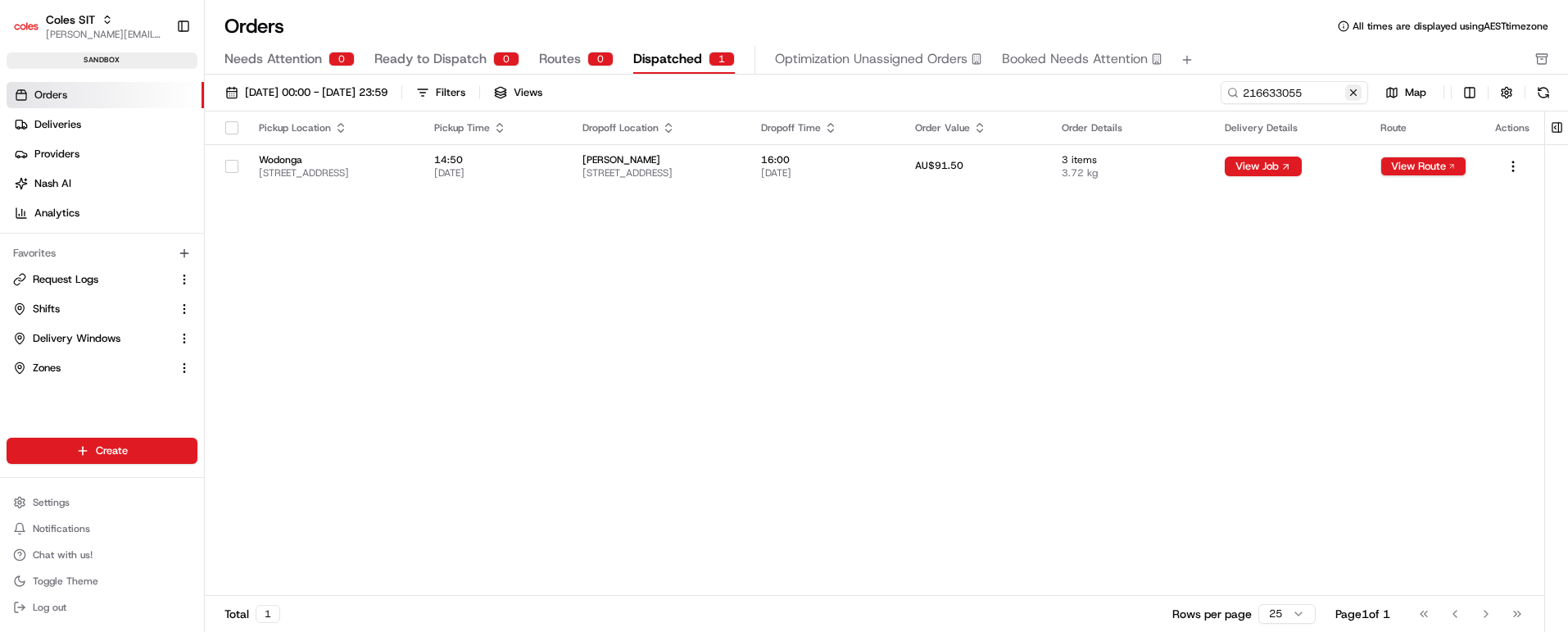
click at [1351, 88] on button at bounding box center [1354, 93] width 17 height 17
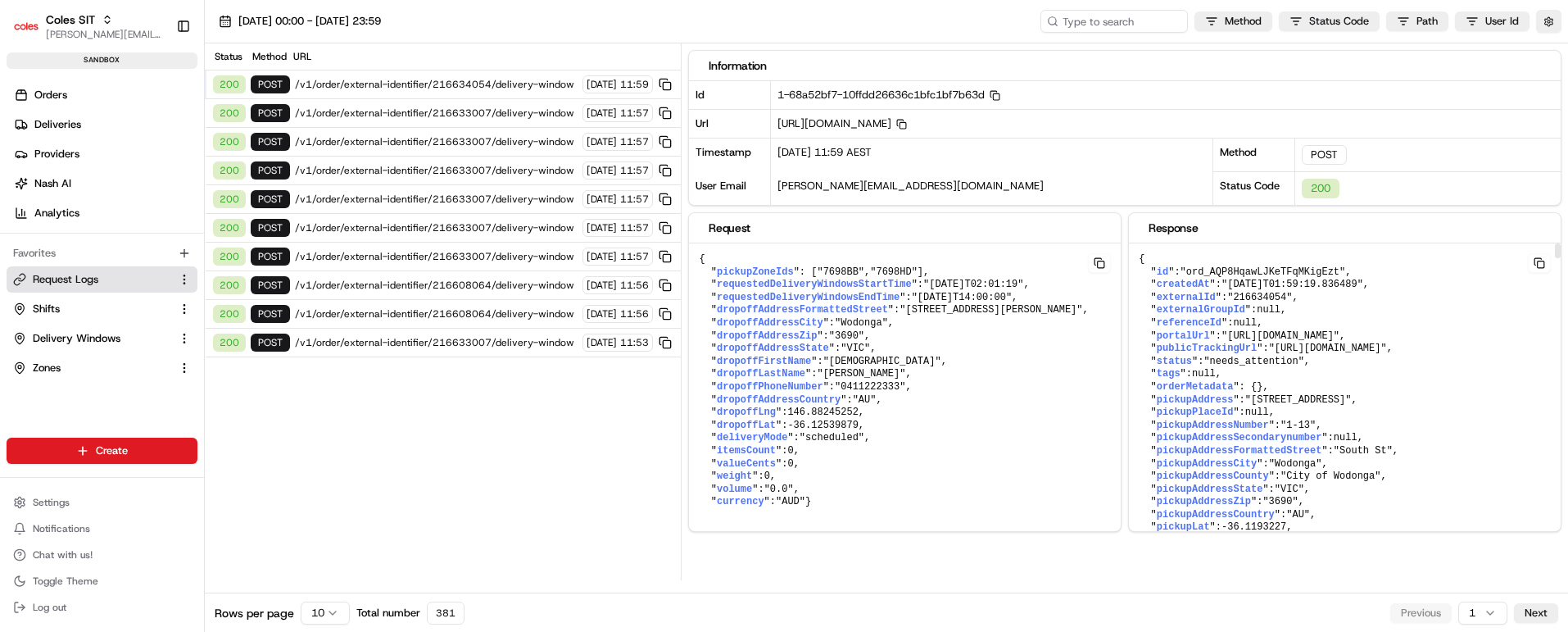
click at [1121, 354] on pre "{ " id ": "ord_AQP8HqawLJKeTFqMKigEzt" , " createdAt ": "2025-08-20T01:59:19.83…" at bounding box center [905, 382] width 432 height 276
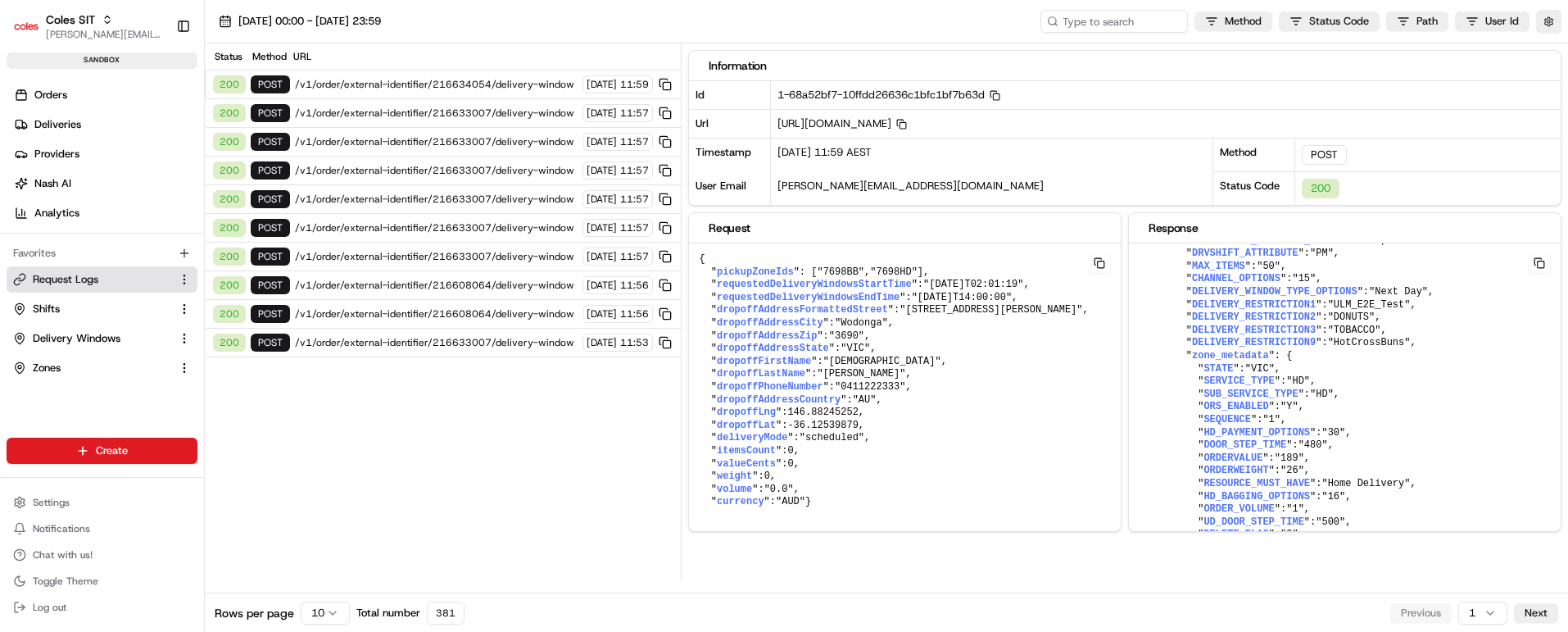
scroll to position [8614, 0]
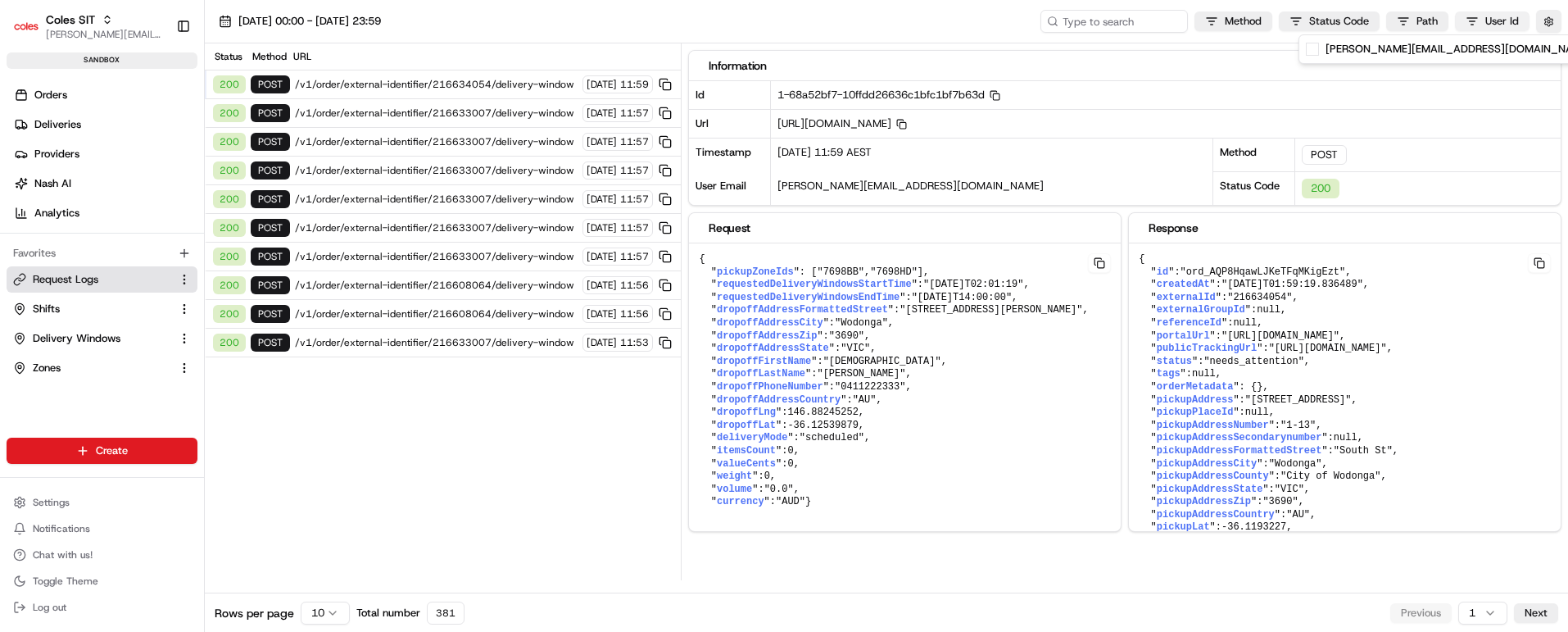
click at [1503, 22] on html "Coles SIT [PERSON_NAME][EMAIL_ADDRESS][PERSON_NAME][PERSON_NAME][DOMAIN_NAME] T…" at bounding box center [784, 316] width 1568 height 632
click at [1326, 23] on html "Coles SIT [PERSON_NAME][EMAIL_ADDRESS][PERSON_NAME][PERSON_NAME][DOMAIN_NAME] T…" at bounding box center [784, 316] width 1568 height 632
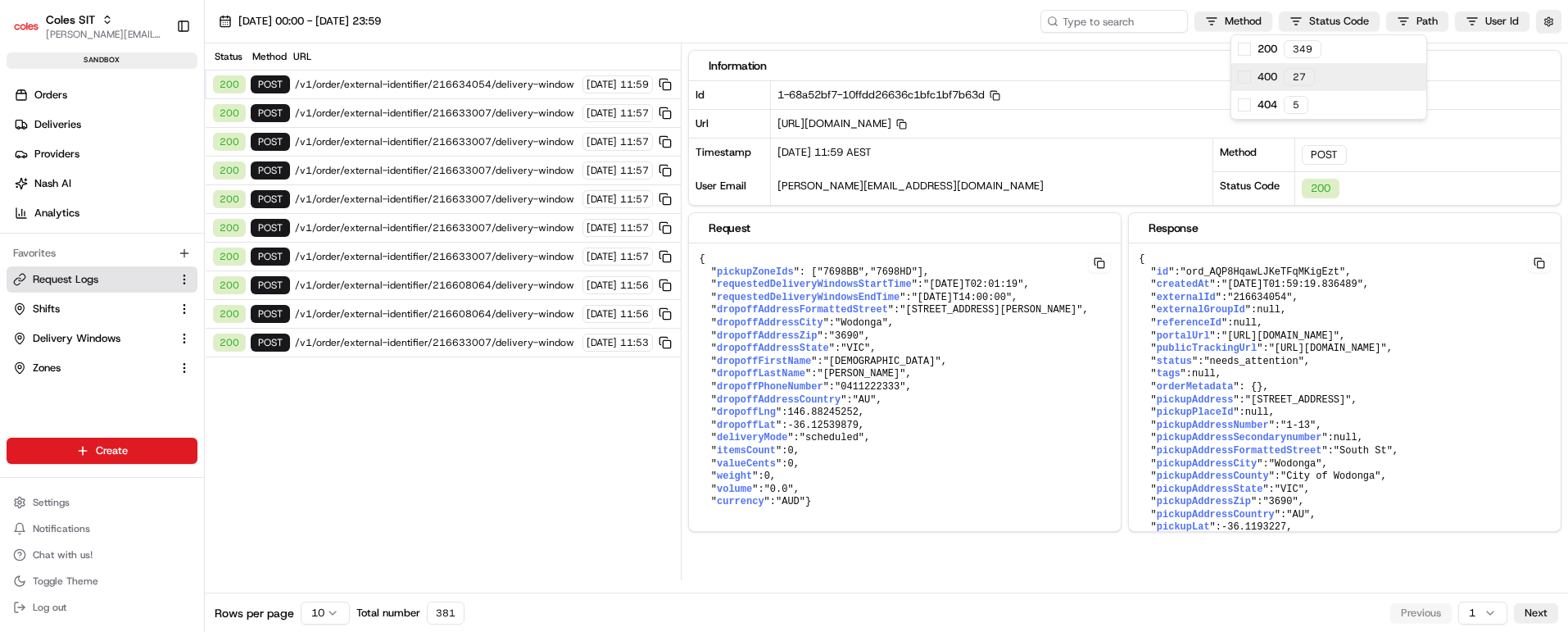
click at [1245, 76] on span at bounding box center [1245, 77] width 13 height 13
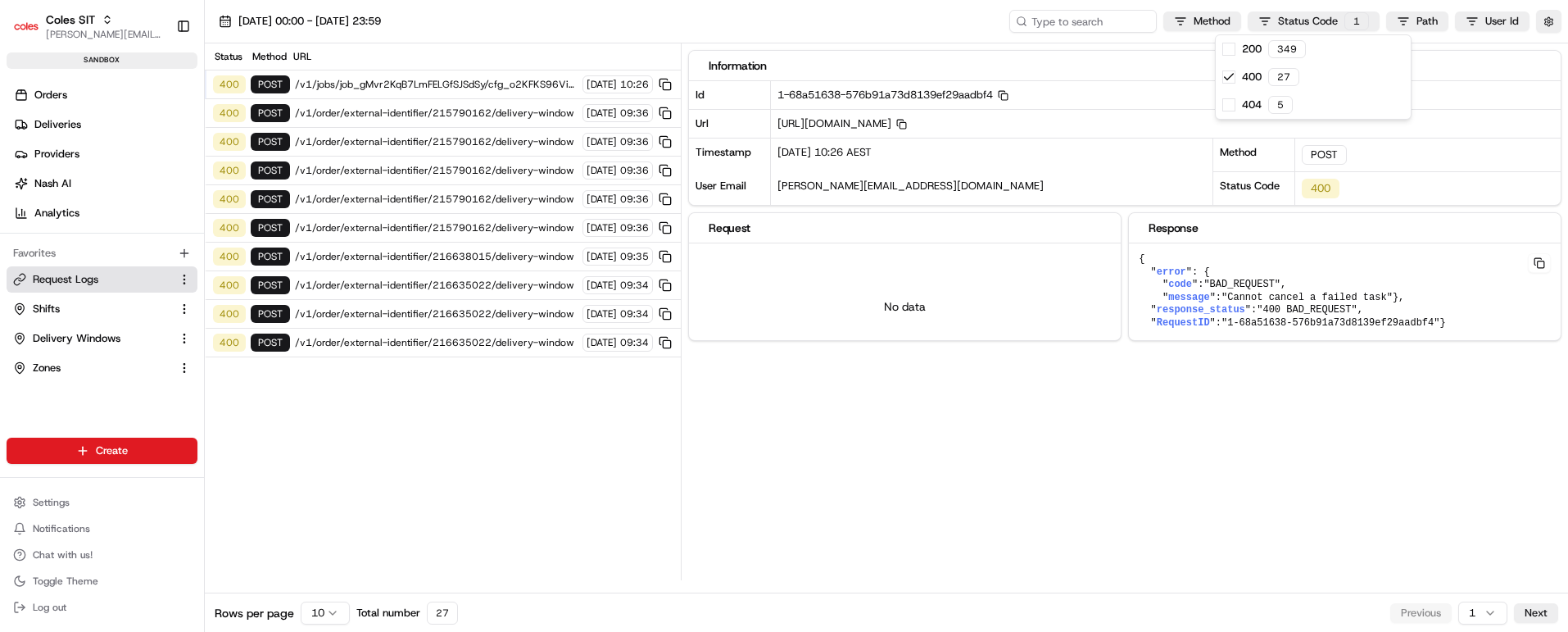
click at [414, 79] on html "Coles SIT [PERSON_NAME][EMAIL_ADDRESS][PERSON_NAME][PERSON_NAME][DOMAIN_NAME] T…" at bounding box center [784, 316] width 1568 height 632
click at [416, 109] on span "/v1/order/external-identifier/215790162/delivery-window" at bounding box center [436, 113] width 283 height 13
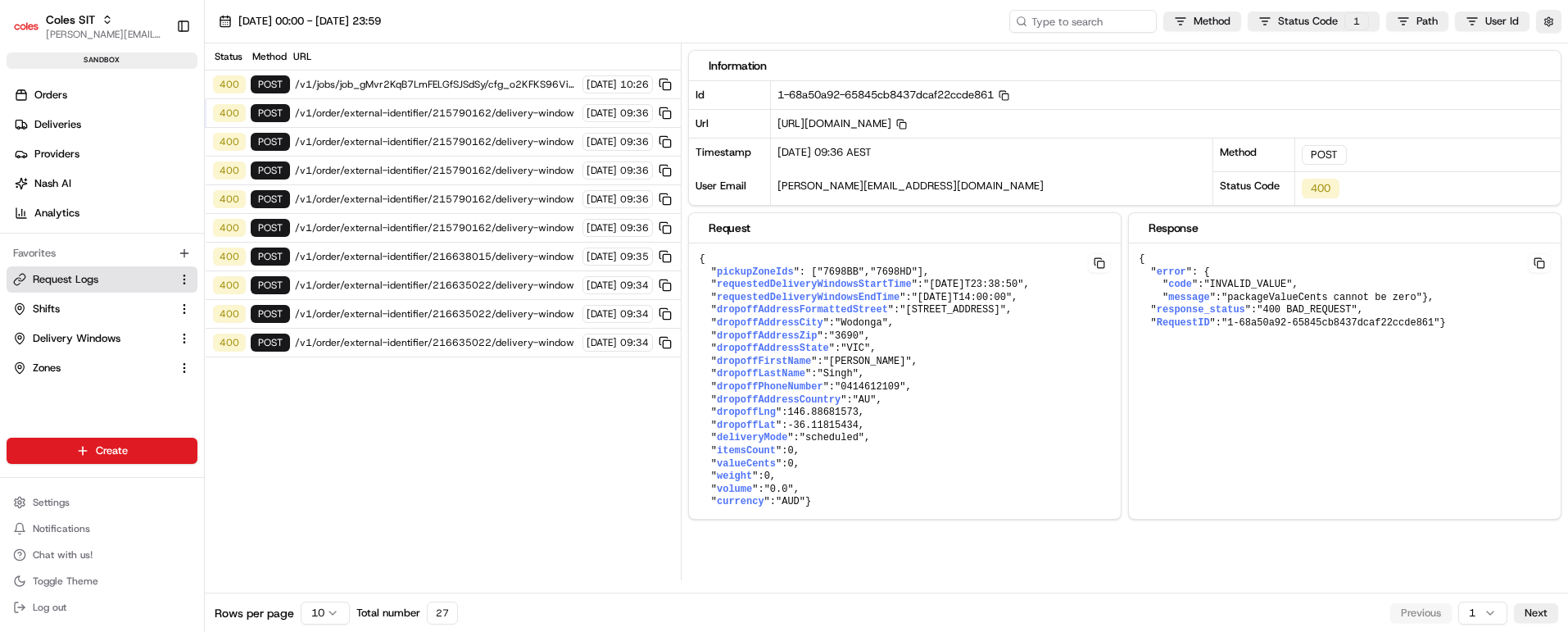
click at [432, 79] on span "/v1/jobs/job_gMvr2KqB7LmFELGfSJSdSy/cfg_o2KFKS96ViZUe2Nn3hmAeR/cancel" at bounding box center [436, 85] width 283 height 13
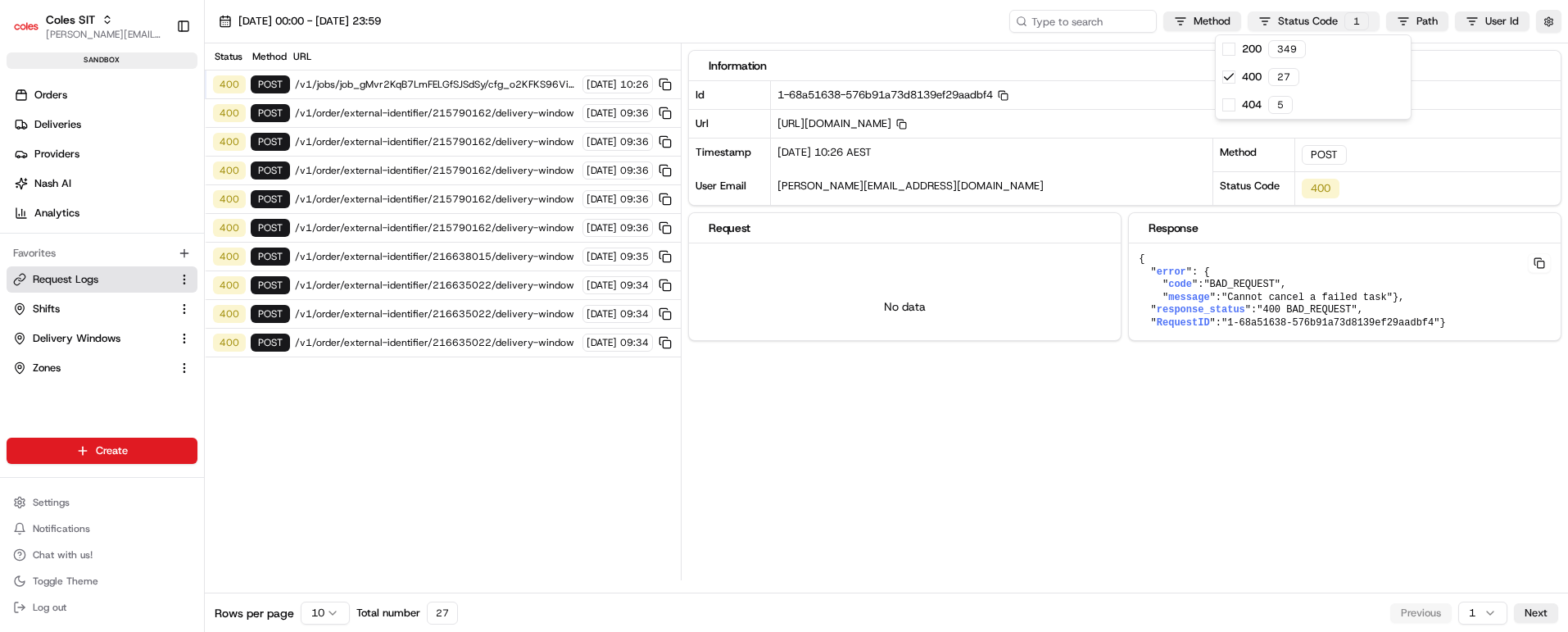
click at [1299, 21] on html "Coles SIT [PERSON_NAME][EMAIL_ADDRESS][PERSON_NAME][PERSON_NAME][DOMAIN_NAME] T…" at bounding box center [784, 316] width 1568 height 632
click at [1229, 49] on span at bounding box center [1229, 49] width 13 height 13
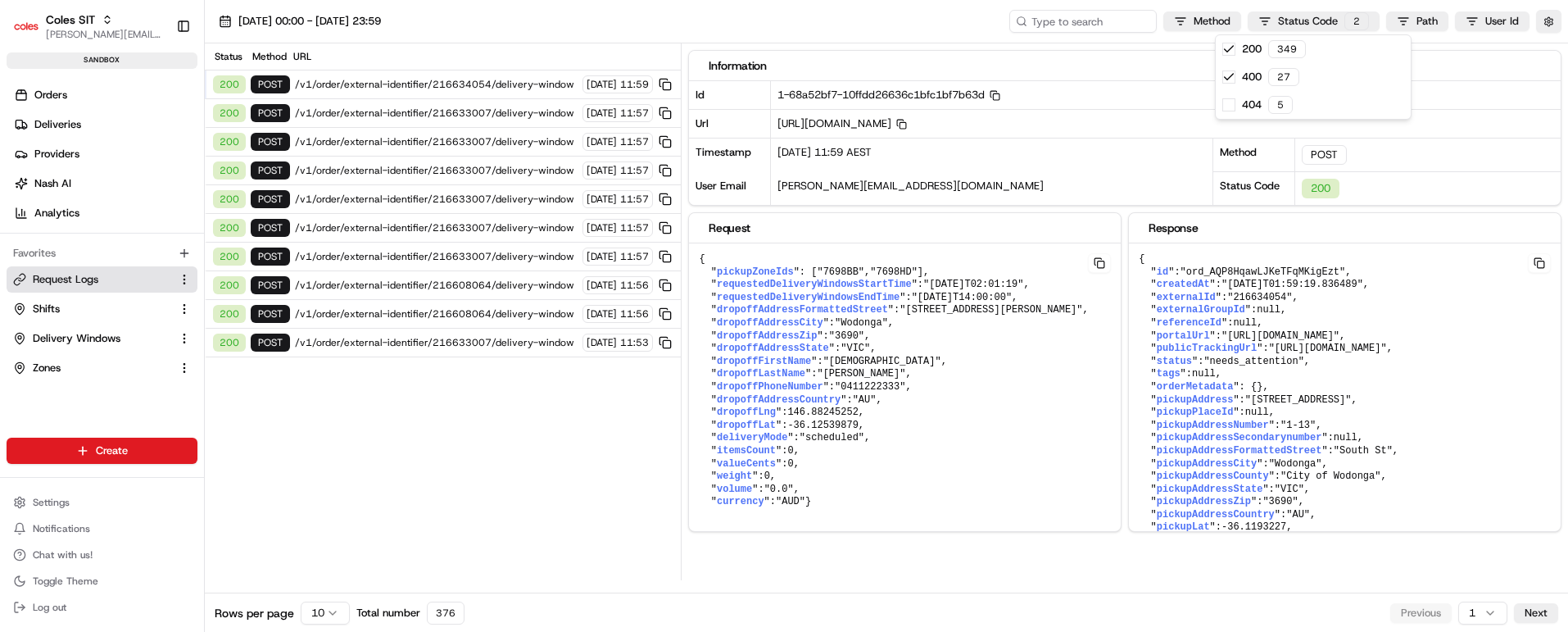
click at [341, 488] on html "Coles SIT vaibhav.tomar@coles.com.au Toggle Sidebar sandbox Orders Deliveries P…" at bounding box center [784, 316] width 1568 height 632
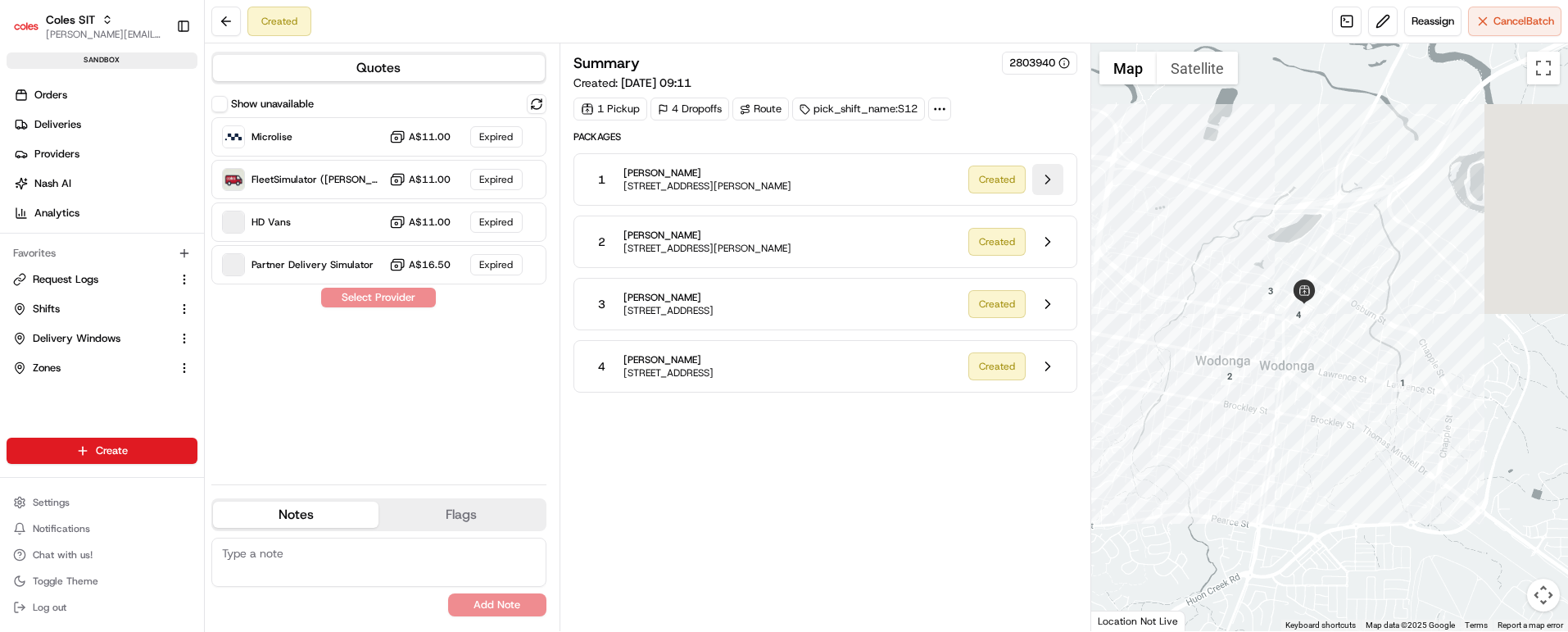
click at [1046, 178] on button at bounding box center [1047, 179] width 31 height 31
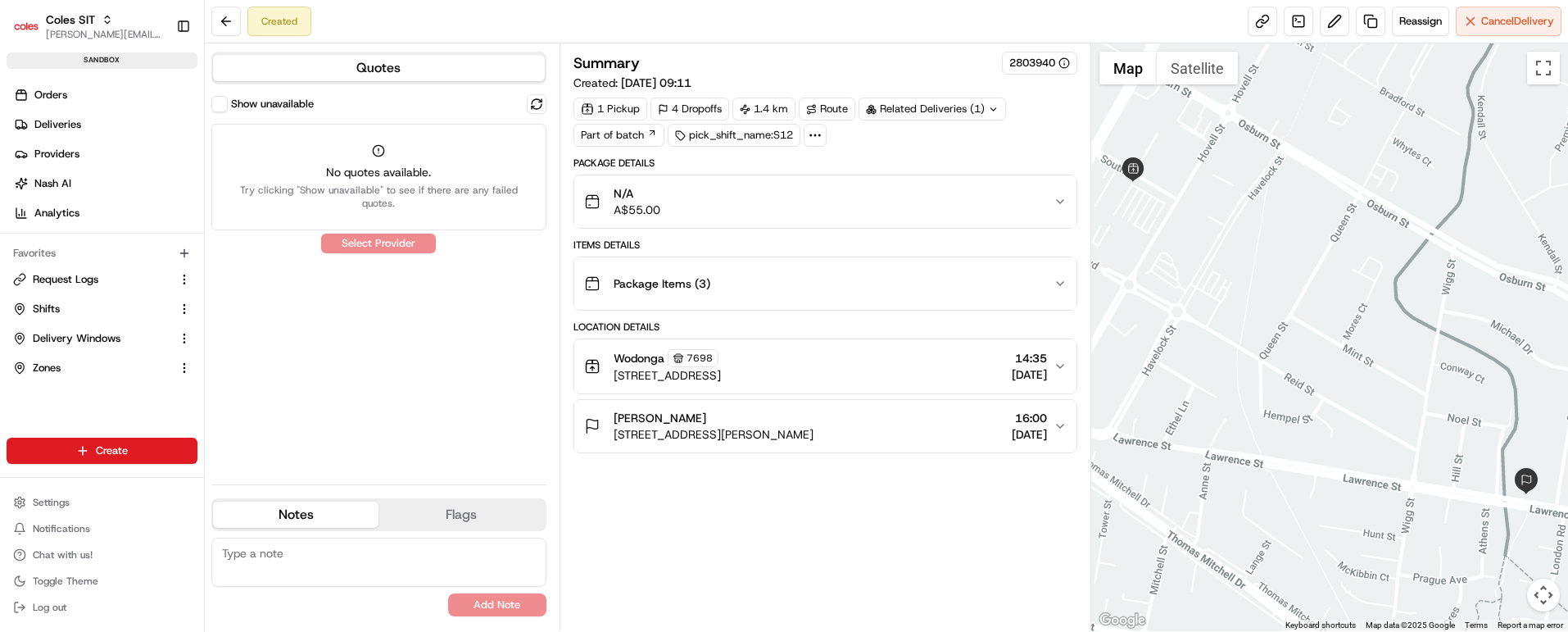
click at [1063, 363] on icon "button" at bounding box center [1060, 367] width 13 height 13
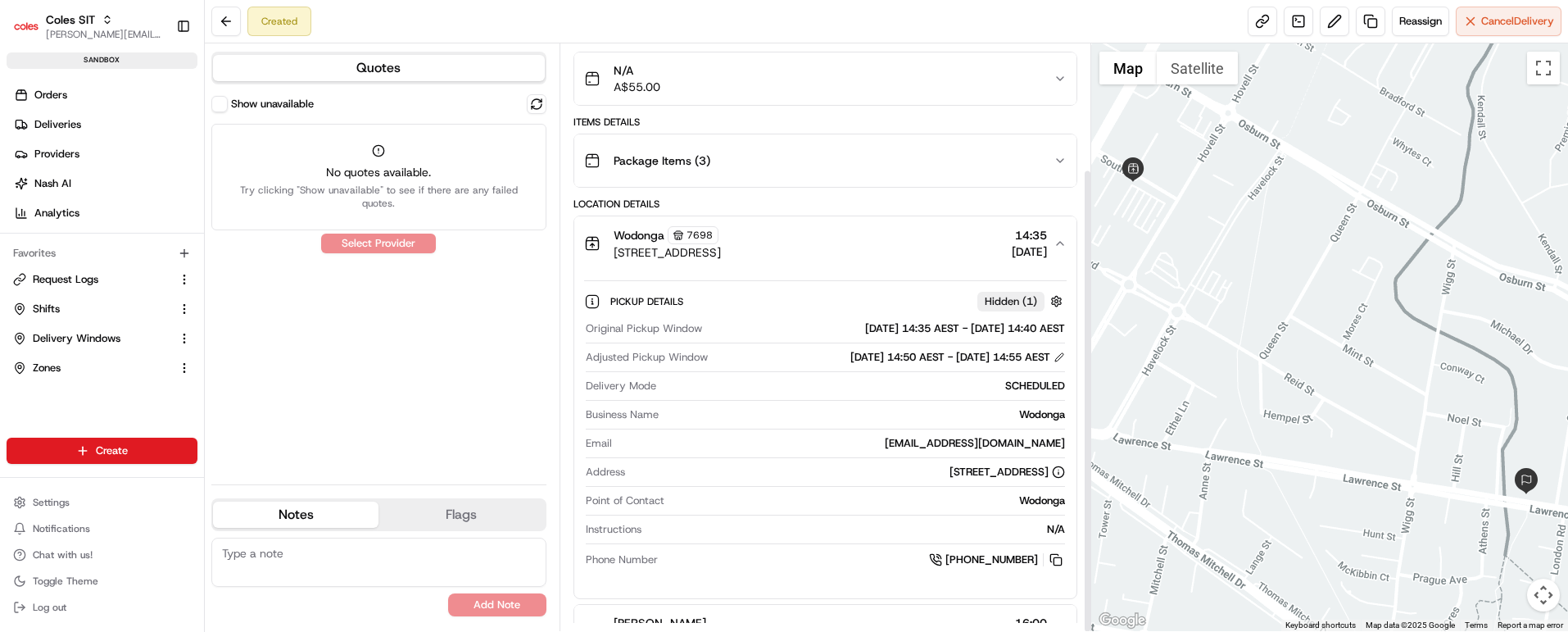
scroll to position [158, 0]
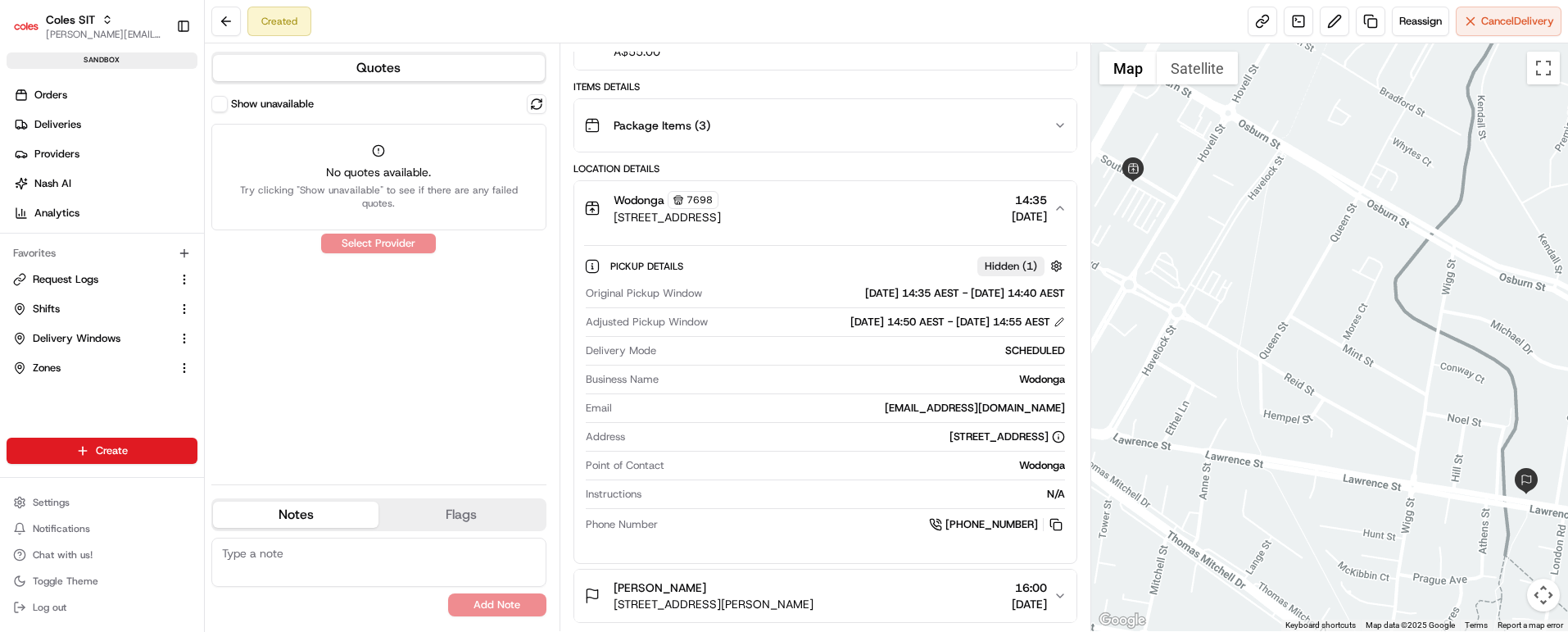
click at [1060, 204] on icon "button" at bounding box center [1060, 208] width 13 height 13
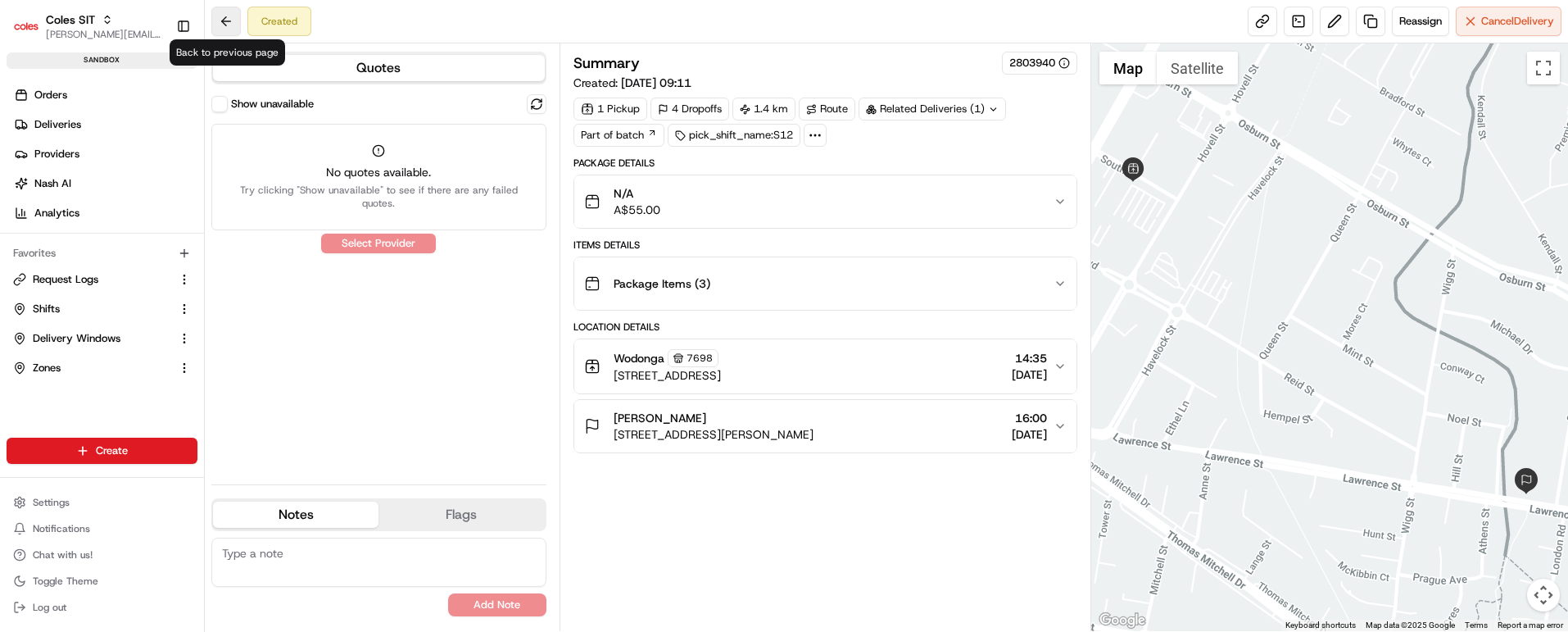
click at [223, 10] on button at bounding box center [226, 21] width 30 height 30
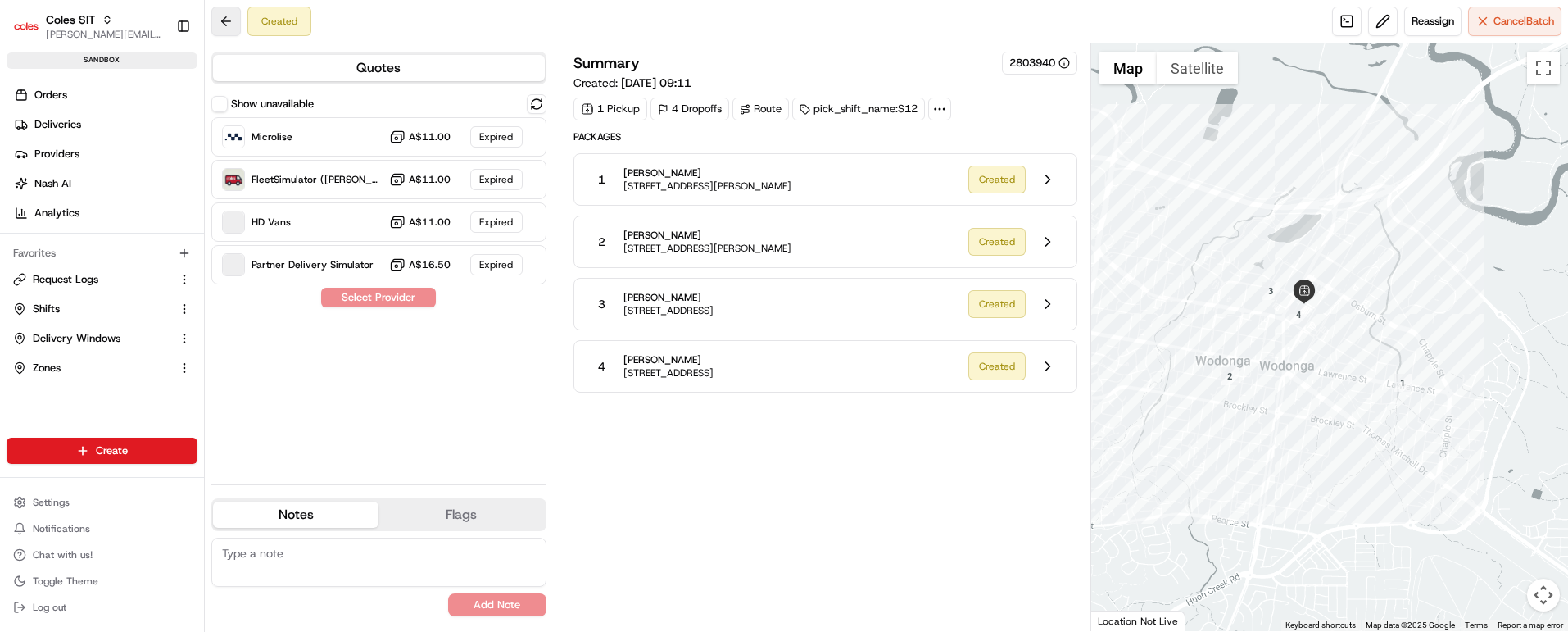
click at [223, 10] on button at bounding box center [226, 21] width 30 height 30
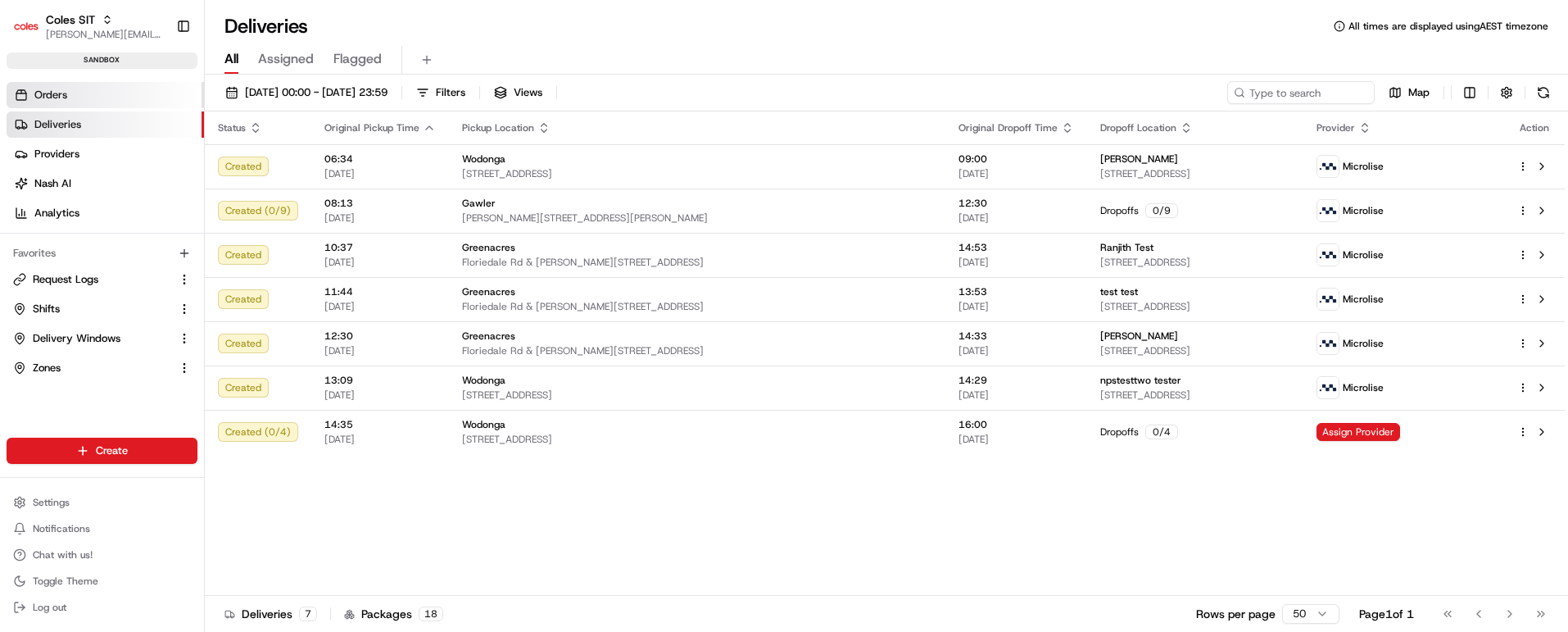
click at [68, 96] on link "Orders" at bounding box center [105, 95] width 197 height 26
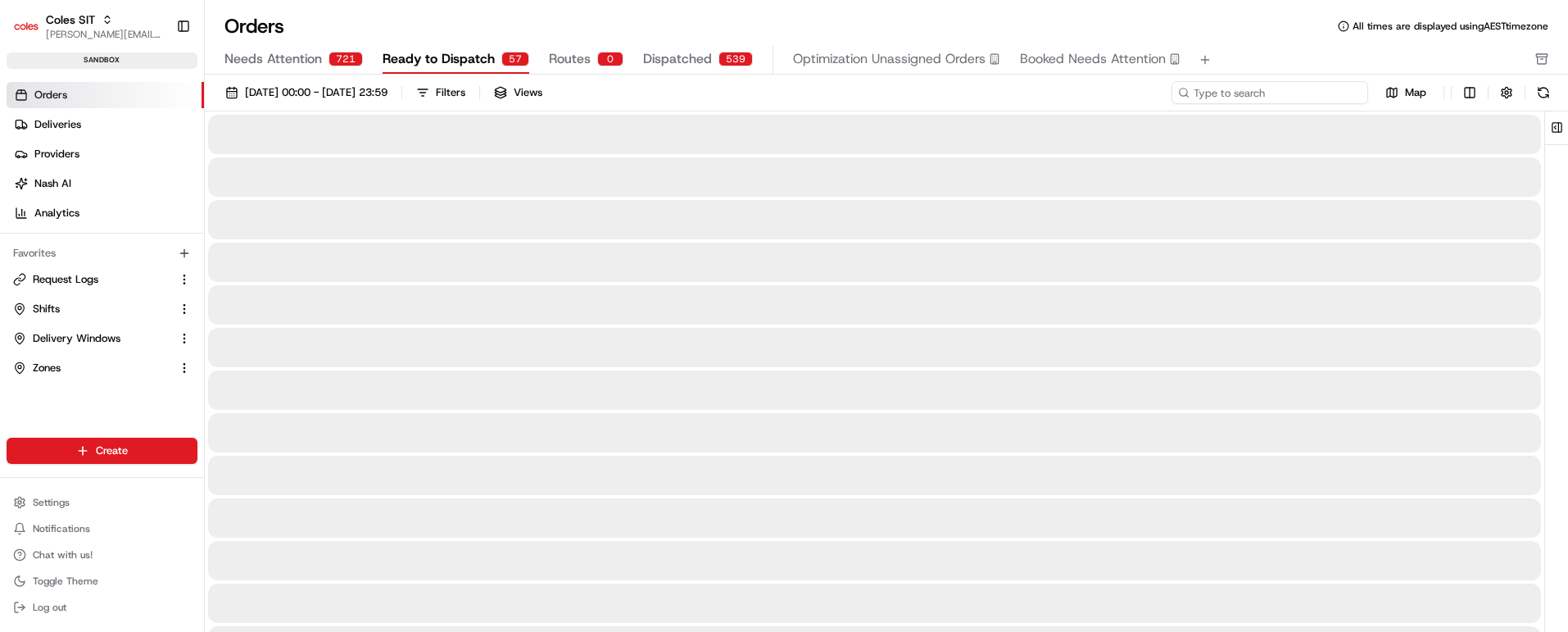
click at [1293, 89] on input at bounding box center [1269, 92] width 196 height 23
paste input "216633055"
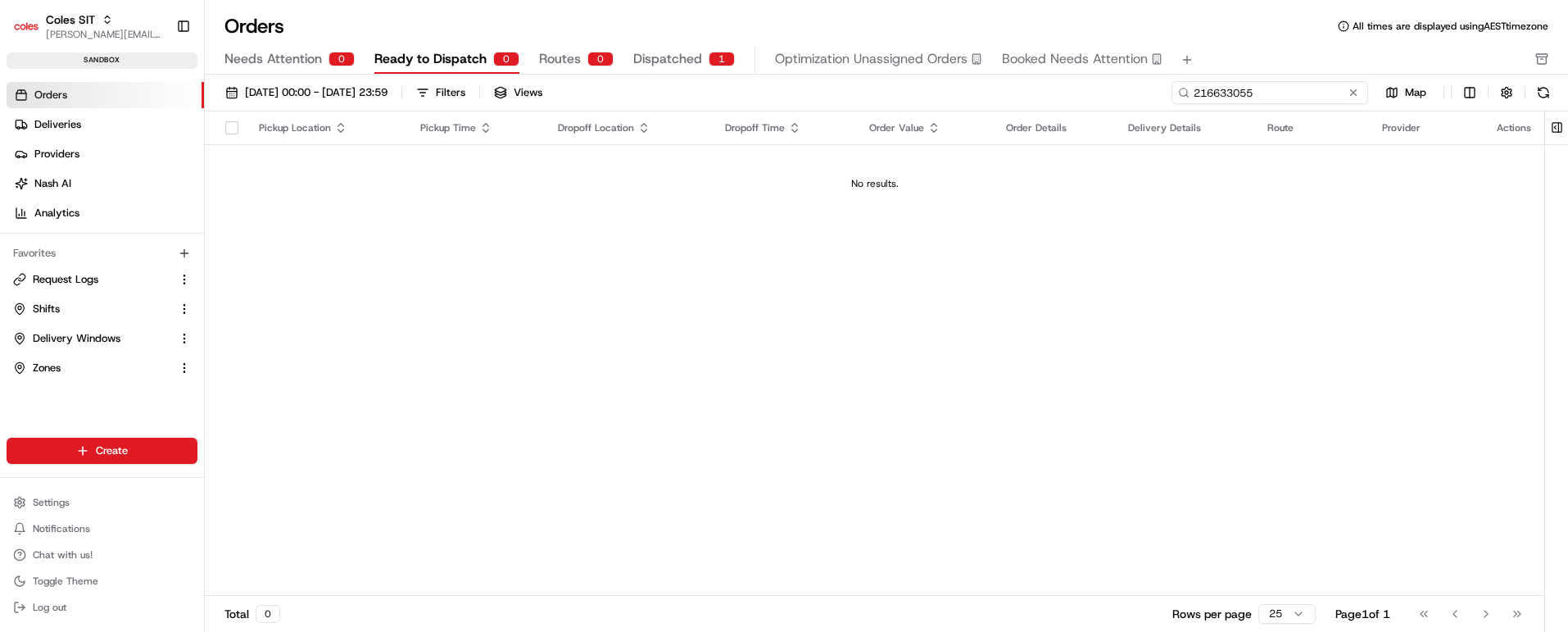
type input "216633055"
click at [670, 51] on span "Dispatched" at bounding box center [668, 59] width 69 height 20
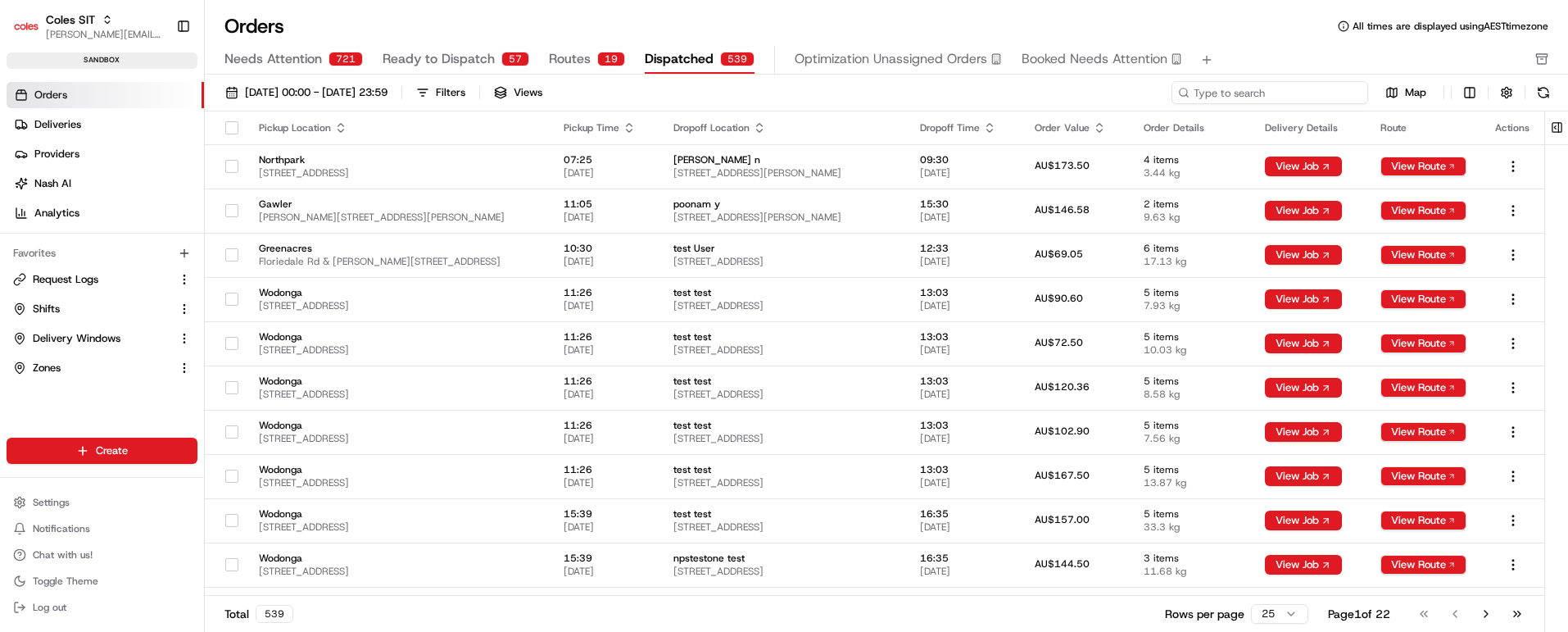
click at [1279, 92] on input at bounding box center [1269, 92] width 196 height 23
paste input "216633055"
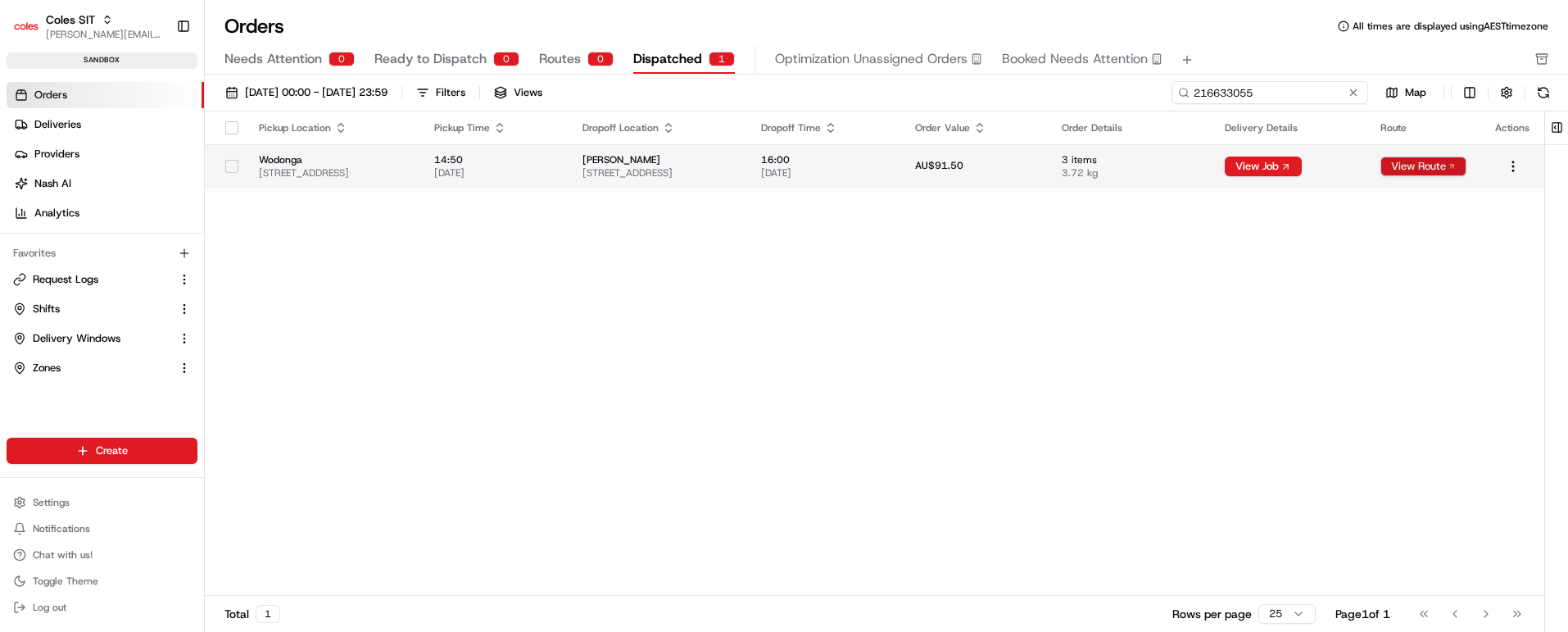
type input "216633055"
click at [1427, 159] on button "View Route" at bounding box center [1424, 166] width 86 height 20
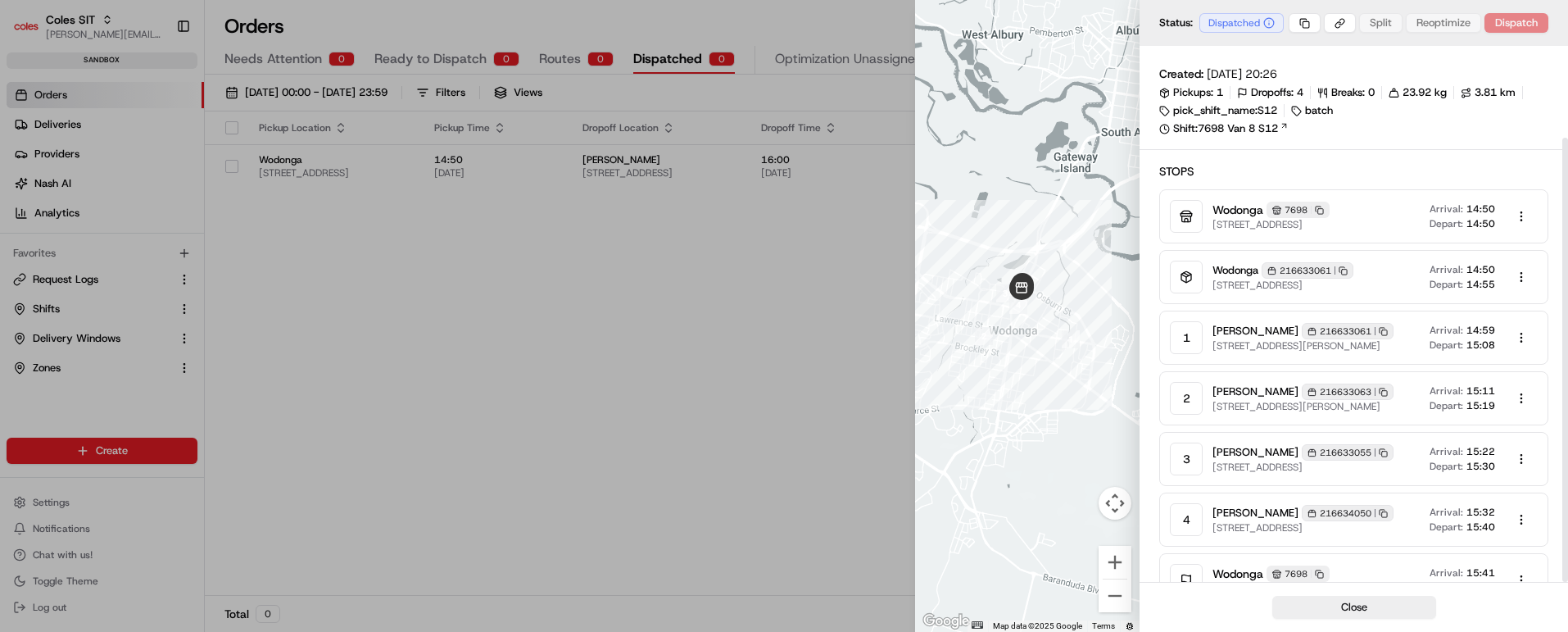
scroll to position [111, 0]
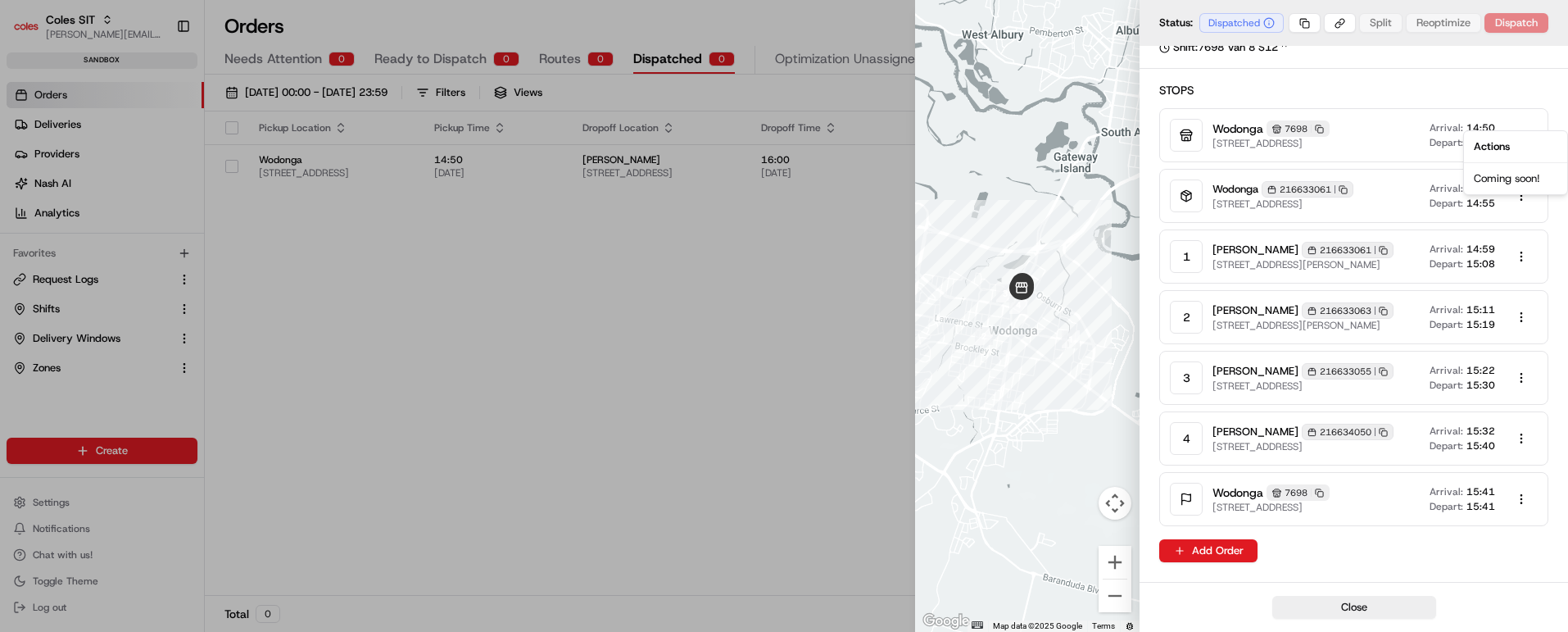
click at [1522, 107] on body "Coles SIT [PERSON_NAME][EMAIL_ADDRESS][PERSON_NAME][PERSON_NAME][DOMAIN_NAME] T…" at bounding box center [784, 316] width 1568 height 632
click at [1551, 56] on div at bounding box center [784, 316] width 1568 height 632
